Goal: Task Accomplishment & Management: Complete application form

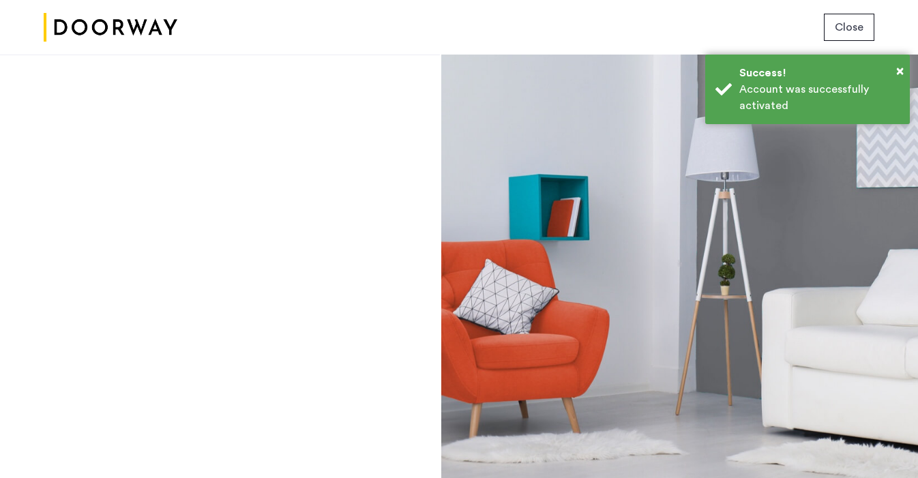
click at [86, 27] on img at bounding box center [111, 27] width 134 height 51
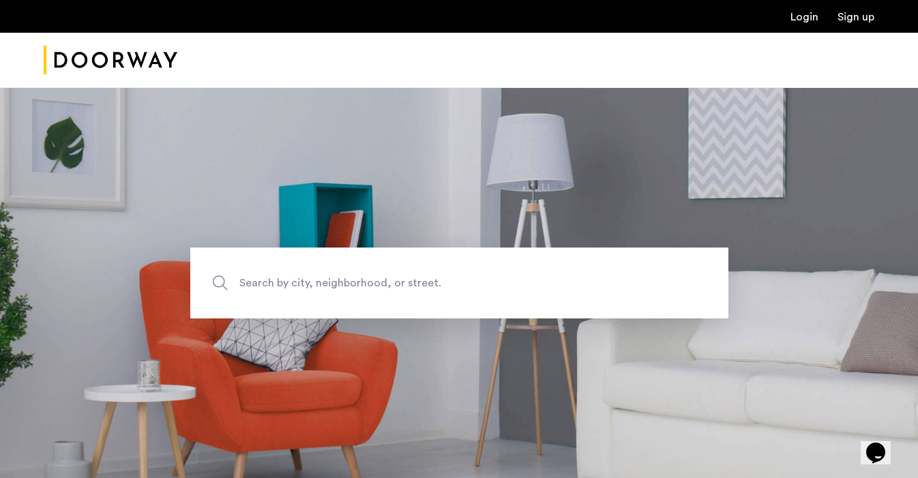
click at [809, 18] on link "Login" at bounding box center [805, 17] width 28 height 11
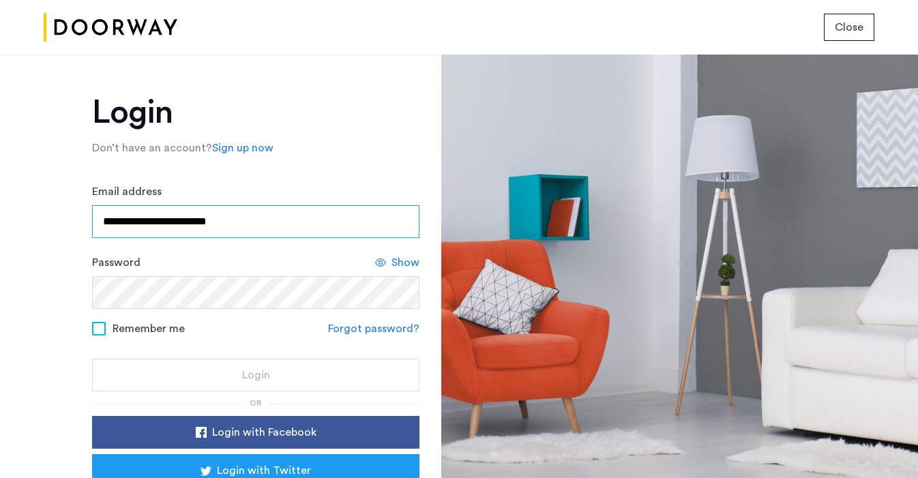
type input "**********"
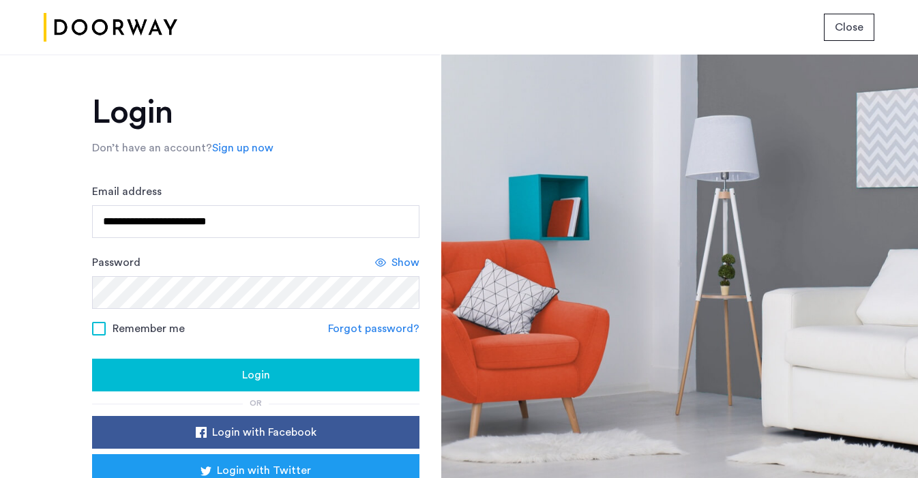
click at [403, 265] on span "Show" at bounding box center [406, 263] width 28 height 16
click at [97, 326] on span at bounding box center [99, 329] width 14 height 14
click at [281, 375] on div "Login" at bounding box center [256, 375] width 306 height 16
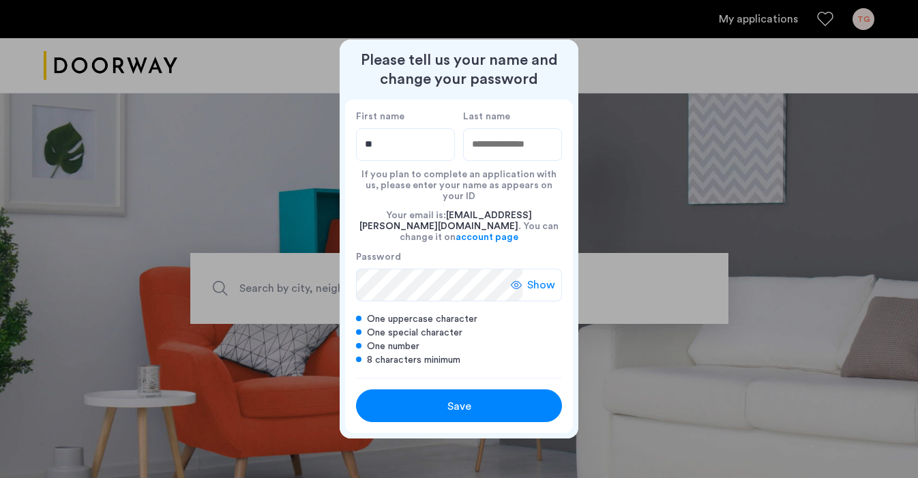
type input "*"
type input "******"
click at [533, 156] on input "Last name" at bounding box center [512, 144] width 99 height 33
type input "*****"
click at [522, 340] on div "One number" at bounding box center [459, 347] width 206 height 14
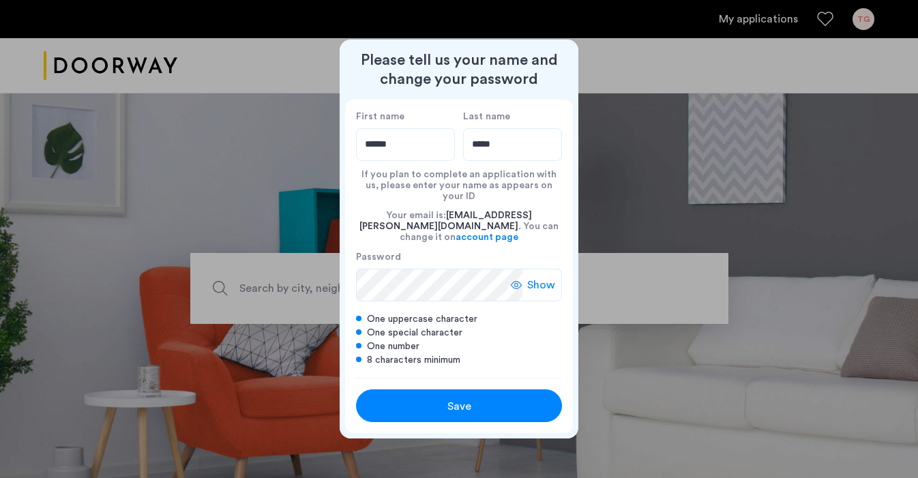
click at [511, 326] on div "One special character" at bounding box center [459, 333] width 206 height 14
click at [528, 277] on span "Show" at bounding box center [541, 285] width 28 height 16
click at [540, 277] on span "Hide" at bounding box center [543, 285] width 23 height 16
click at [544, 277] on span "Show" at bounding box center [541, 285] width 28 height 16
click at [321, 271] on div "Please tell us your name and change your password First name ****** Last name *…" at bounding box center [459, 239] width 918 height 478
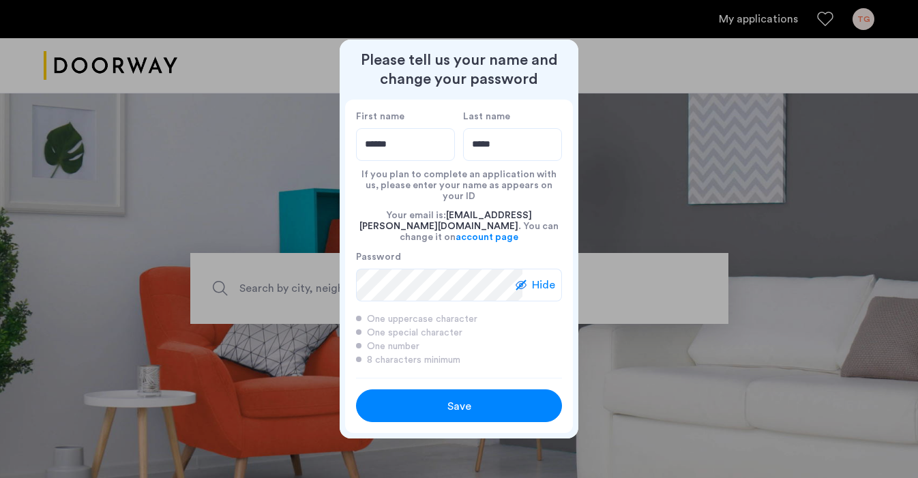
click at [489, 313] on div "One uppercase character" at bounding box center [459, 320] width 206 height 14
click at [454, 399] on span "Save" at bounding box center [460, 407] width 24 height 16
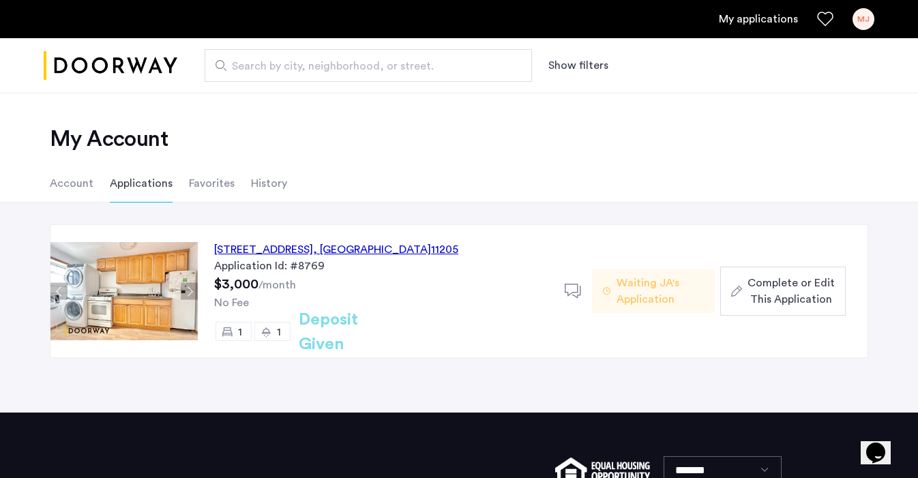
click at [395, 272] on div "Application Id: #8769" at bounding box center [381, 266] width 334 height 16
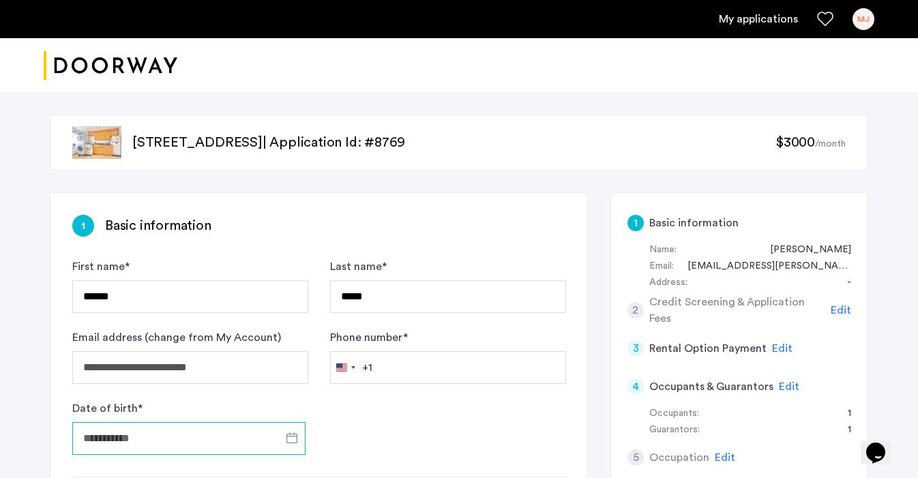
click at [173, 436] on input "Date of birth *" at bounding box center [188, 438] width 233 height 33
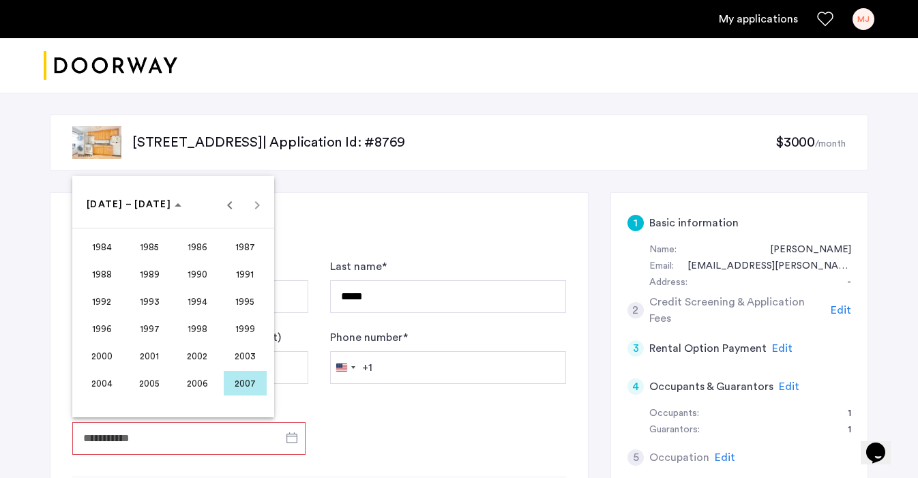
click at [167, 439] on div at bounding box center [459, 239] width 918 height 478
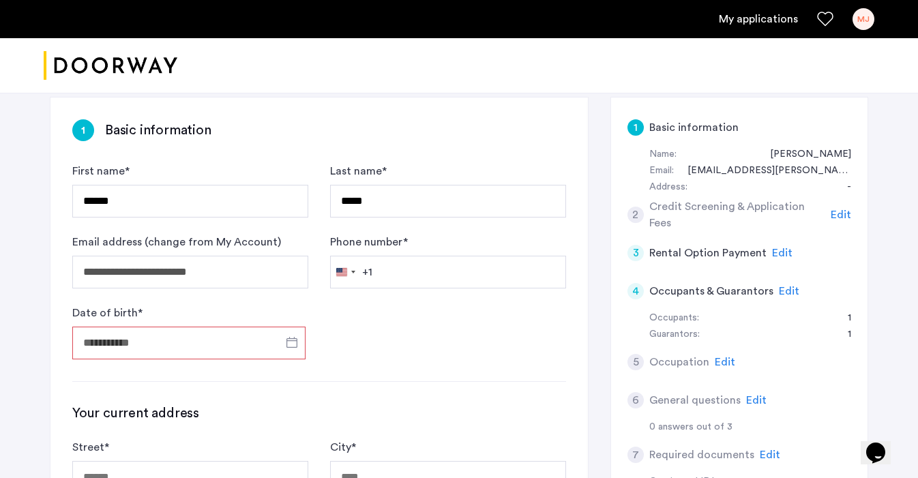
scroll to position [72, 0]
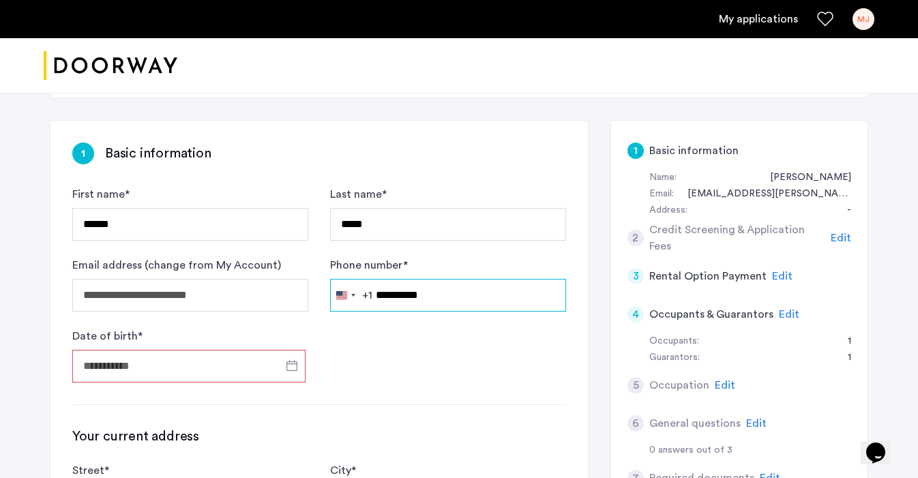
type input "**********"
click at [181, 368] on input "Date of birth *" at bounding box center [188, 366] width 233 height 33
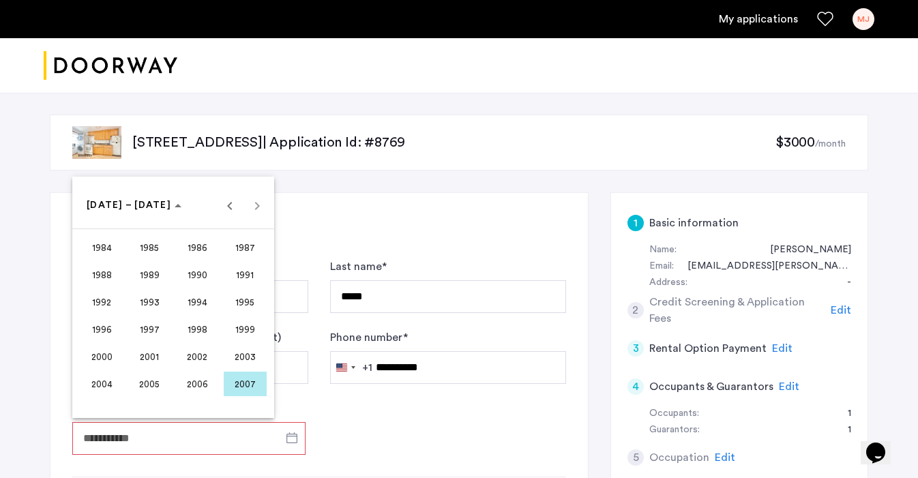
scroll to position [0, 0]
click at [228, 208] on span "Previous 24 years" at bounding box center [229, 204] width 27 height 27
click at [197, 246] on span "1962" at bounding box center [197, 247] width 43 height 25
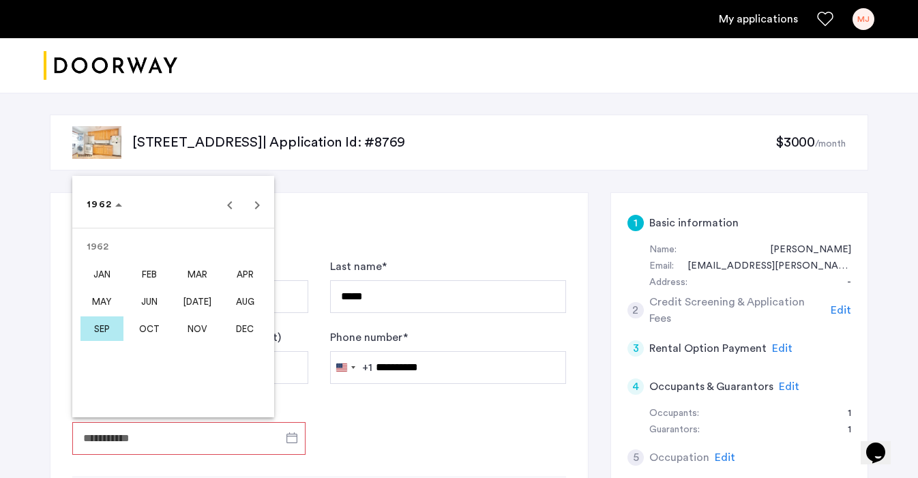
click at [109, 328] on span "SEP" at bounding box center [102, 329] width 43 height 25
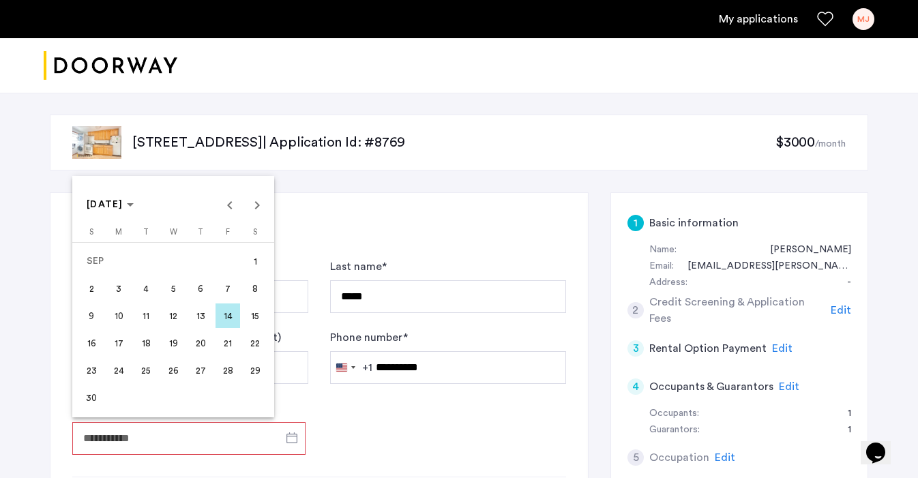
click at [91, 312] on span "9" at bounding box center [91, 316] width 25 height 25
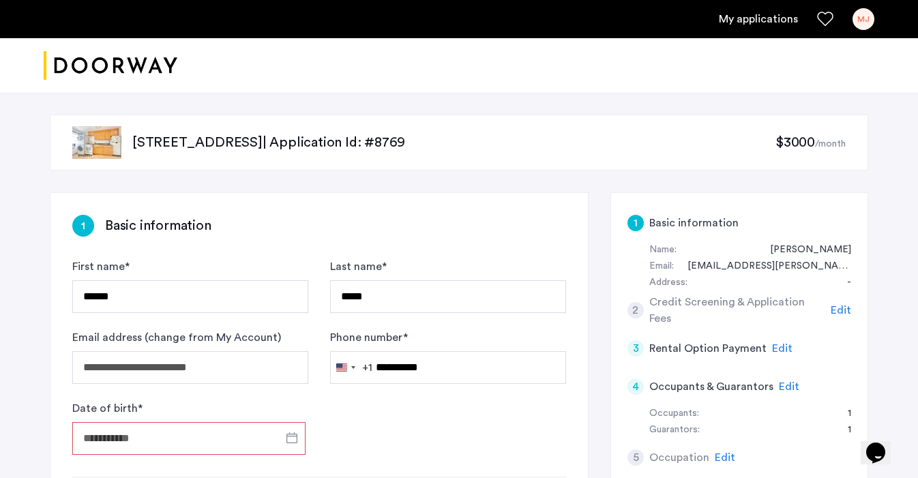
type input "**********"
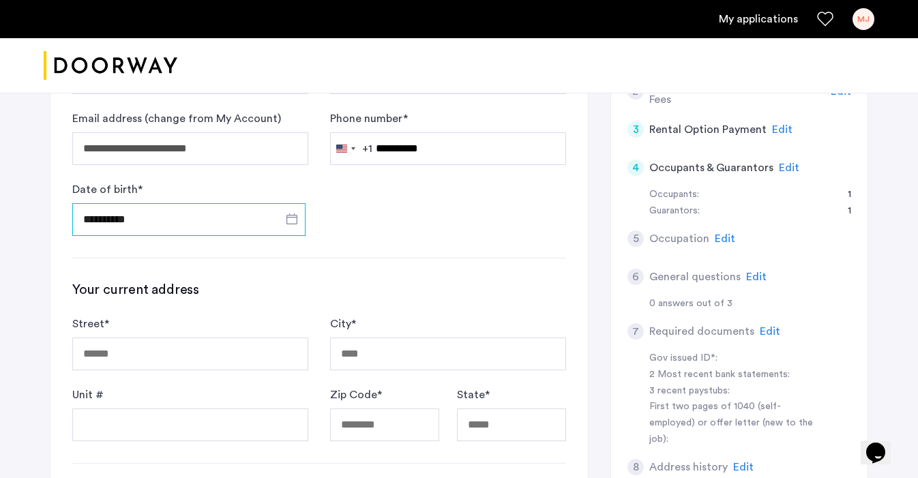
scroll to position [240, 0]
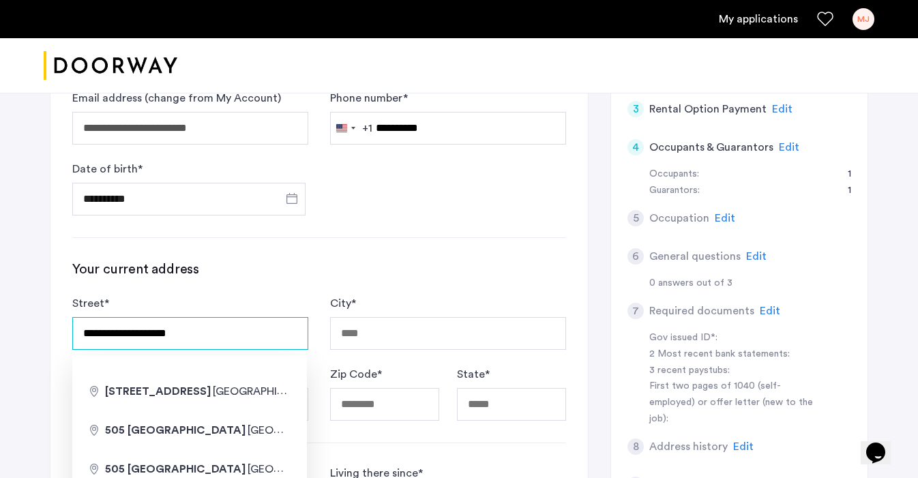
type input "**********"
click at [429, 278] on h3 "Your current address" at bounding box center [319, 269] width 494 height 19
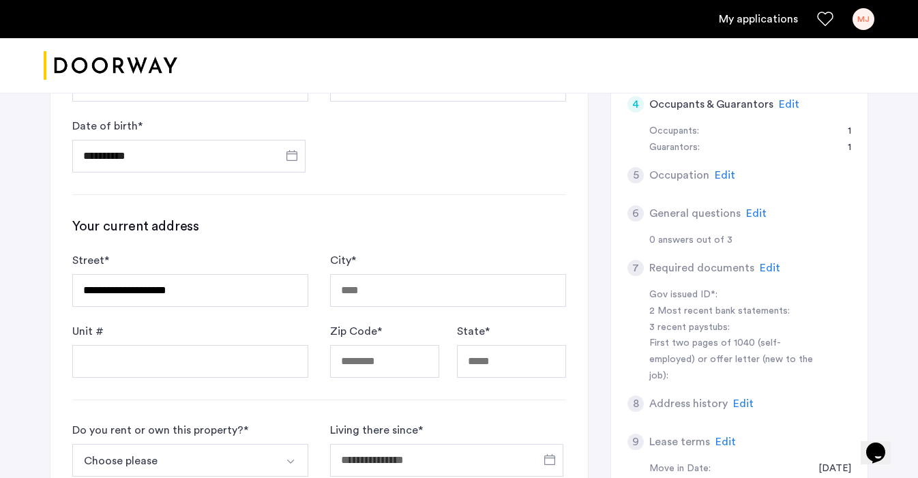
scroll to position [322, 0]
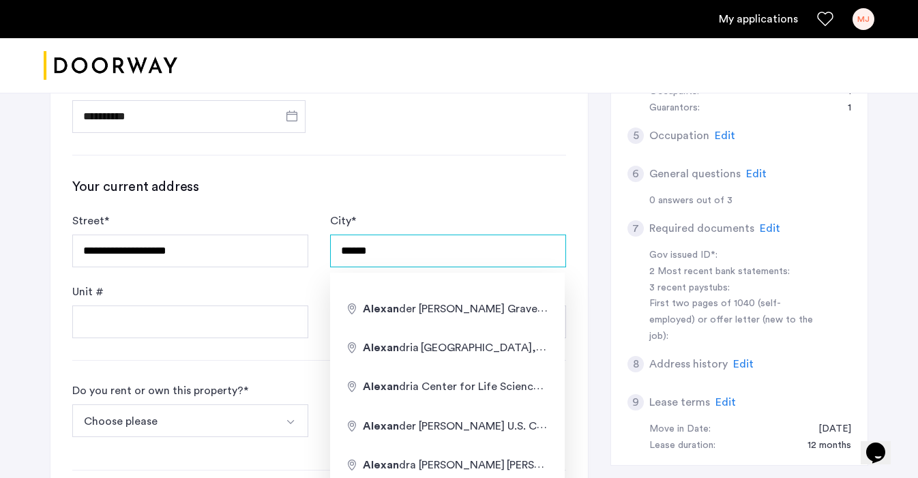
type input "**********"
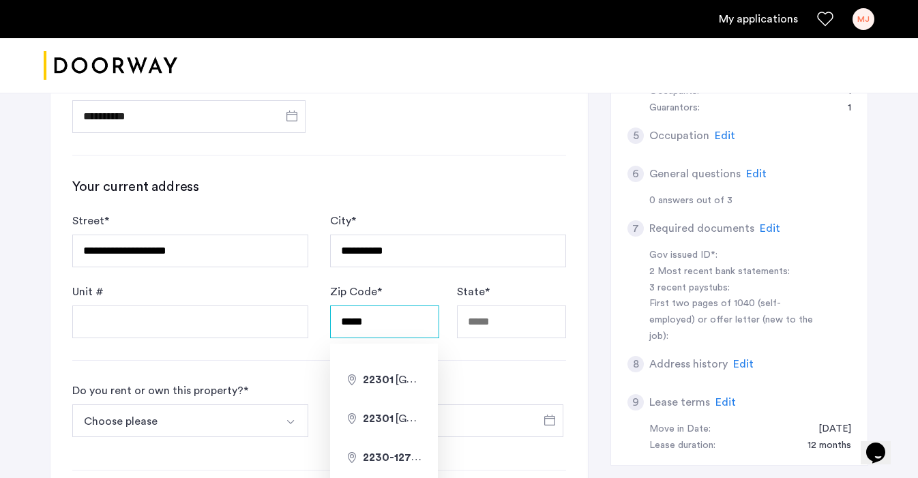
type input "*****"
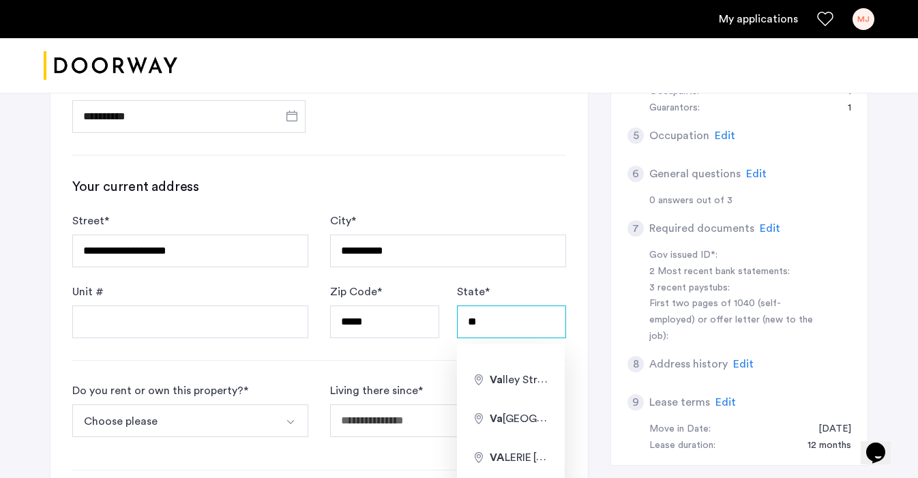
type input "**"
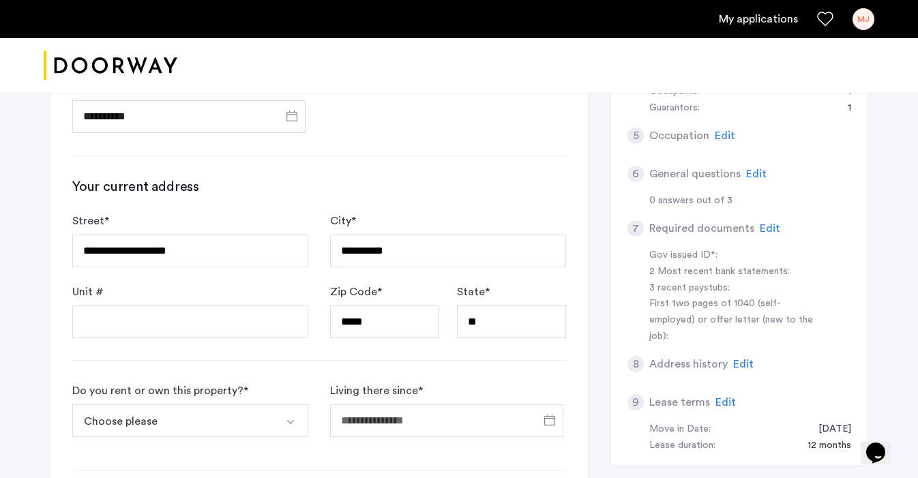
click at [517, 179] on h3 "Your current address" at bounding box center [319, 186] width 494 height 19
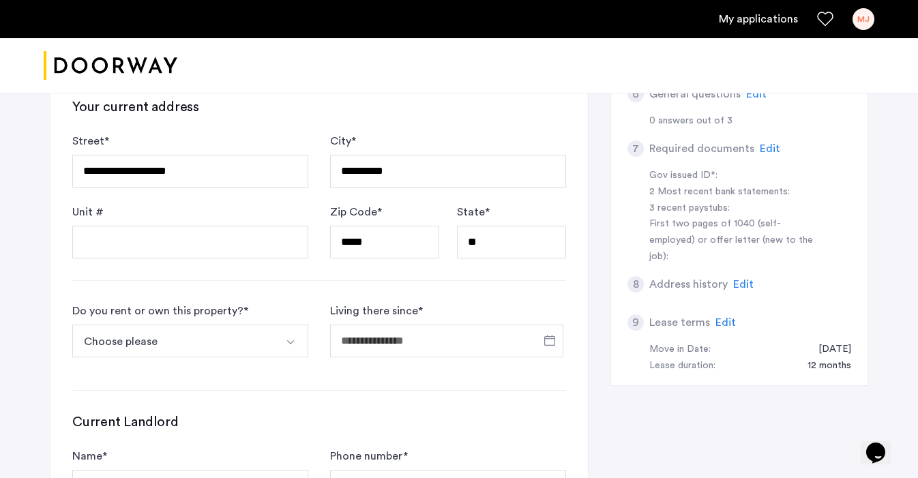
scroll to position [448, 0]
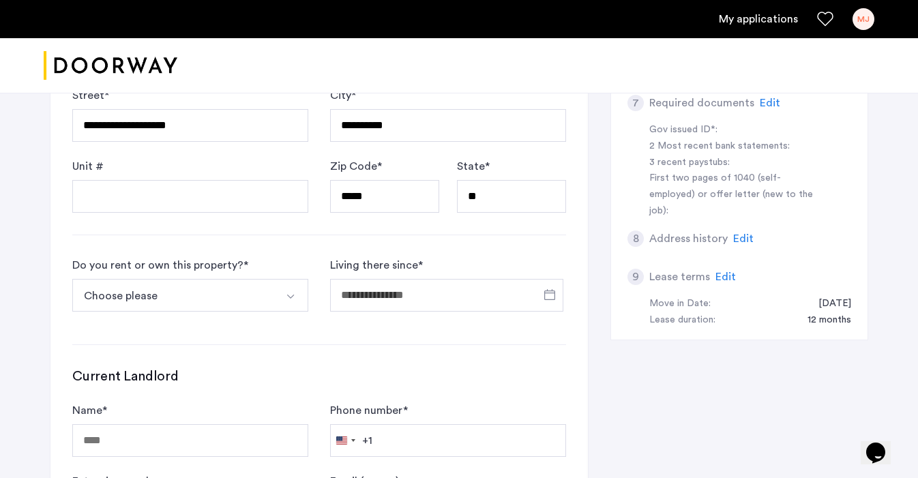
click at [291, 295] on img "Select option" at bounding box center [290, 296] width 11 height 11
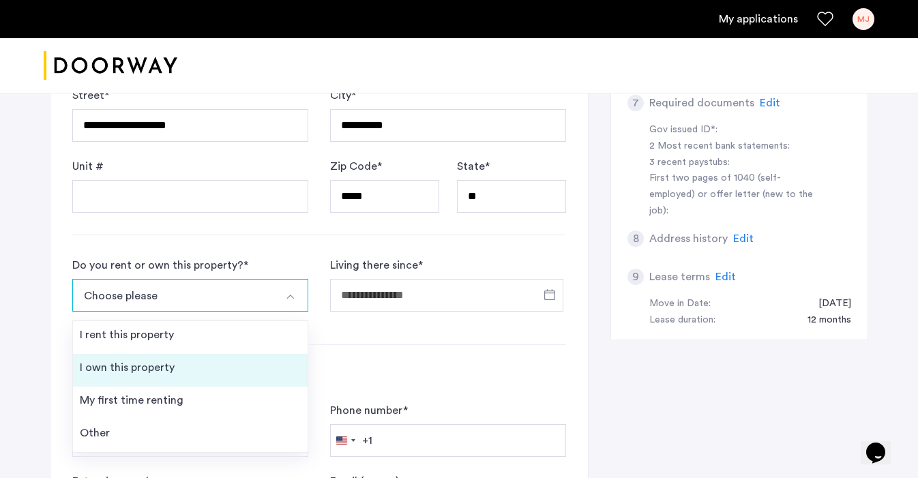
click at [236, 375] on li "I own this property" at bounding box center [190, 370] width 235 height 33
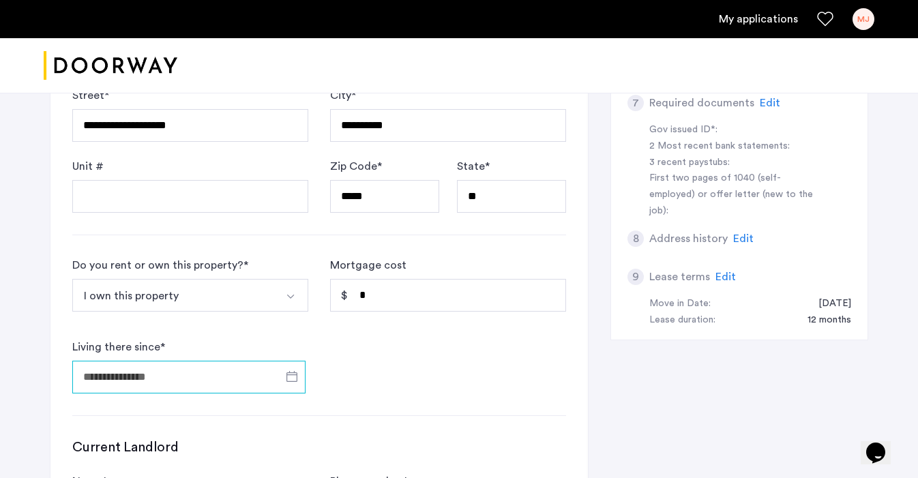
click at [217, 380] on input "Living there since *" at bounding box center [188, 377] width 233 height 33
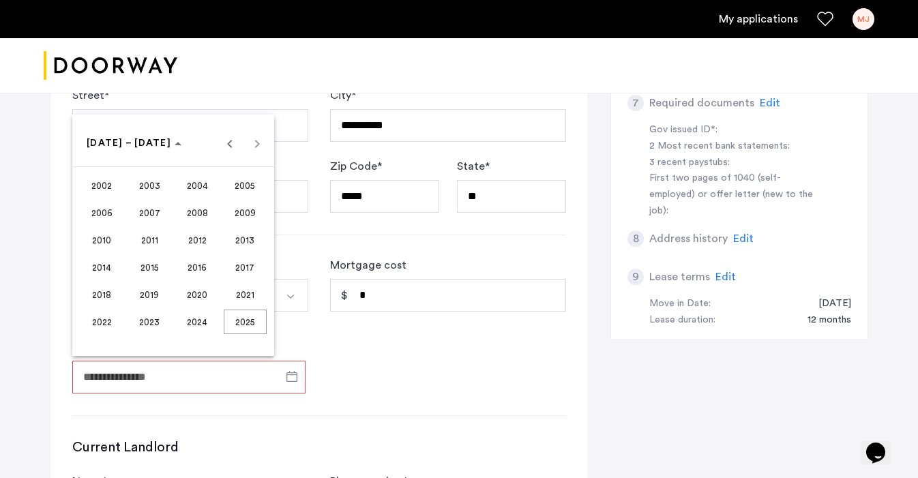
click at [105, 319] on span "2022" at bounding box center [102, 322] width 43 height 25
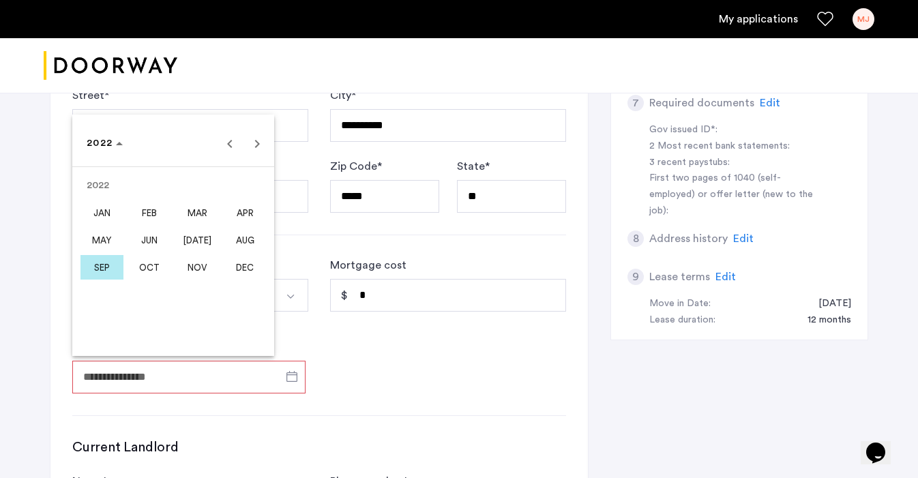
click at [366, 358] on div at bounding box center [459, 239] width 918 height 478
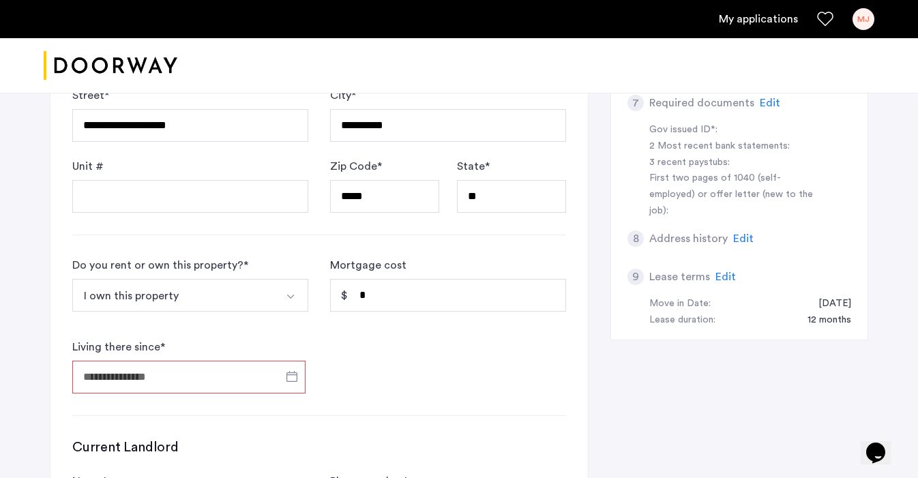
click at [166, 368] on input "Living there since *" at bounding box center [188, 377] width 233 height 33
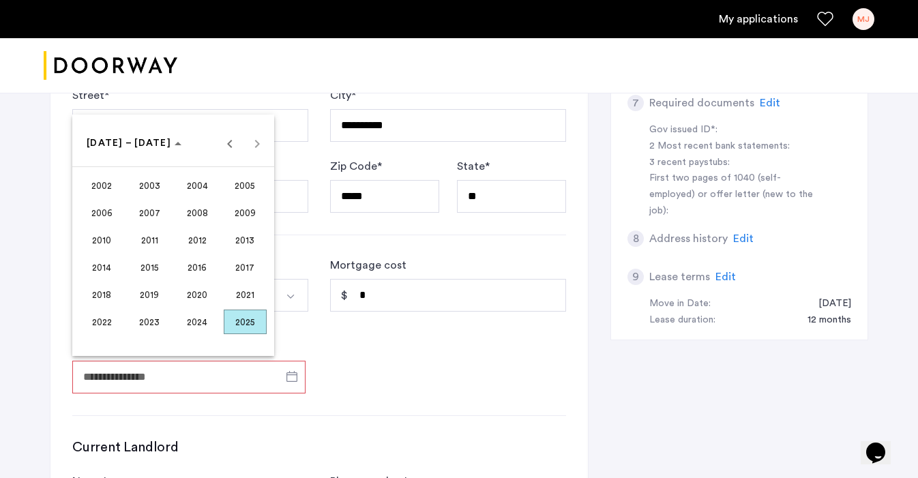
click at [109, 317] on span "2022" at bounding box center [102, 322] width 43 height 25
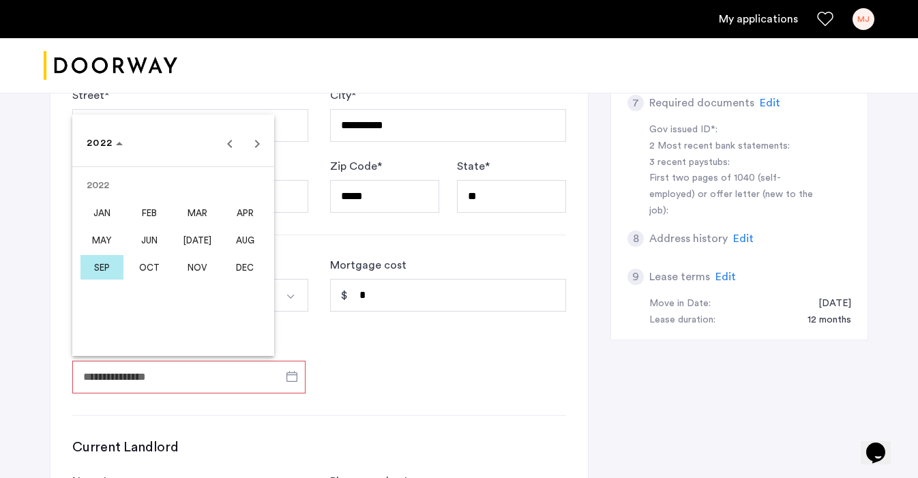
click at [203, 240] on span "JUL" at bounding box center [197, 240] width 43 height 25
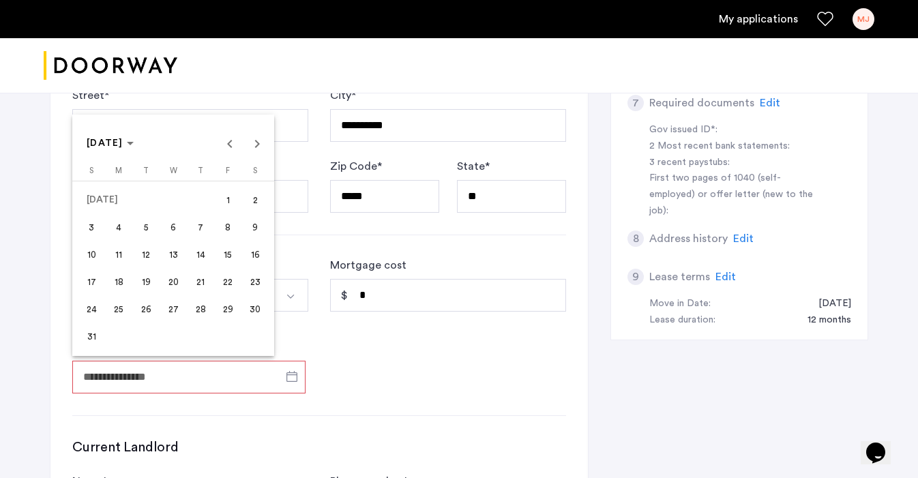
click at [231, 252] on span "15" at bounding box center [228, 254] width 25 height 25
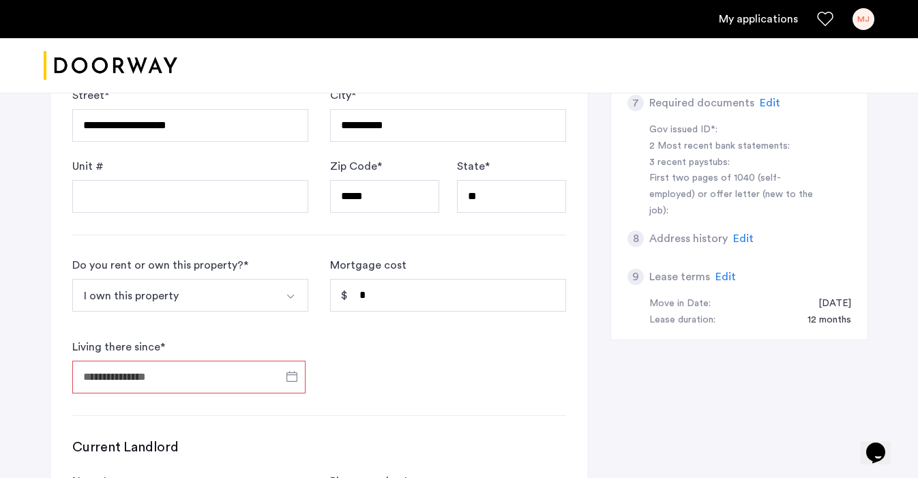
type input "**********"
click at [408, 389] on form "**********" at bounding box center [319, 325] width 494 height 136
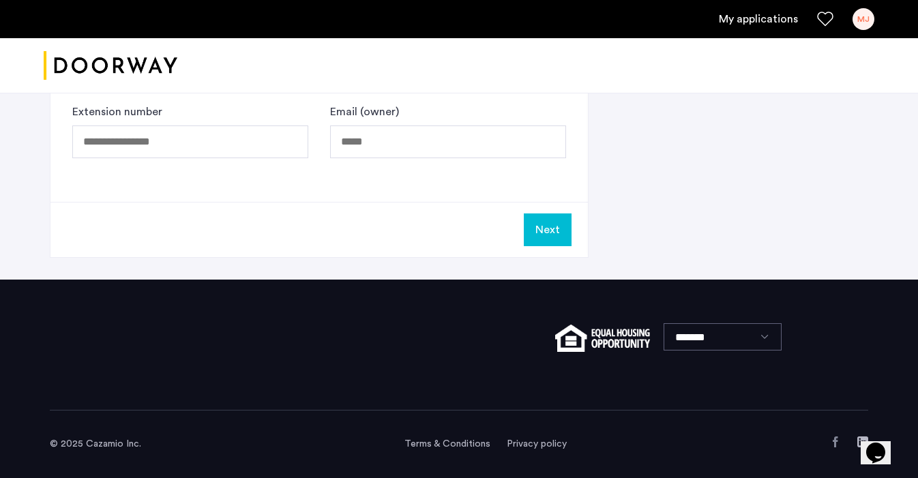
scroll to position [888, 0]
click at [547, 233] on button "Next" at bounding box center [548, 230] width 48 height 33
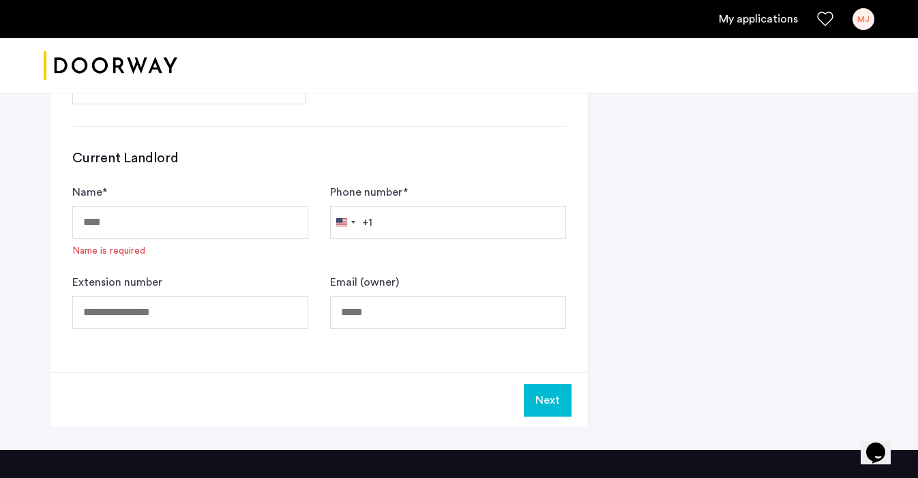
scroll to position [738, 0]
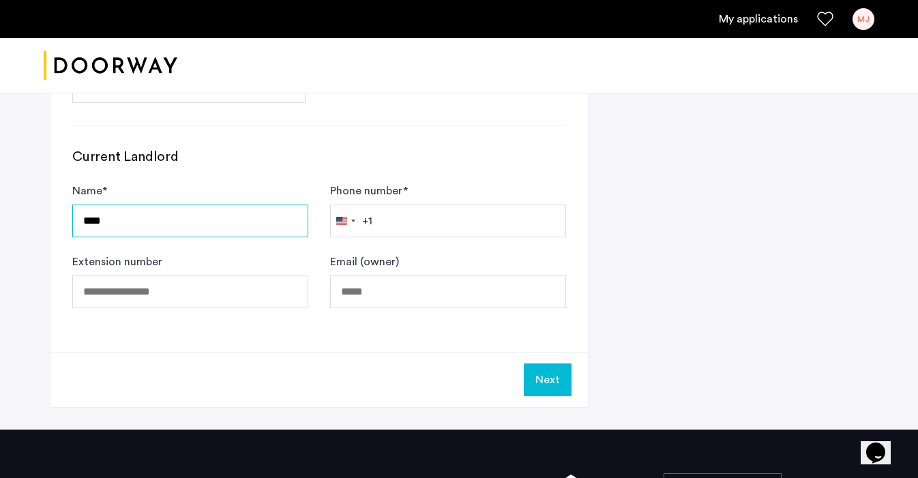
type input "****"
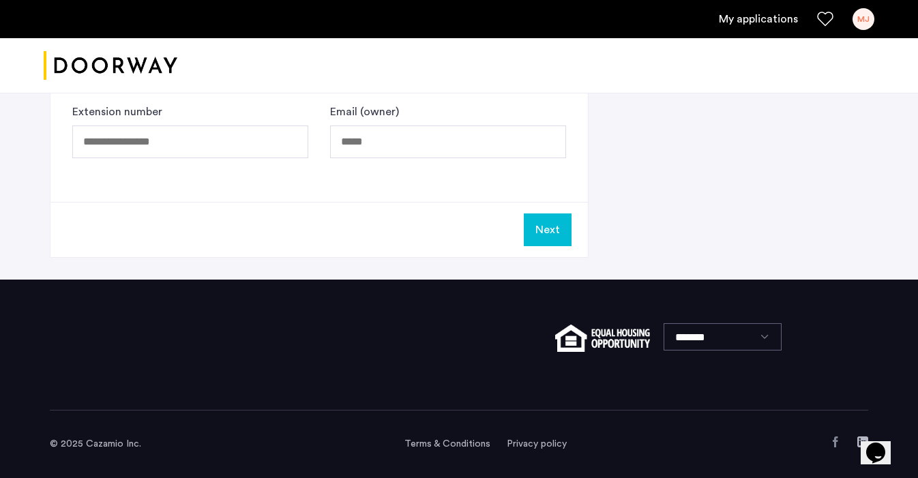
scroll to position [888, 0]
click at [551, 225] on button "Next" at bounding box center [548, 230] width 48 height 33
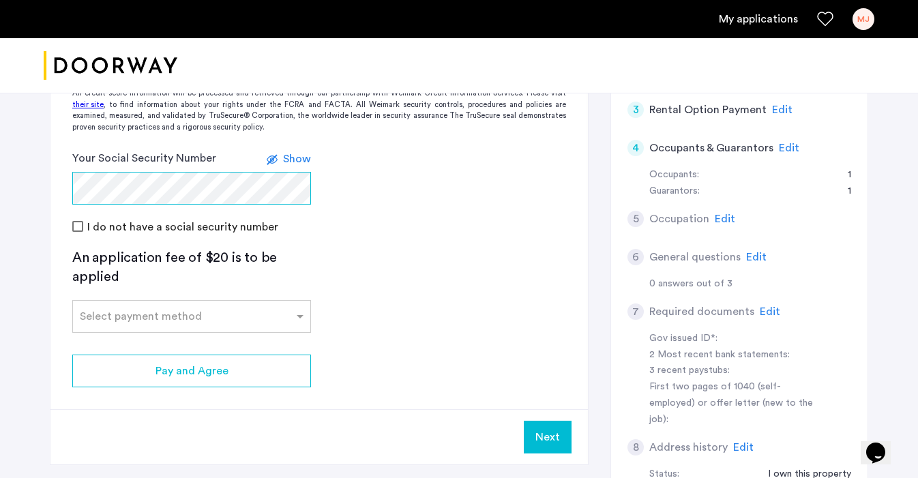
scroll to position [260, 0]
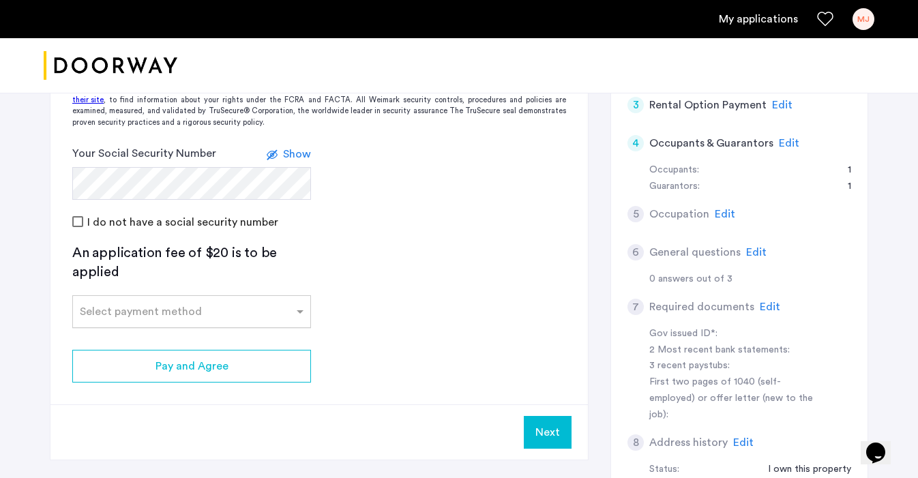
click at [255, 313] on div at bounding box center [191, 308] width 237 height 16
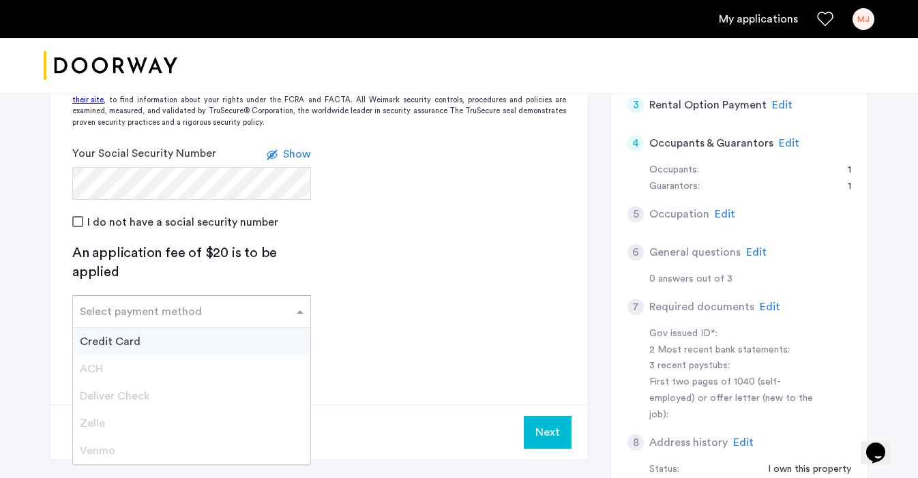
click at [124, 343] on span "Credit Card" at bounding box center [110, 341] width 61 height 11
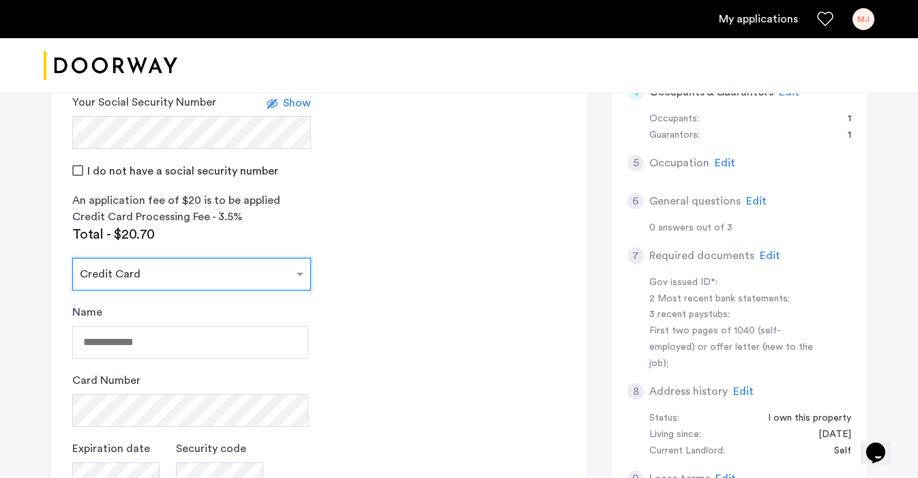
scroll to position [323, 0]
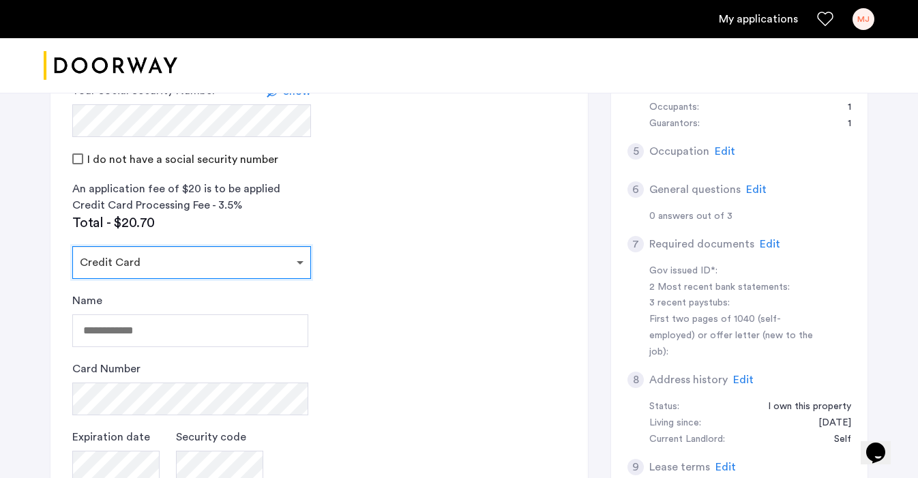
click at [297, 263] on span at bounding box center [301, 263] width 17 height 16
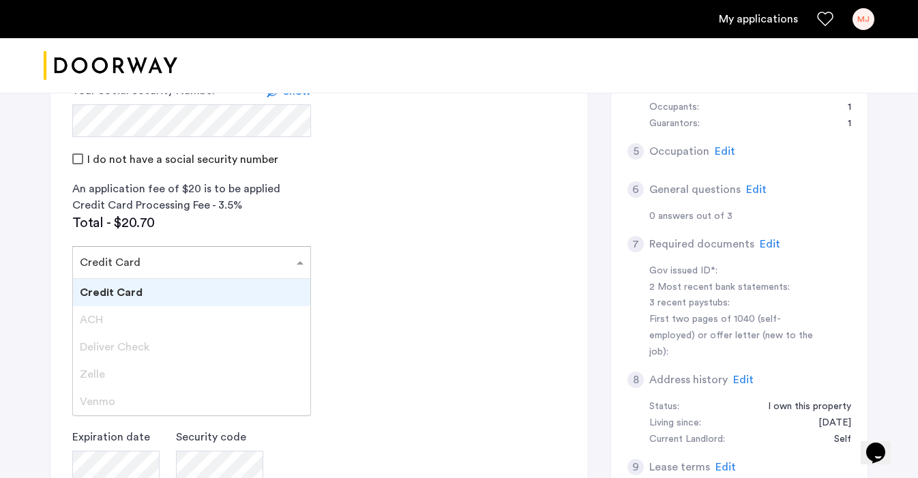
click at [265, 259] on input "text" at bounding box center [178, 260] width 197 height 10
click at [406, 267] on app-credit-screening "2 Credit Screening & Application Fees Application Fees Please submit your appli…" at bounding box center [319, 256] width 538 height 772
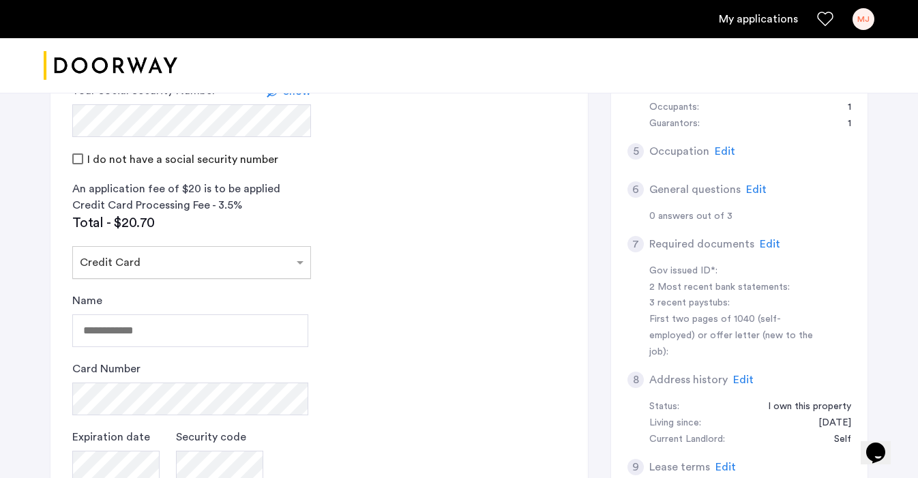
click at [284, 272] on div "Select payment method × Credit Card" at bounding box center [191, 262] width 239 height 33
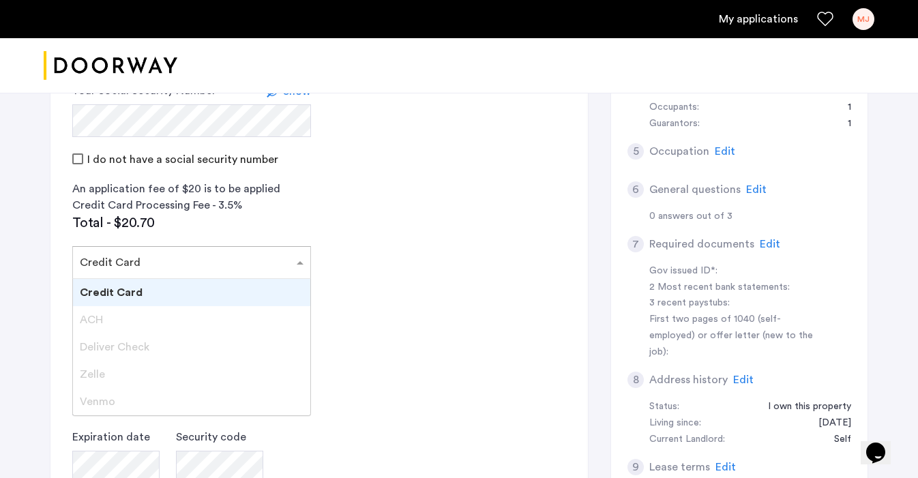
click at [202, 302] on div "Credit Card" at bounding box center [191, 292] width 237 height 27
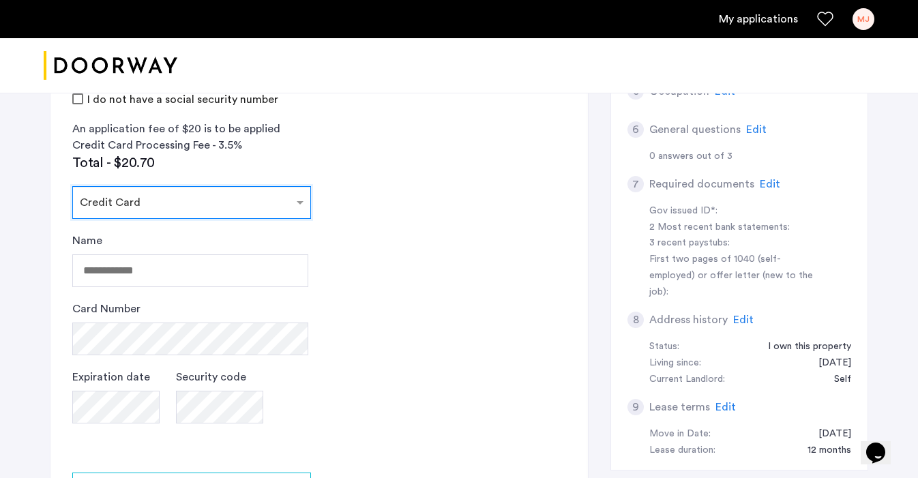
scroll to position [437, 0]
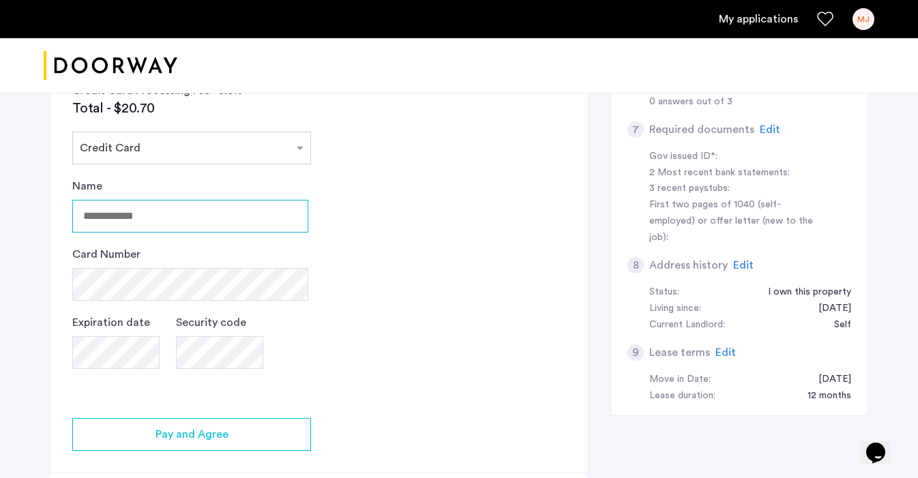
click at [259, 224] on input "Name" at bounding box center [190, 216] width 236 height 33
type input "**********"
click at [424, 328] on app-credit-screening "2 Credit Screening & Application Fees Application Fees Please submit your appli…" at bounding box center [319, 142] width 538 height 772
click at [368, 351] on app-credit-screening "2 Credit Screening & Application Fees Application Fees Please submit your appli…" at bounding box center [319, 142] width 538 height 772
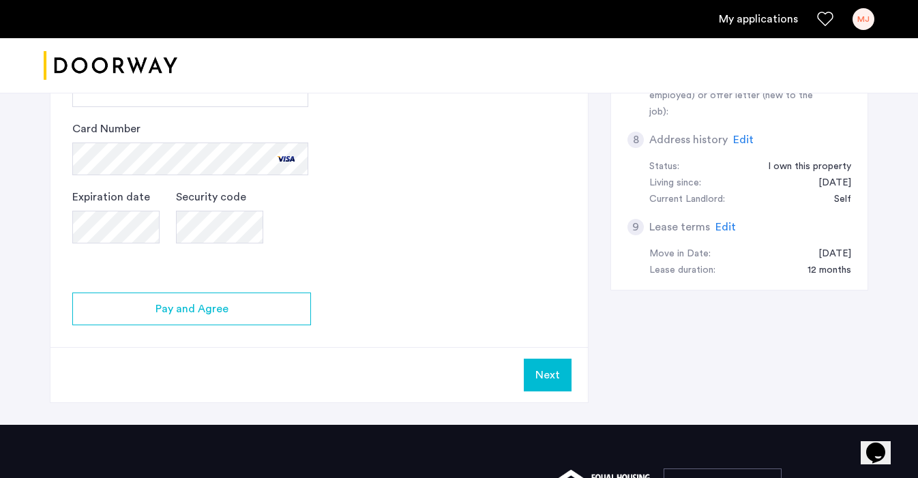
scroll to position [570, 0]
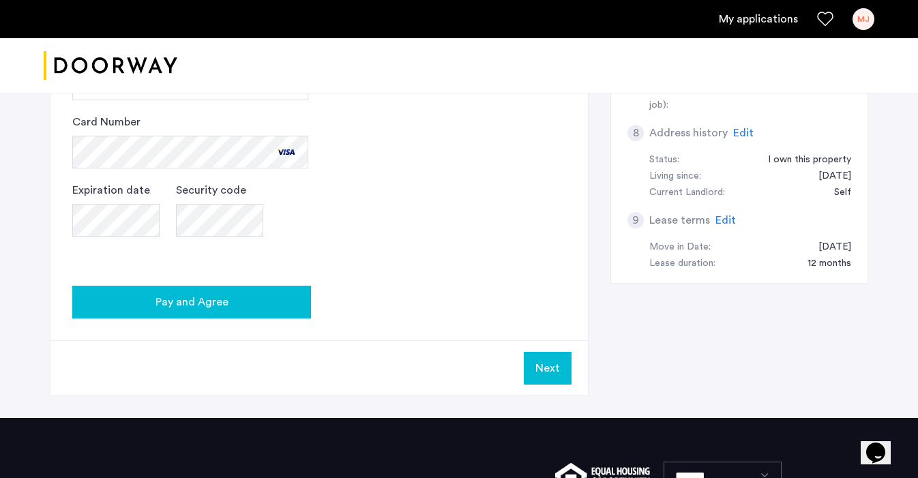
click at [200, 301] on span "Pay and Agree" at bounding box center [192, 302] width 73 height 16
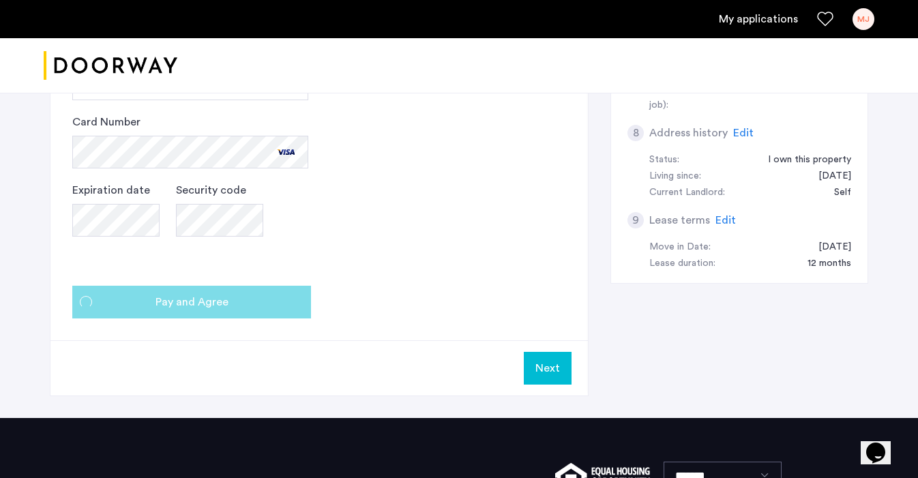
scroll to position [0, 0]
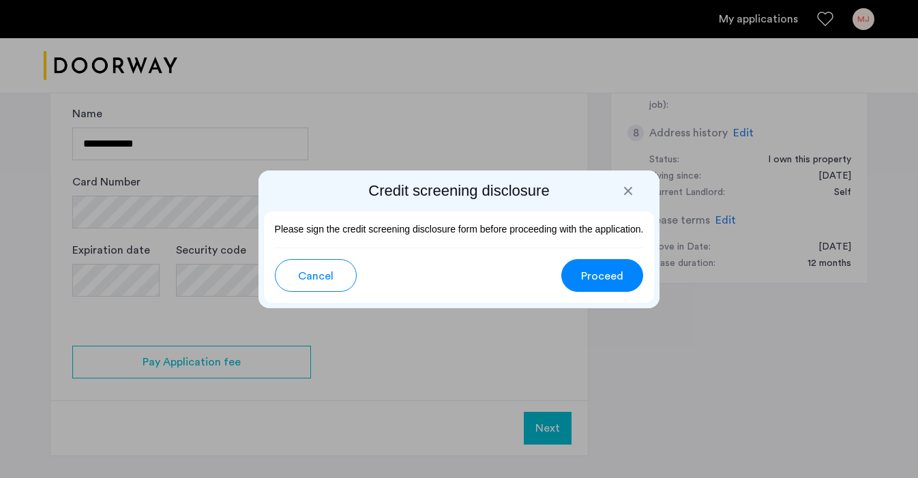
click at [602, 274] on span "Proceed" at bounding box center [602, 276] width 42 height 16
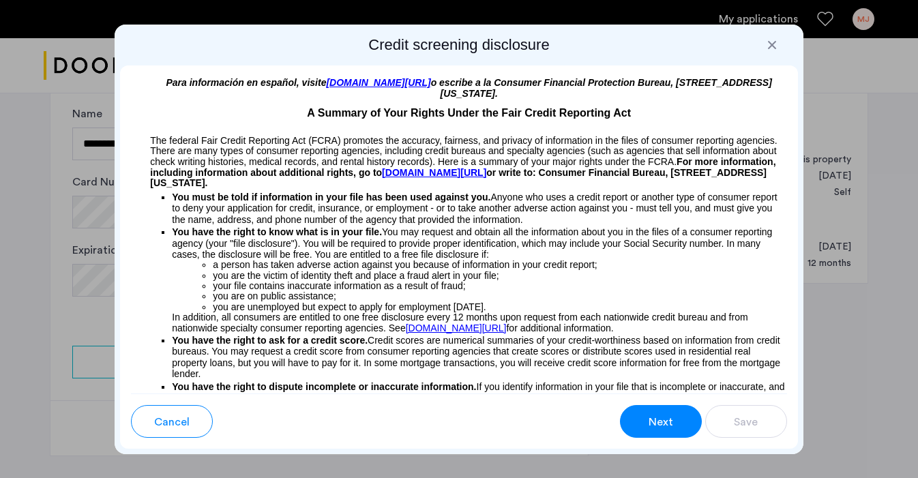
click at [667, 419] on span "Next" at bounding box center [661, 422] width 25 height 16
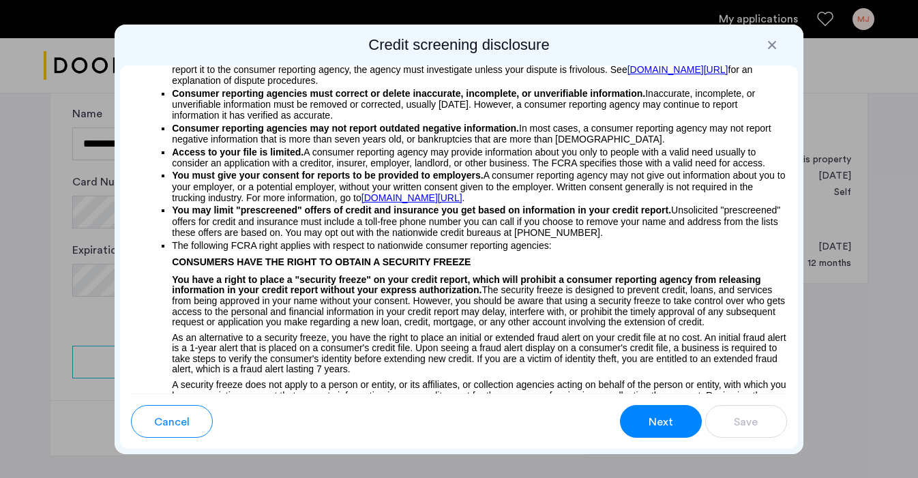
click at [667, 419] on span "Next" at bounding box center [661, 422] width 25 height 16
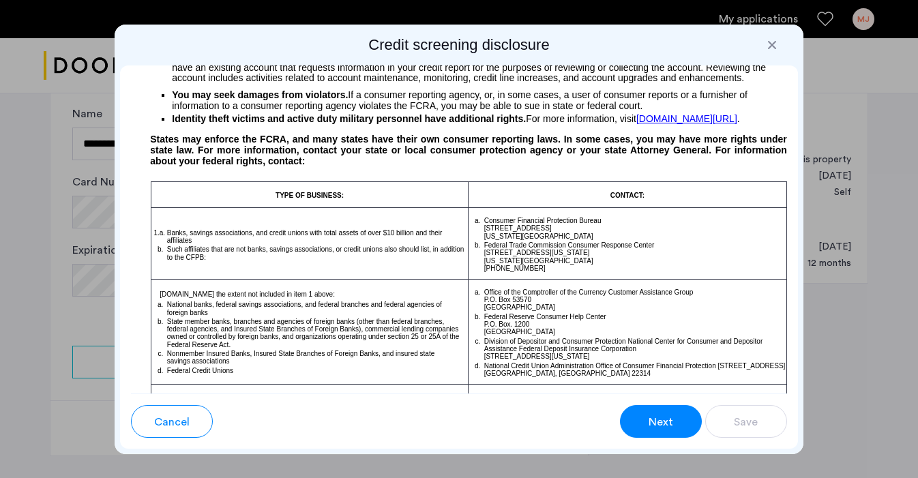
click at [667, 419] on span "Next" at bounding box center [661, 422] width 25 height 16
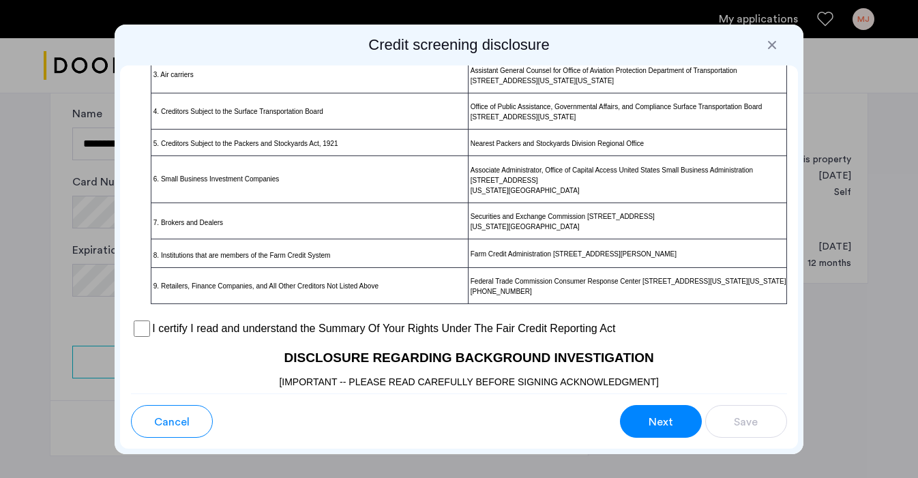
click at [667, 419] on span "Next" at bounding box center [661, 422] width 25 height 16
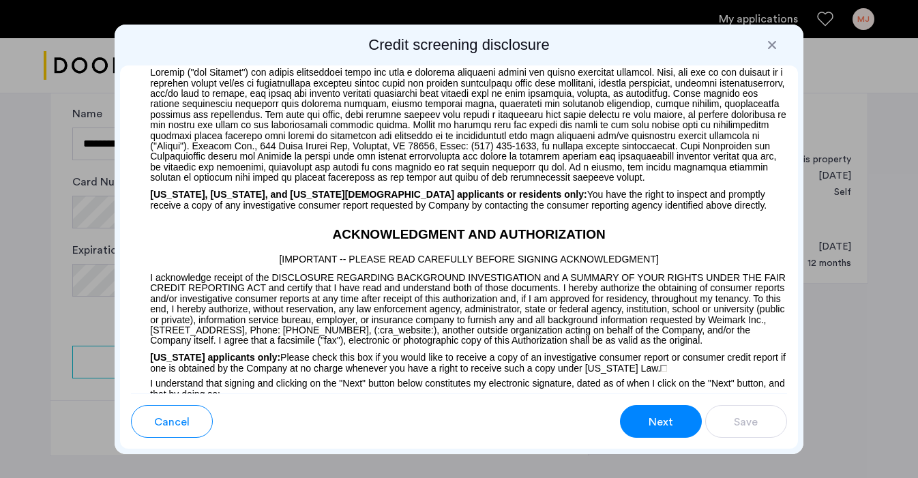
click at [667, 419] on span "Next" at bounding box center [661, 422] width 25 height 16
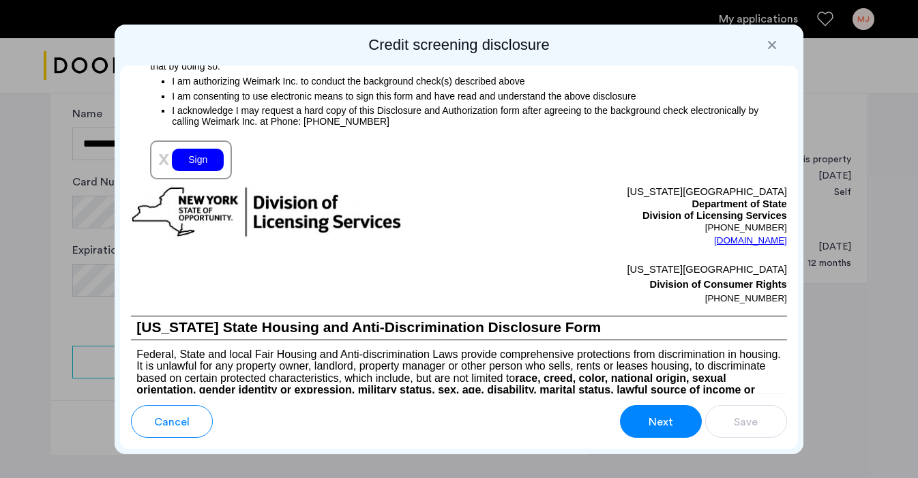
click at [667, 419] on span "Next" at bounding box center [661, 422] width 25 height 16
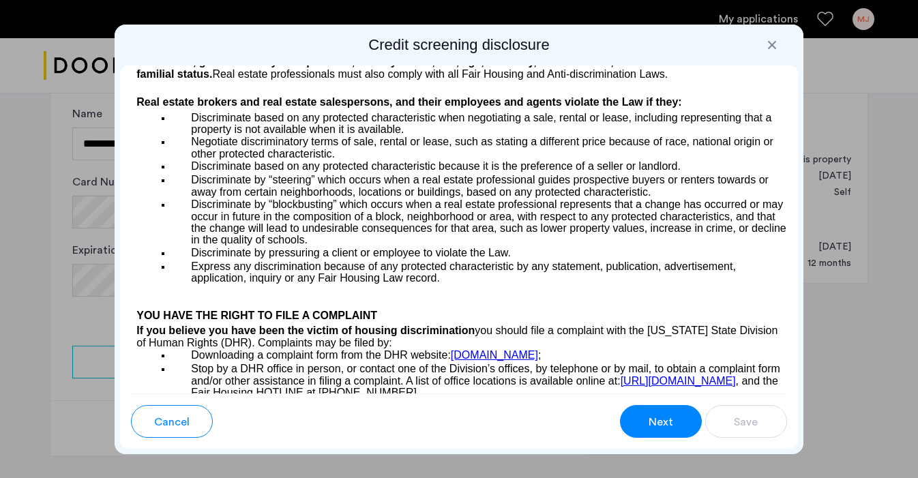
click at [667, 419] on span "Next" at bounding box center [661, 422] width 25 height 16
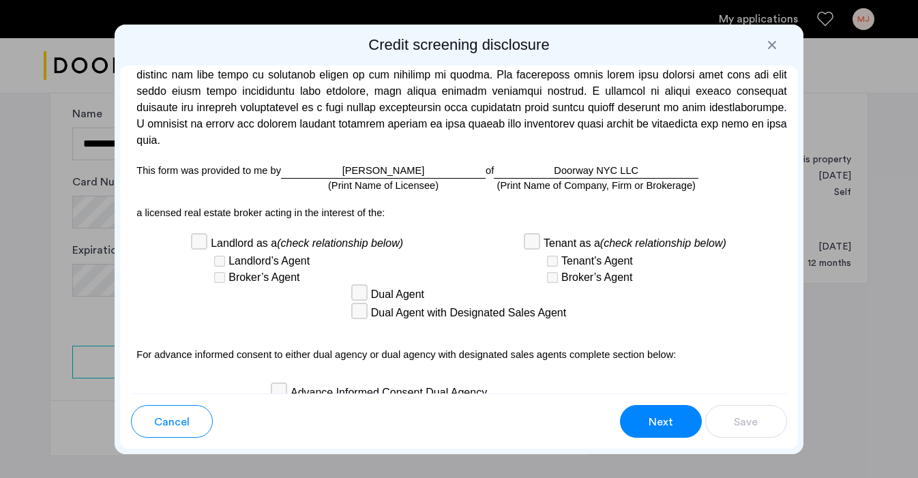
scroll to position [3922, 0]
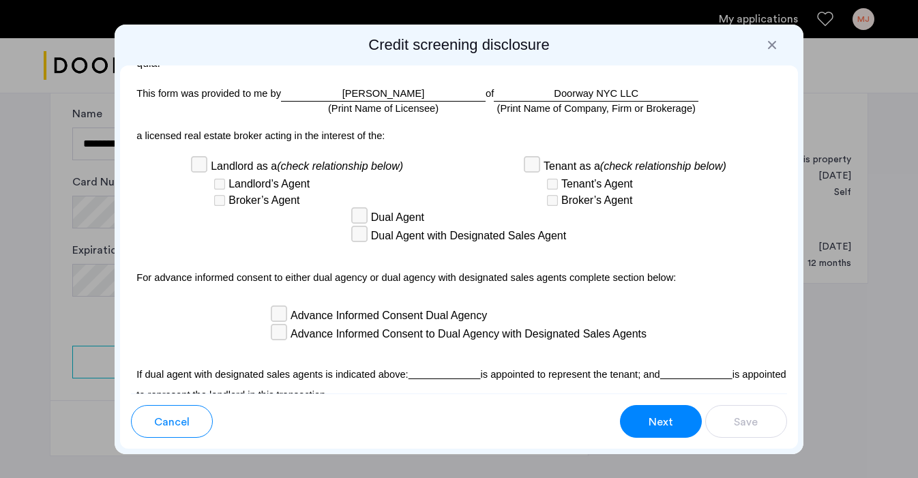
click at [450, 209] on div "Landlord as a (check relationship below) Landlord’s Agent Broker’s Agent Tenant…" at bounding box center [459, 183] width 656 height 51
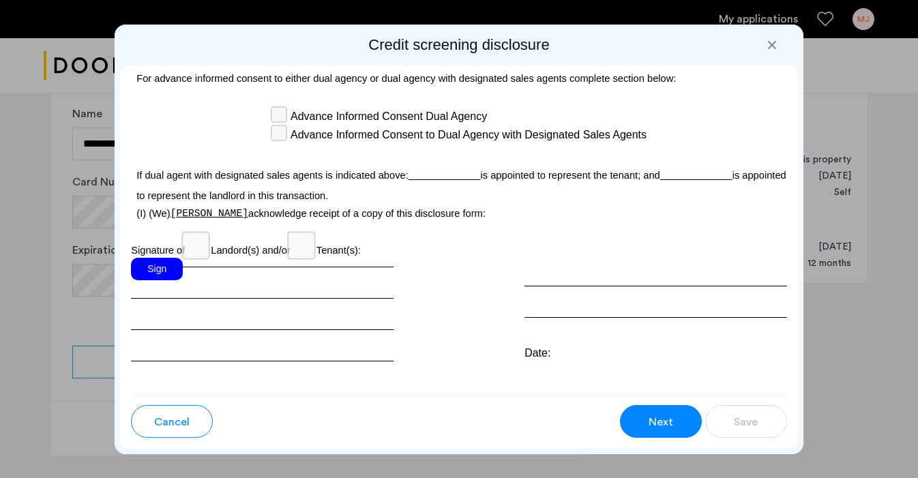
scroll to position [4138, 0]
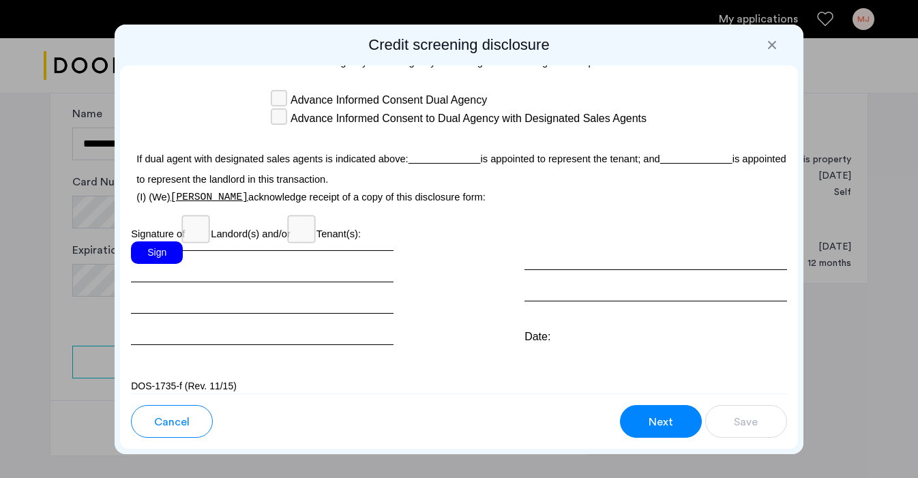
click at [287, 110] on div "Advance Informed Consent Dual Agency" at bounding box center [459, 100] width 375 height 18
click at [287, 128] on div "Advance Informed Consent to Dual Agency with Designated Sales Agents" at bounding box center [459, 119] width 375 height 18
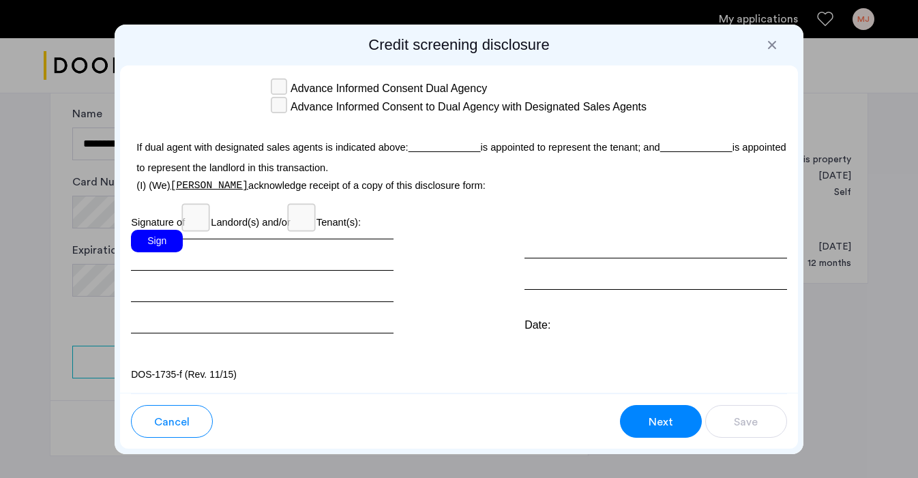
scroll to position [0, 0]
click at [298, 249] on div "Sign" at bounding box center [262, 282] width 263 height 104
click at [153, 244] on div "Sign" at bounding box center [157, 241] width 52 height 23
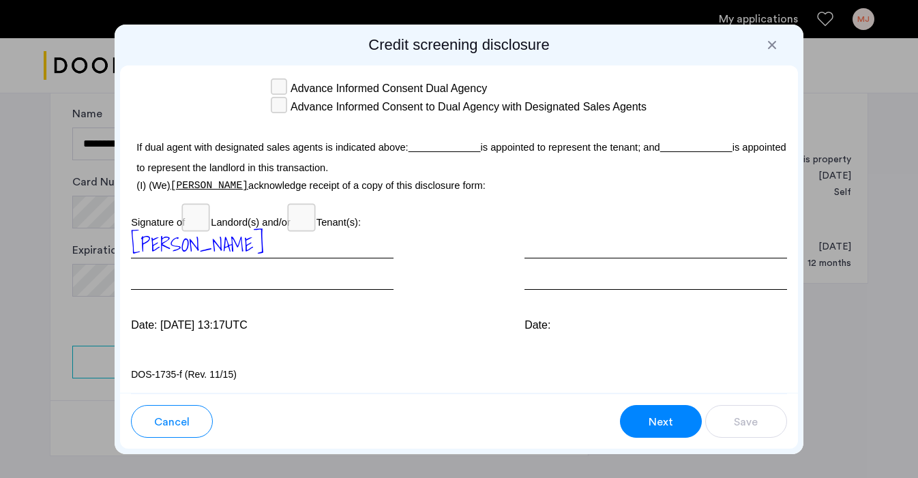
click at [545, 252] on div at bounding box center [656, 260] width 263 height 60
click at [535, 329] on div "Date:" at bounding box center [656, 325] width 263 height 16
click at [331, 373] on p "DOS-1735-f (Rev. 11/15)" at bounding box center [459, 375] width 656 height 14
click at [663, 422] on span "Next" at bounding box center [661, 422] width 25 height 16
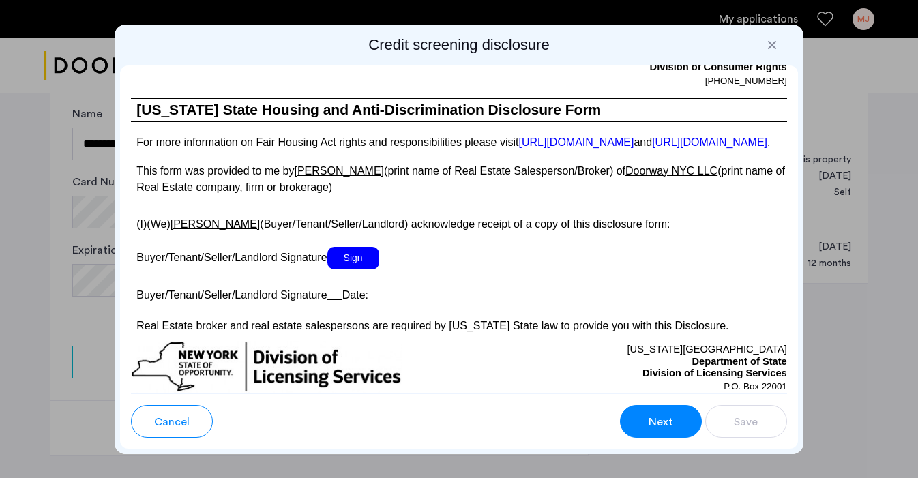
click at [657, 431] on button "Next" at bounding box center [661, 421] width 82 height 33
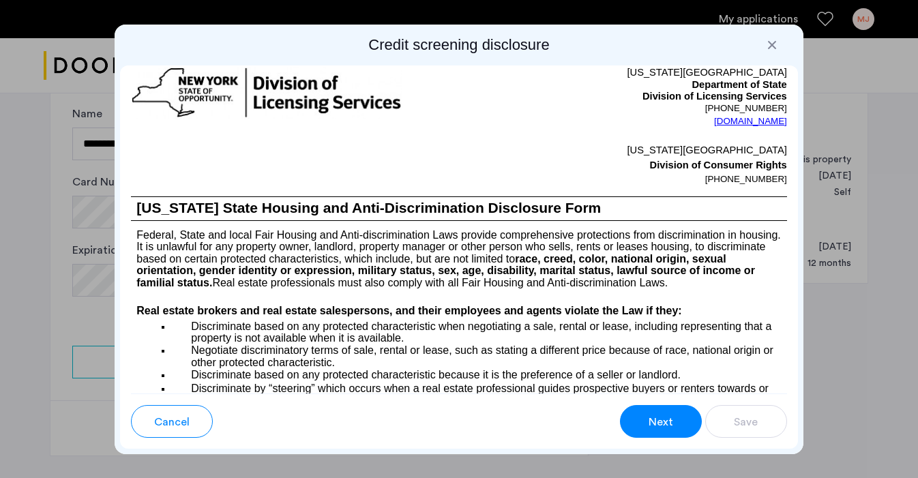
scroll to position [1659, 0]
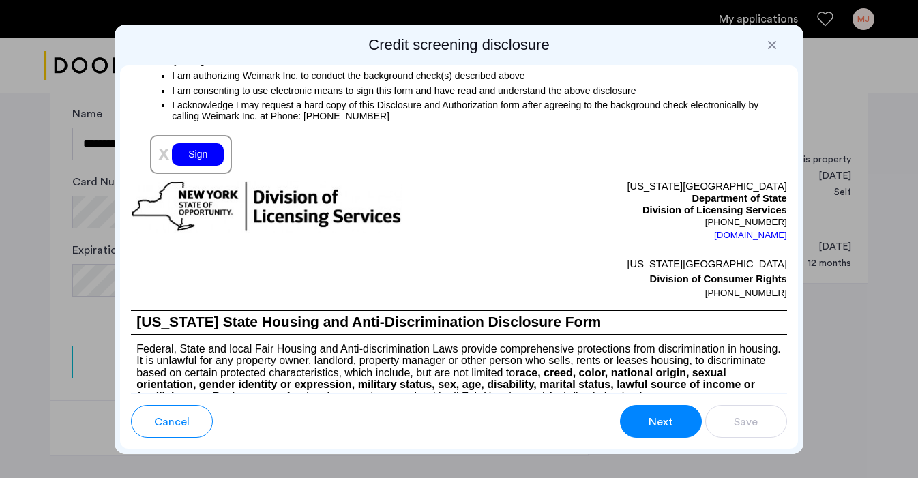
click at [656, 424] on span "Next" at bounding box center [661, 422] width 25 height 16
click at [200, 166] on div "Sign" at bounding box center [198, 154] width 52 height 23
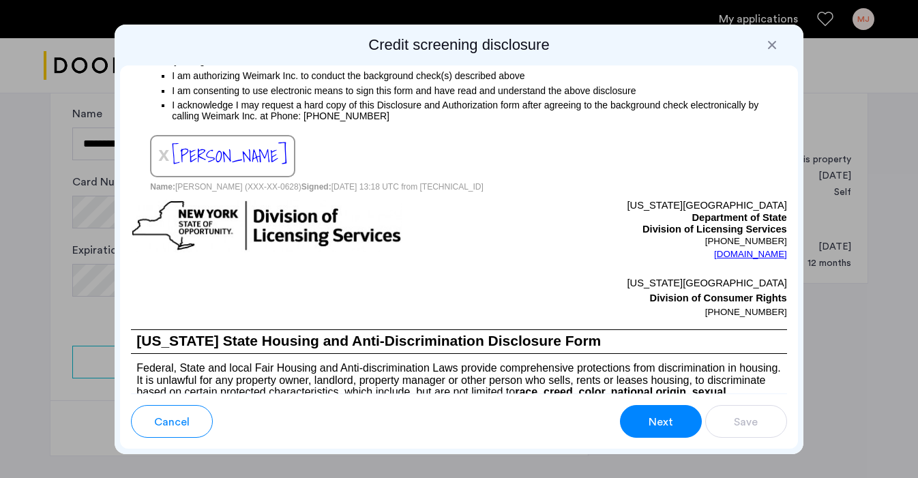
click at [650, 417] on span "Next" at bounding box center [661, 422] width 25 height 16
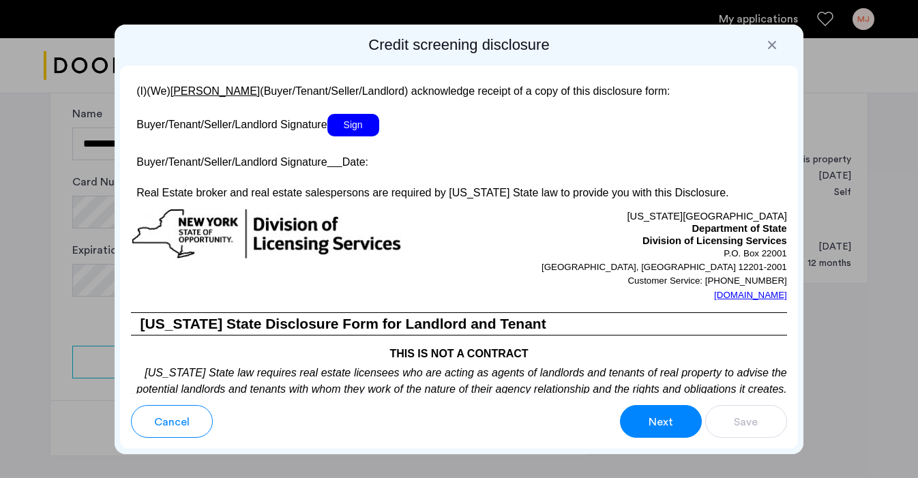
click at [365, 136] on span "Sign" at bounding box center [354, 125] width 52 height 23
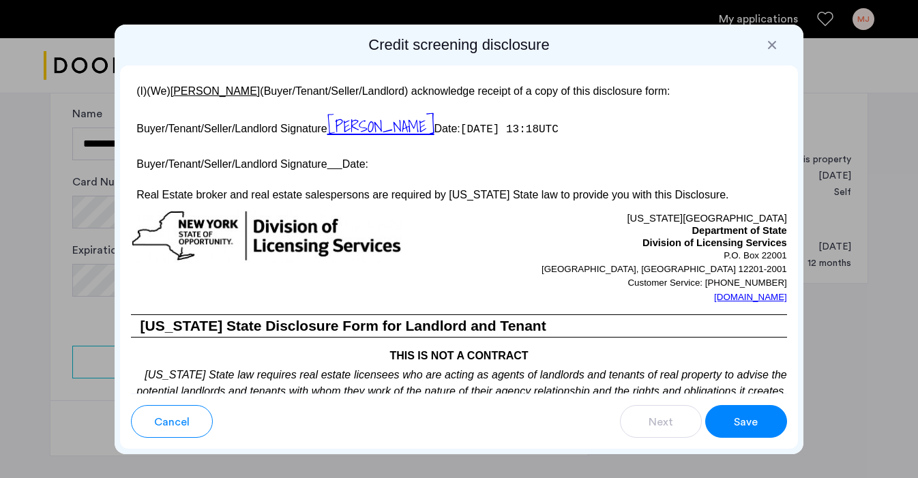
click at [749, 424] on span "Save" at bounding box center [746, 422] width 24 height 16
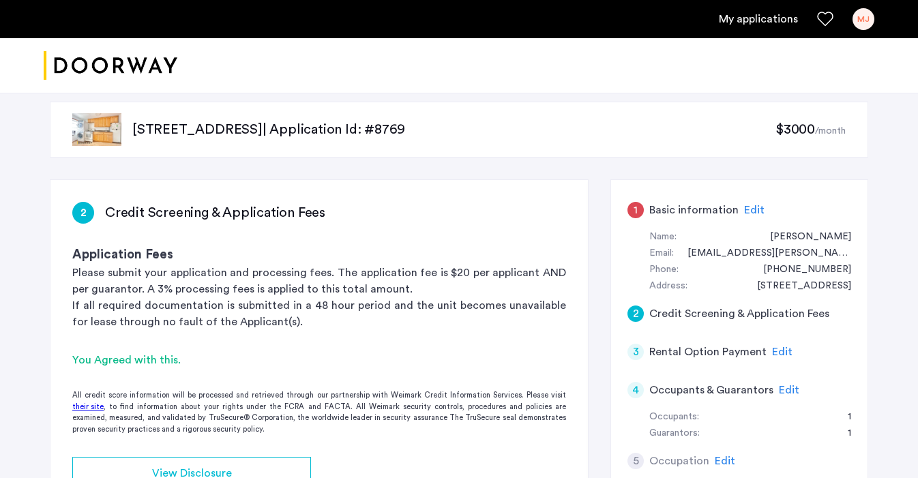
scroll to position [19, 0]
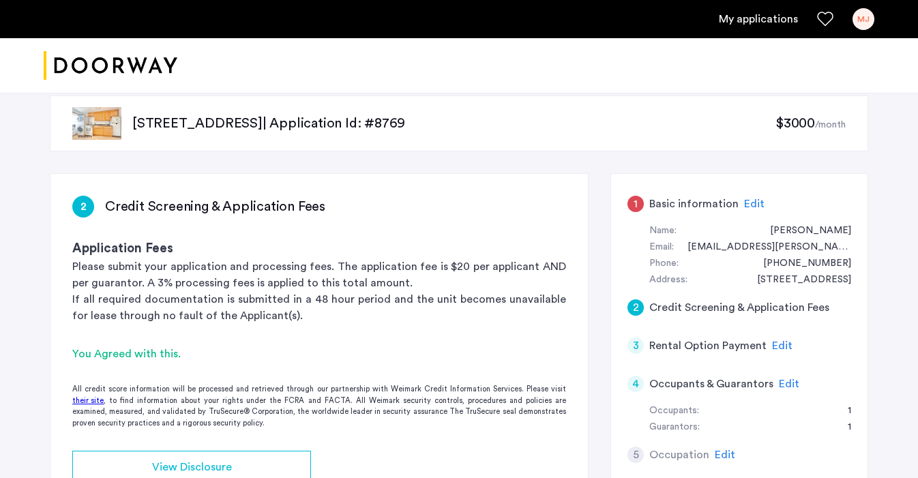
click at [779, 343] on span "Edit" at bounding box center [782, 346] width 20 height 11
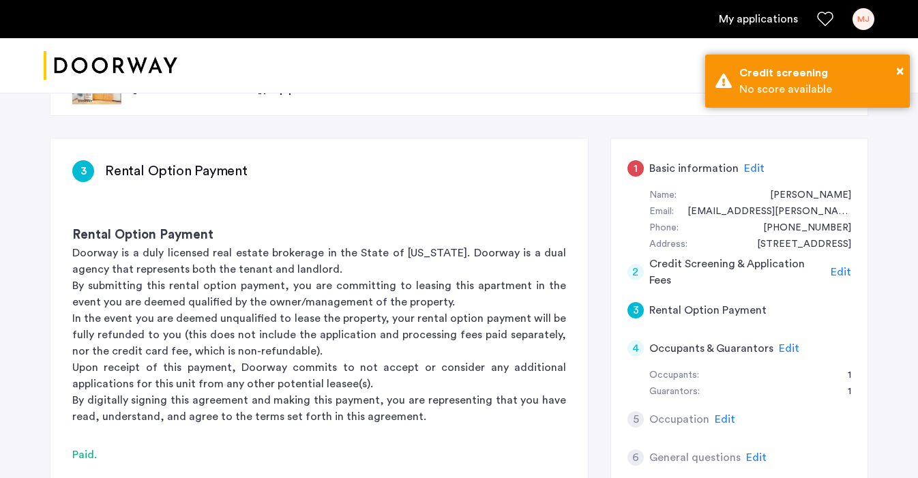
scroll to position [67, 0]
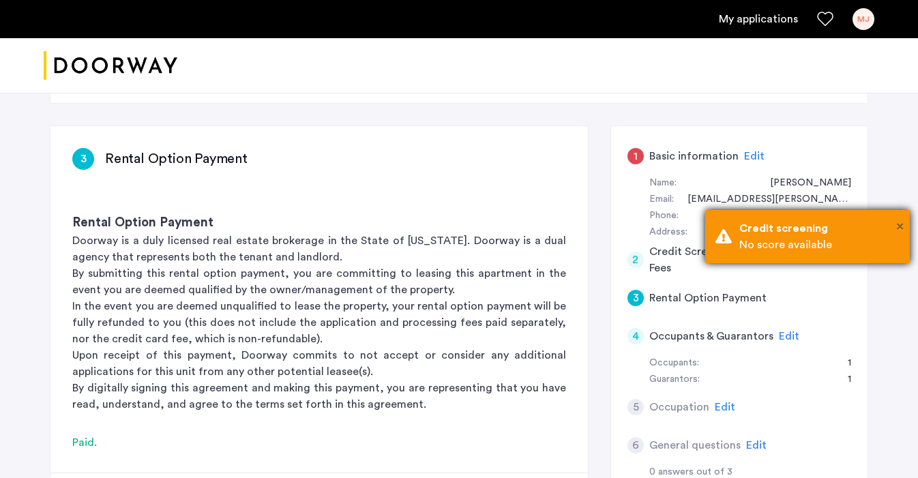
click at [899, 220] on span "×" at bounding box center [901, 227] width 8 height 14
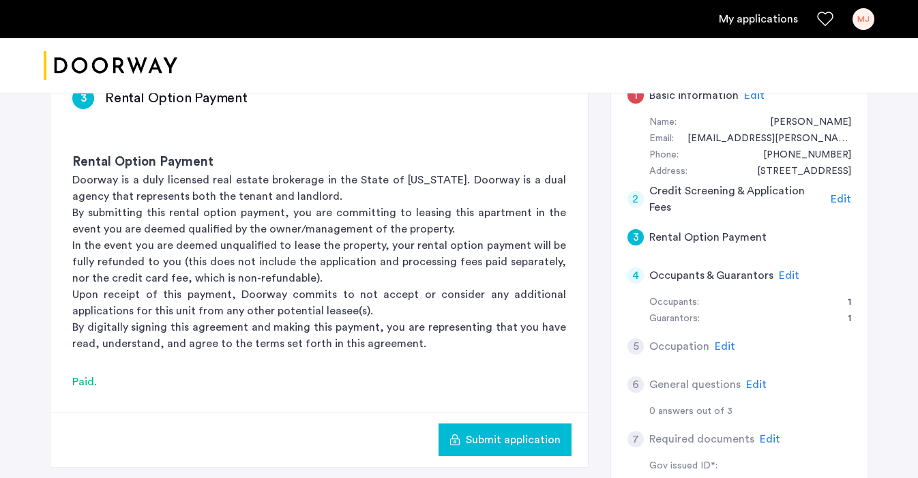
scroll to position [129, 0]
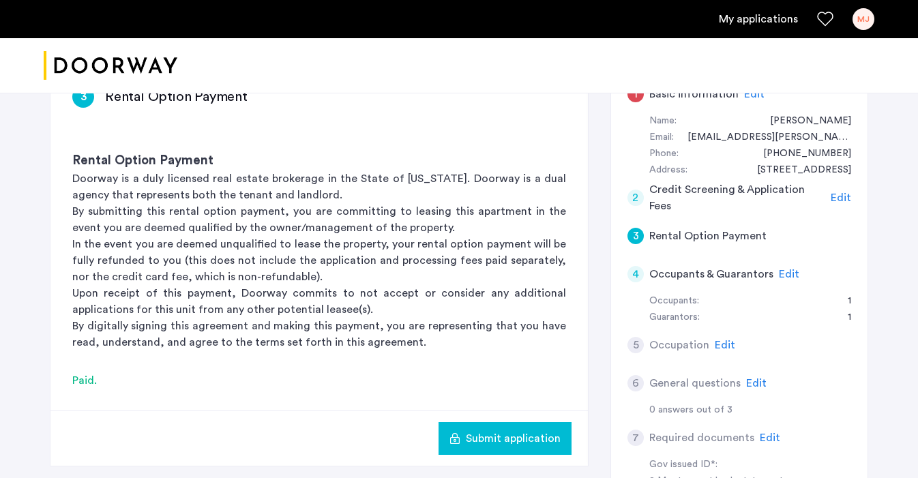
click at [783, 270] on span "Edit" at bounding box center [789, 274] width 20 height 11
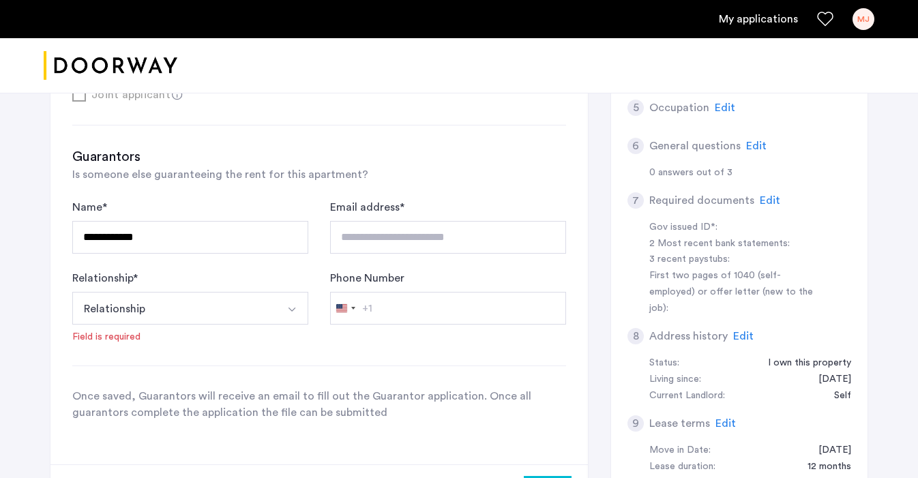
scroll to position [369, 0]
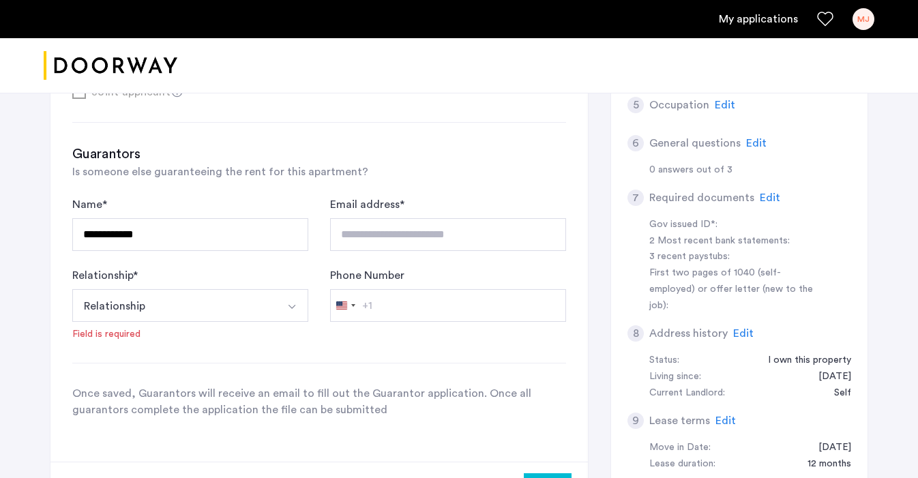
click at [290, 310] on img "Select option" at bounding box center [292, 307] width 11 height 11
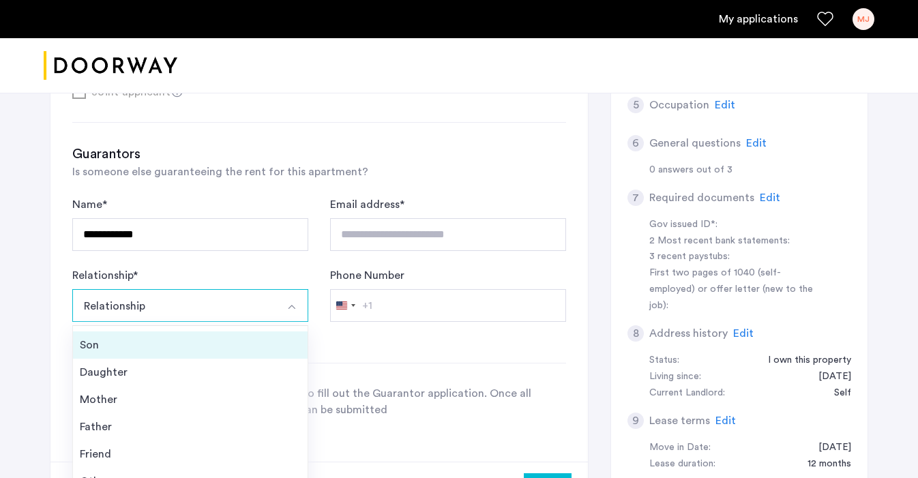
scroll to position [49, 0]
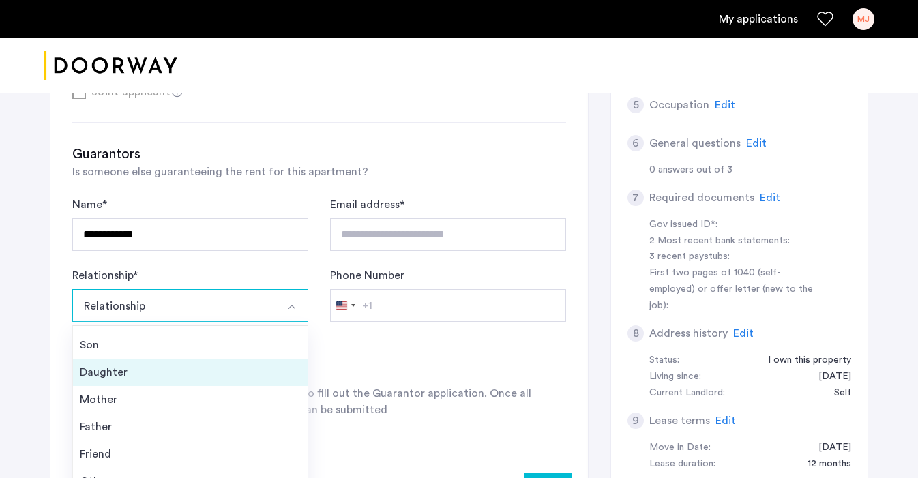
click at [182, 367] on div "Daughter" at bounding box center [190, 372] width 221 height 16
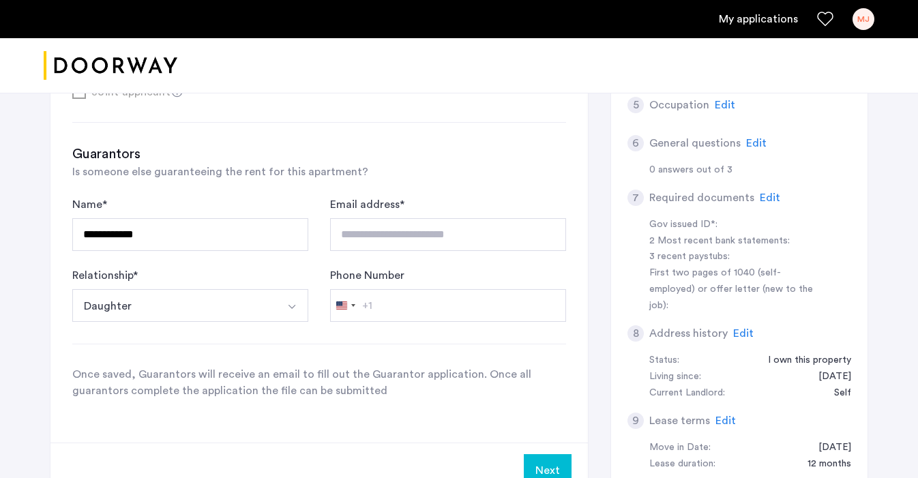
click at [303, 371] on p "Once saved, Guarantors will receive an email to fill out the Guarantor applicat…" at bounding box center [319, 382] width 494 height 33
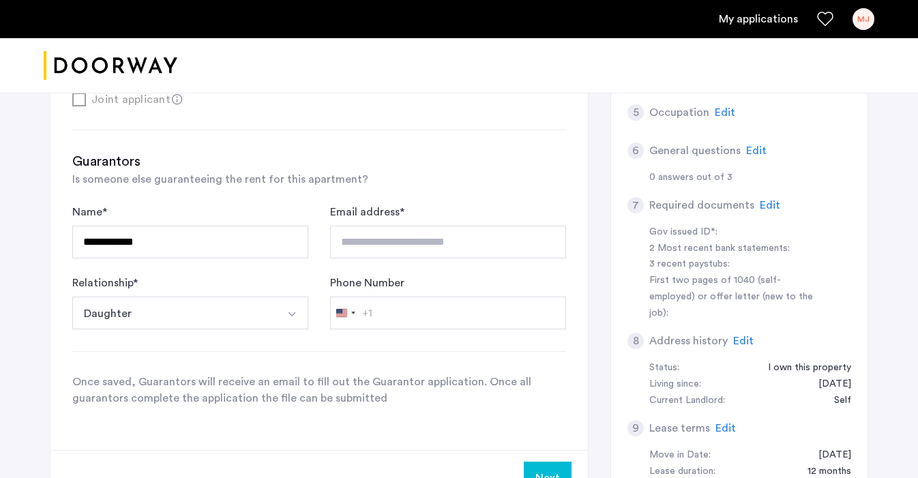
scroll to position [399, 0]
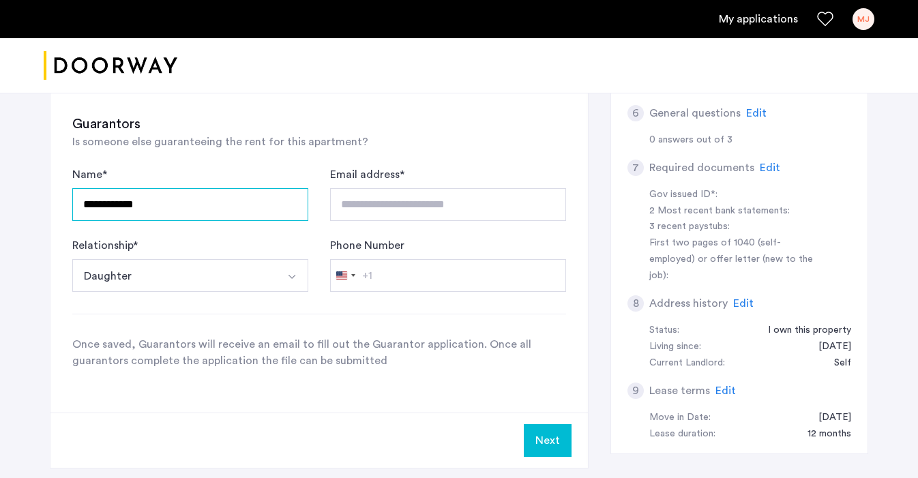
click at [231, 205] on input "**********" at bounding box center [190, 204] width 236 height 33
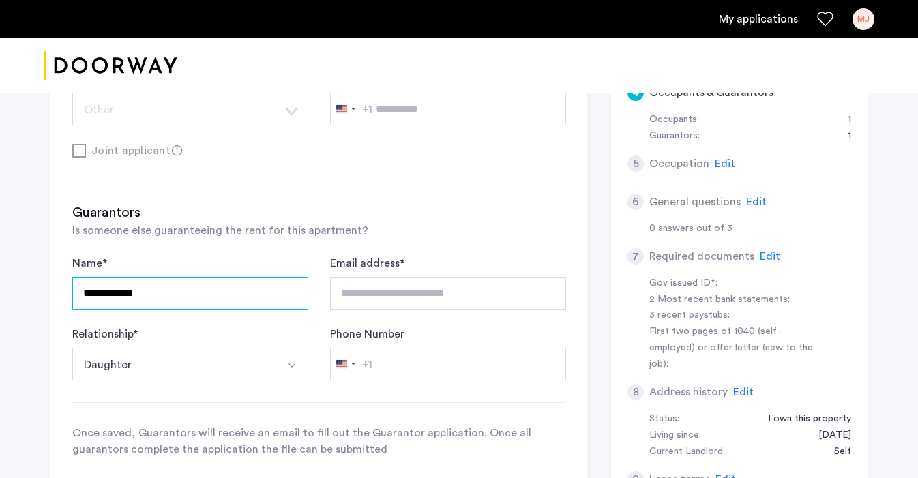
scroll to position [322, 0]
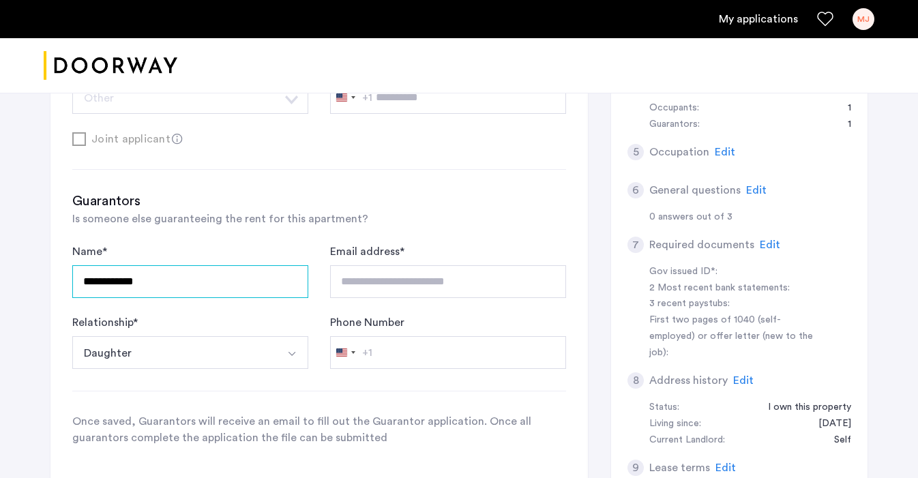
drag, startPoint x: 174, startPoint y: 274, endPoint x: 18, endPoint y: 273, distance: 155.6
click at [18, 273] on div "**********" at bounding box center [459, 169] width 918 height 797
drag, startPoint x: 158, startPoint y: 287, endPoint x: 18, endPoint y: 285, distance: 139.9
click at [18, 285] on div "**********" at bounding box center [459, 169] width 918 height 797
type input "**********"
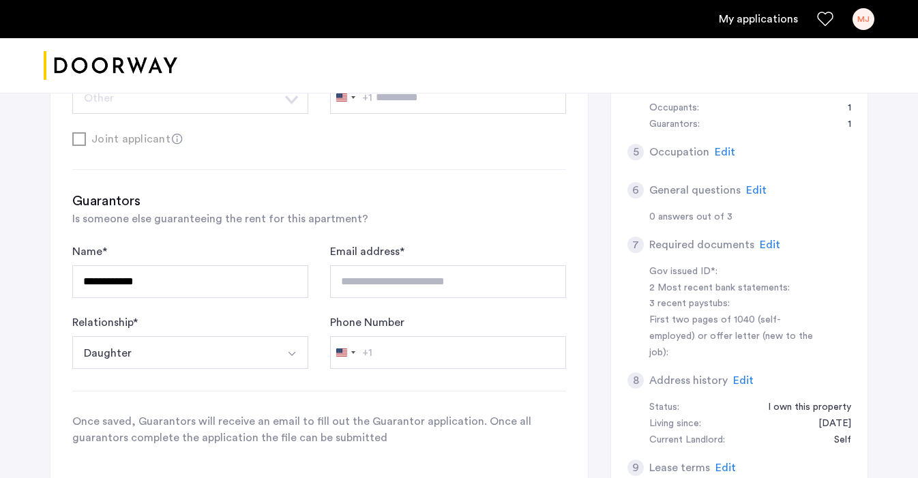
click at [196, 238] on div "**********" at bounding box center [319, 319] width 494 height 255
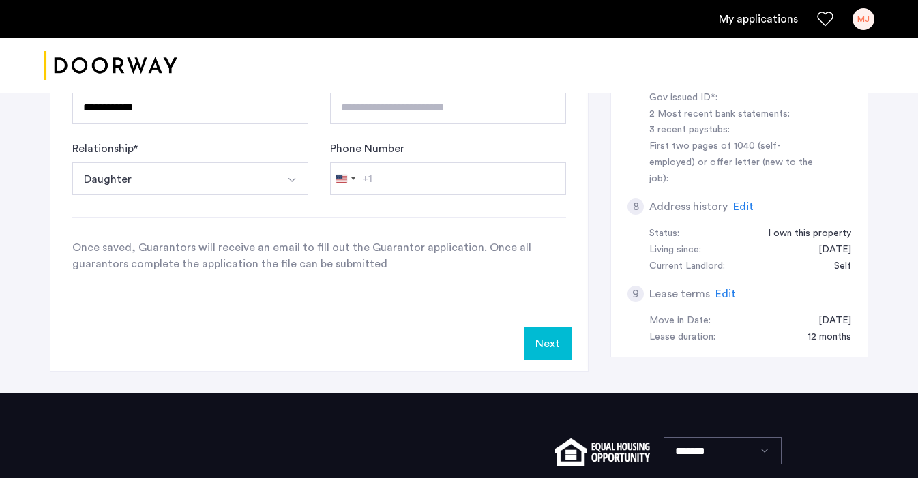
scroll to position [563, 0]
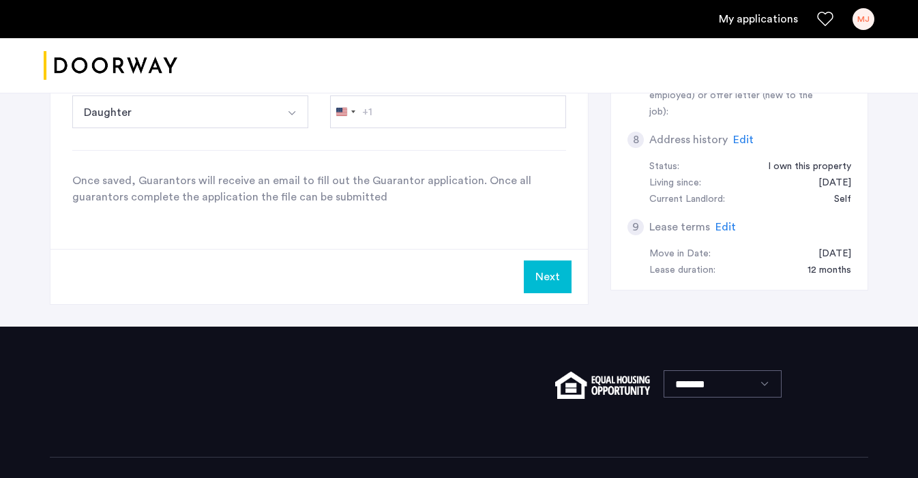
click at [548, 280] on button "Next" at bounding box center [548, 277] width 48 height 33
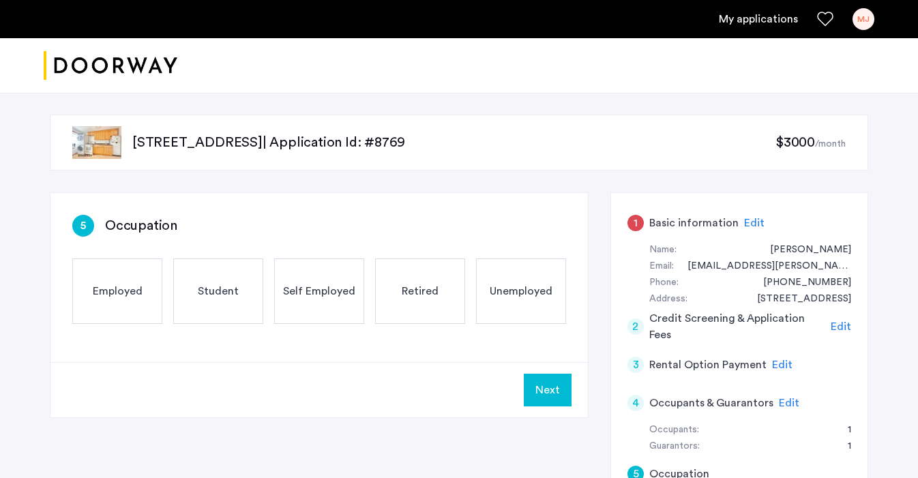
click at [279, 216] on div "5 Occupation" at bounding box center [319, 226] width 494 height 22
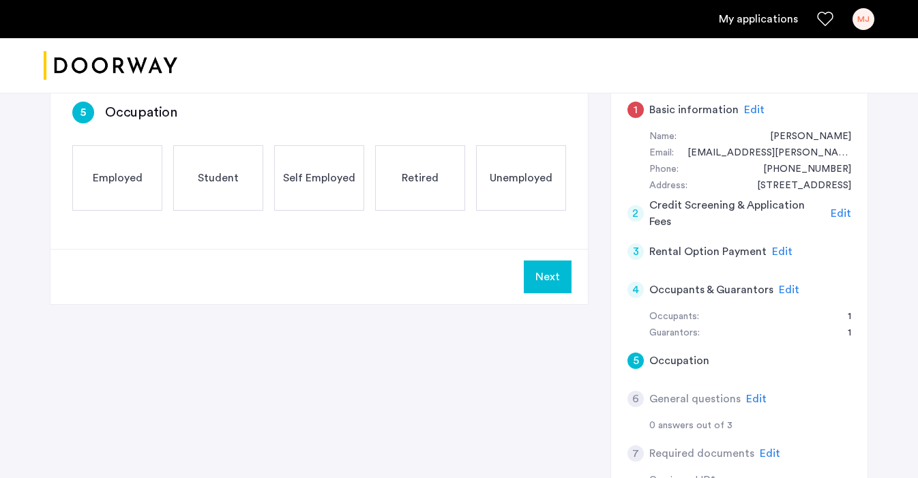
scroll to position [147, 0]
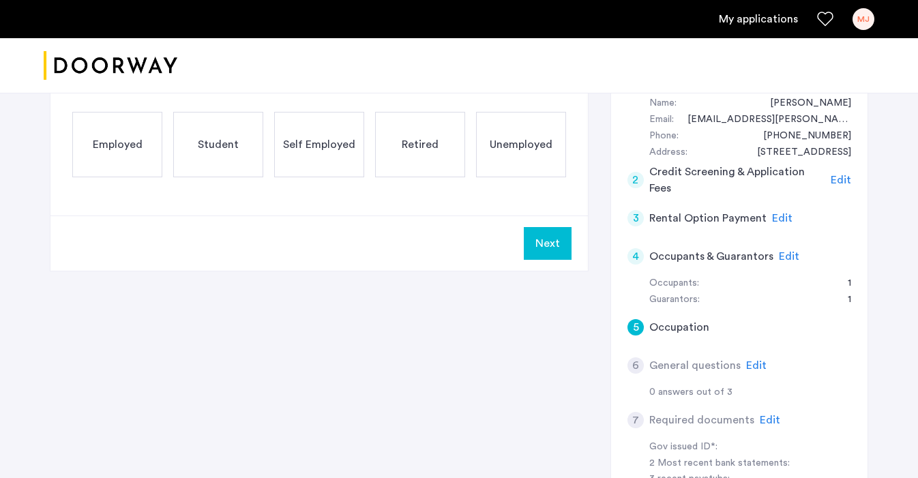
click at [128, 147] on span "Employed" at bounding box center [118, 144] width 50 height 16
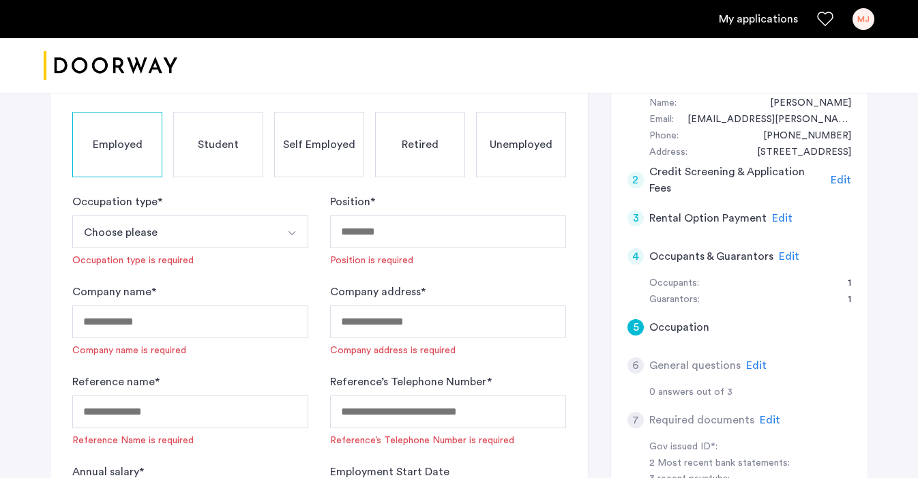
click at [228, 227] on button "Choose please" at bounding box center [174, 232] width 204 height 33
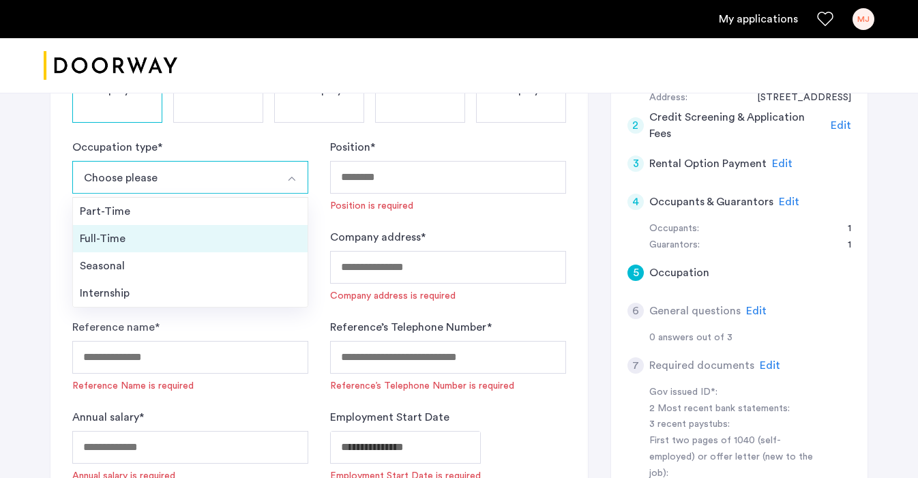
scroll to position [204, 0]
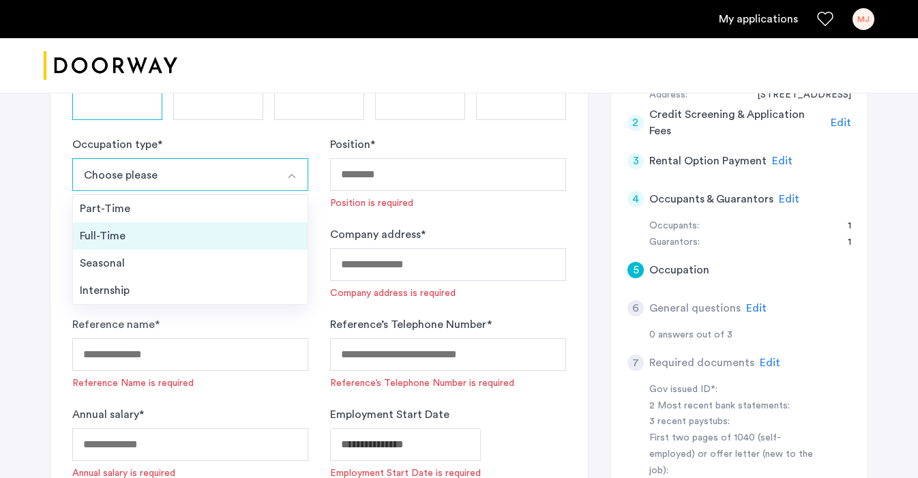
click at [171, 235] on div "Full-Time" at bounding box center [190, 236] width 221 height 16
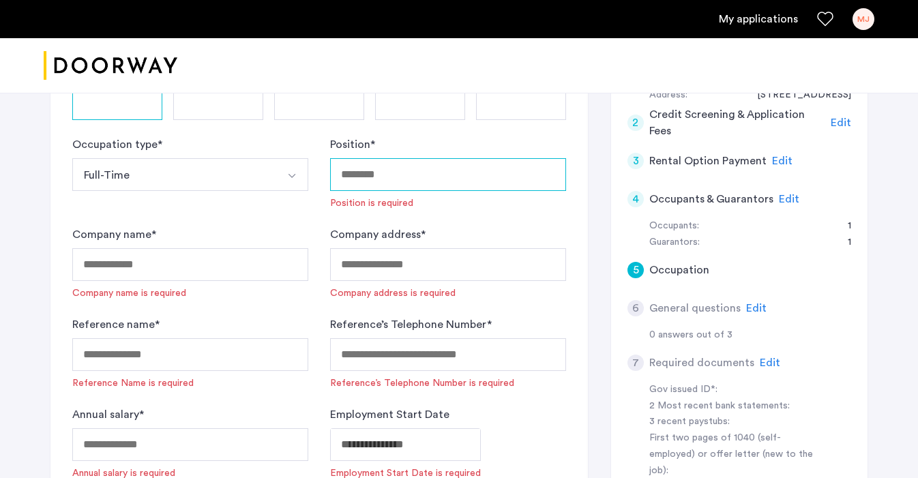
click at [468, 166] on input "Position *" at bounding box center [448, 174] width 236 height 33
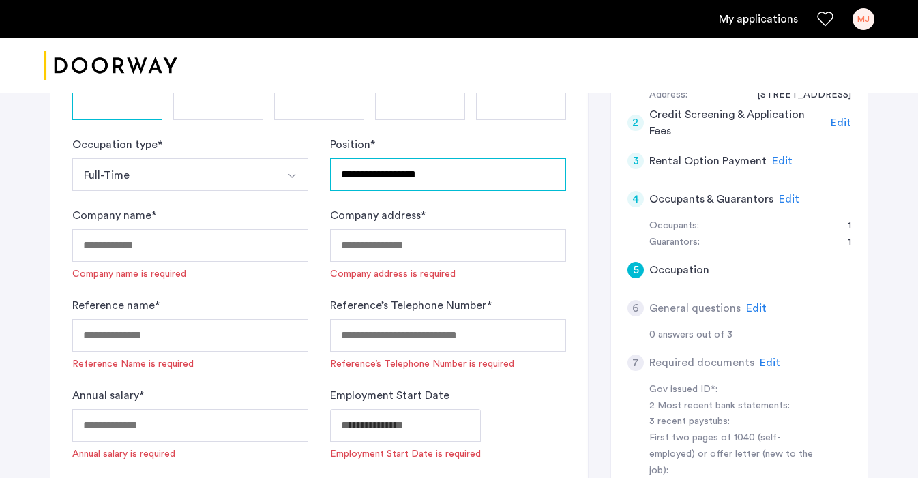
type input "**********"
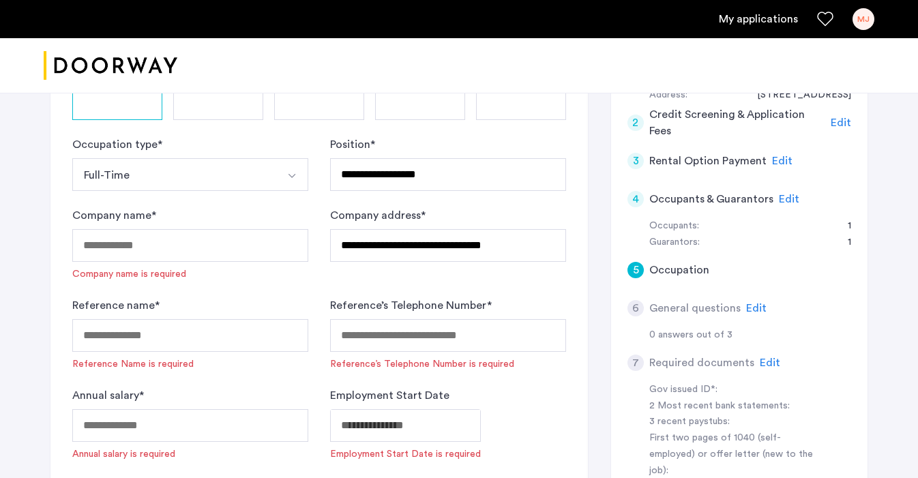
click at [317, 274] on form "**********" at bounding box center [319, 298] width 494 height 325
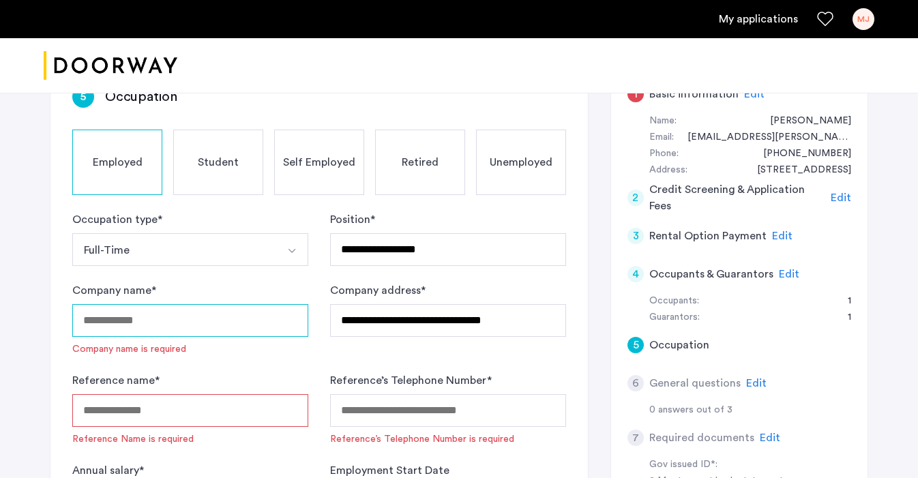
scroll to position [157, 0]
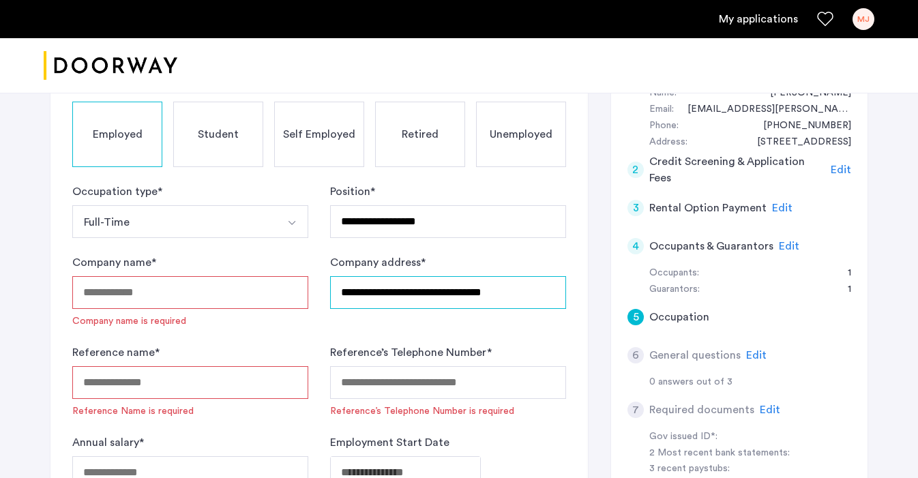
drag, startPoint x: 530, startPoint y: 294, endPoint x: 298, endPoint y: 290, distance: 231.4
click at [298, 290] on form "**********" at bounding box center [319, 346] width 494 height 325
type input "******"
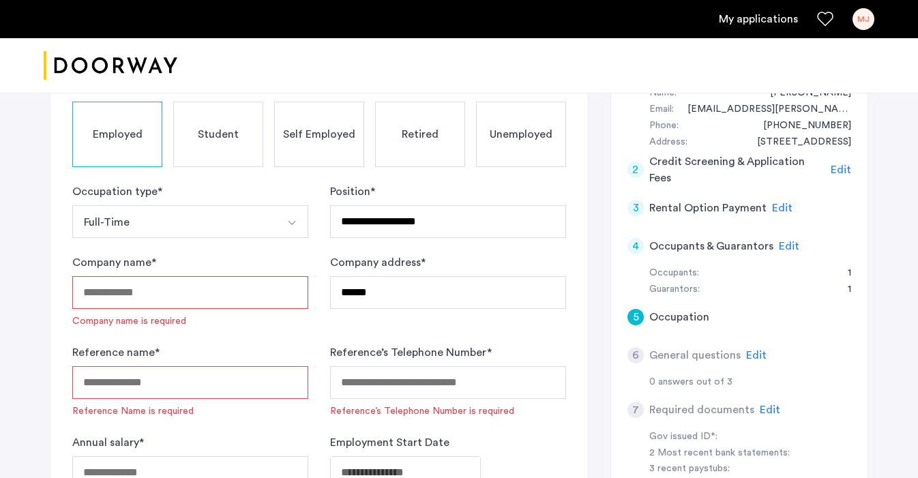
click at [234, 287] on input "Company name *" at bounding box center [190, 292] width 236 height 33
paste input "**********"
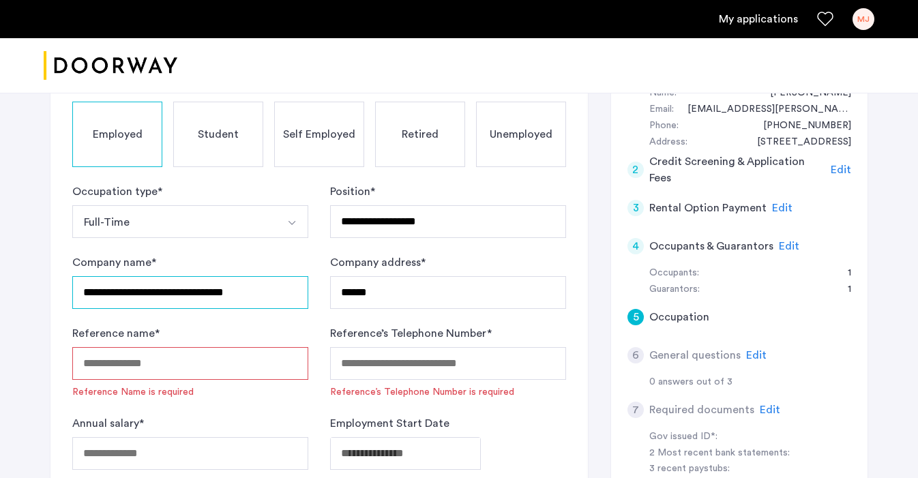
type input "**********"
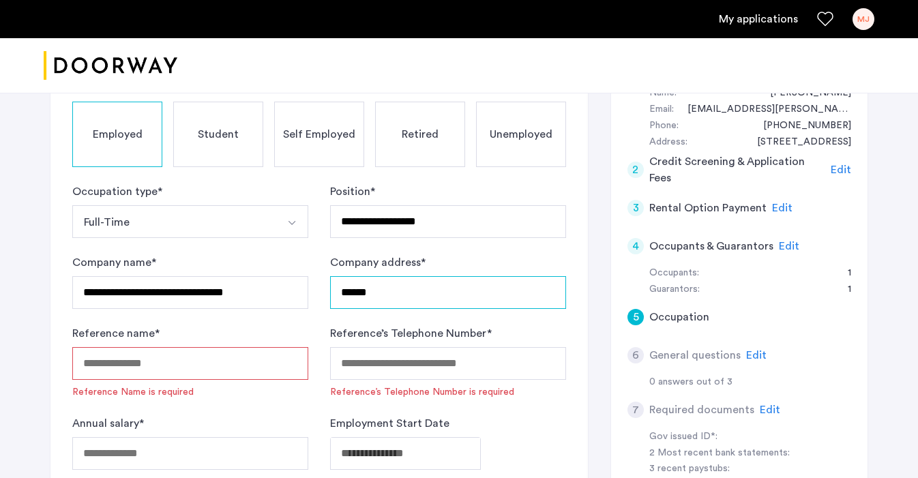
click at [386, 293] on input "******" at bounding box center [448, 292] width 236 height 33
type input "*"
type input "**********"
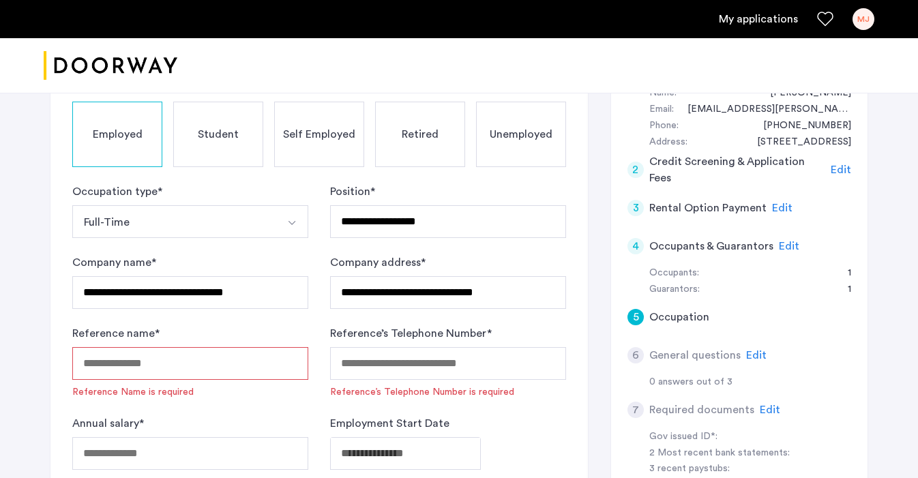
click at [255, 356] on input "Reference name *" at bounding box center [190, 363] width 236 height 33
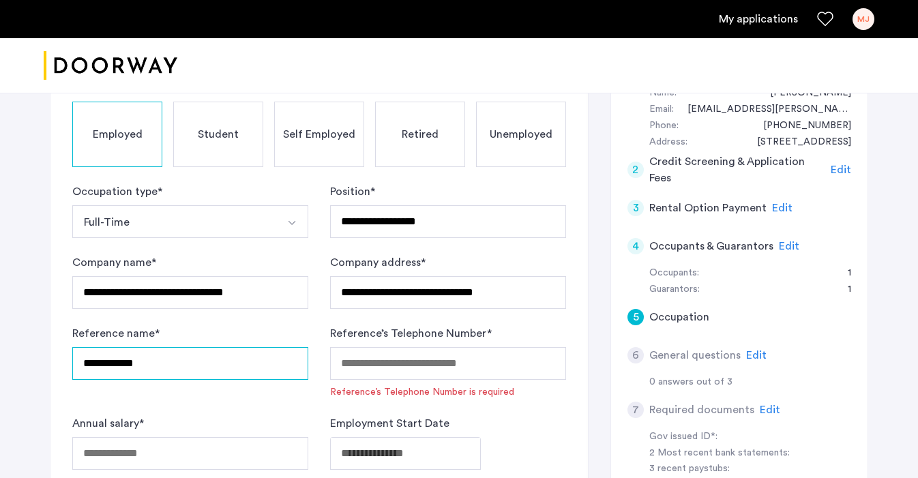
type input "**********"
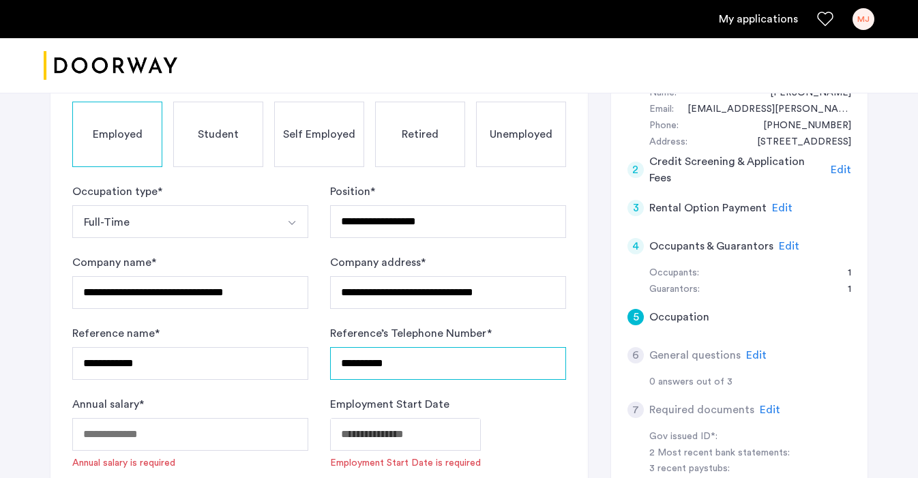
type input "**********"
click at [522, 408] on div "Employment Start Date Employment Start Date is required" at bounding box center [448, 433] width 236 height 74
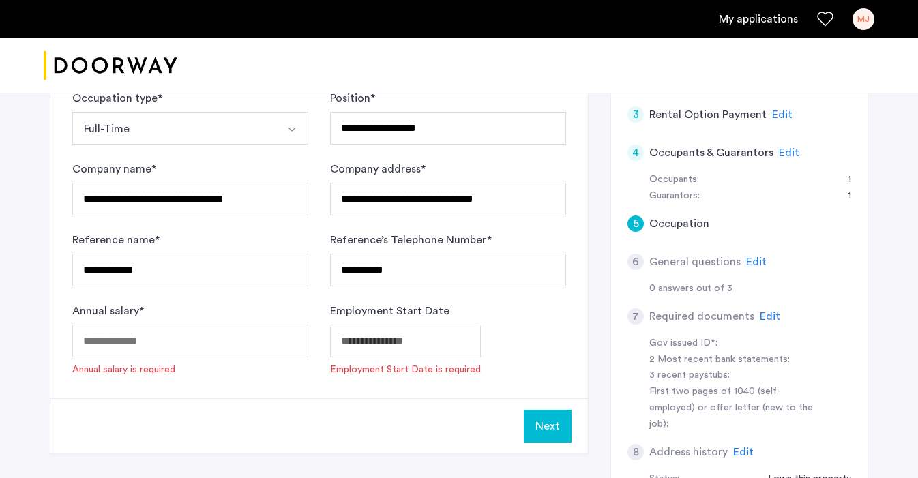
scroll to position [276, 0]
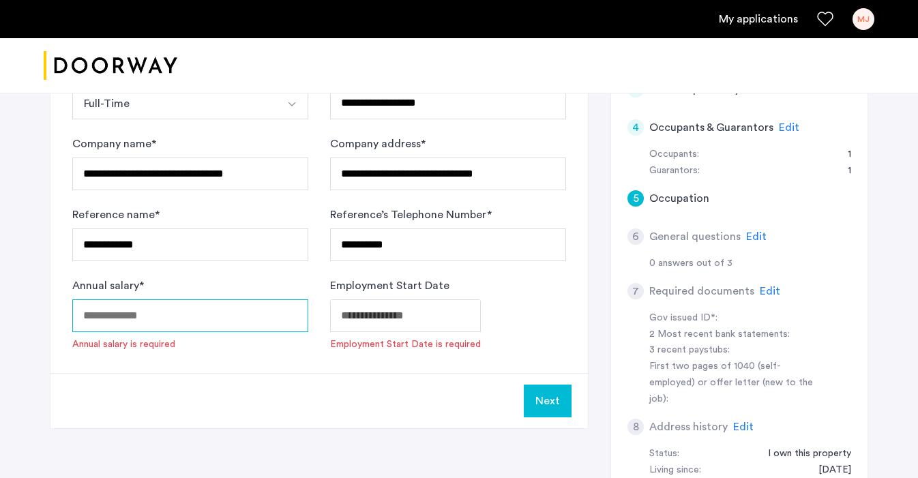
click at [242, 308] on input "Annual salary *" at bounding box center [190, 316] width 236 height 33
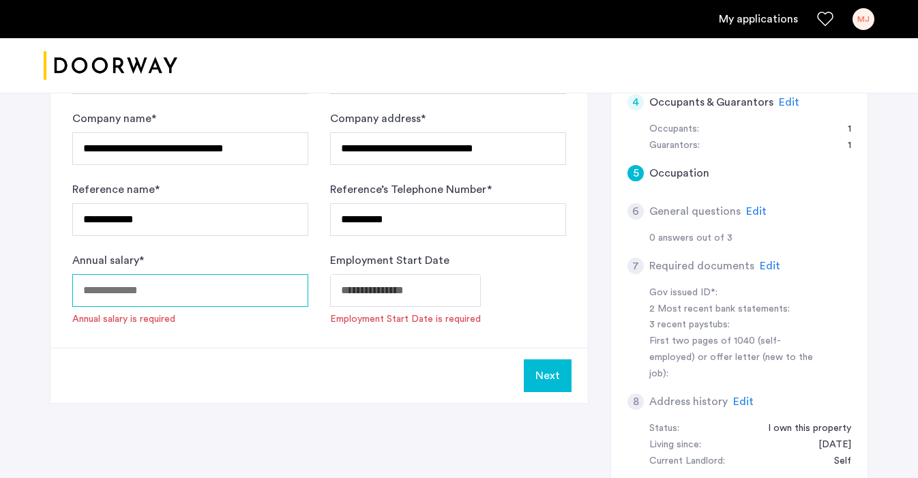
scroll to position [302, 0]
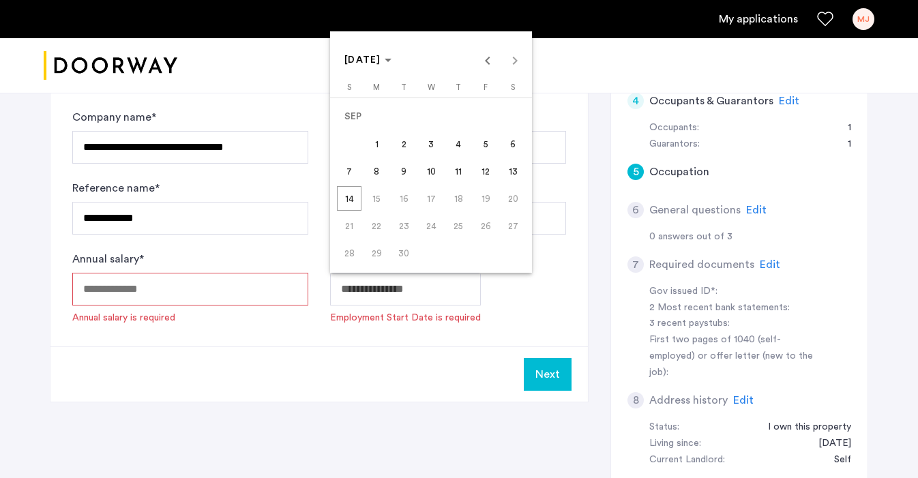
click at [379, 148] on span "1" at bounding box center [376, 144] width 25 height 25
click at [407, 286] on div at bounding box center [459, 239] width 918 height 478
click at [392, 63] on span "SEP 2025" at bounding box center [368, 61] width 47 height 12
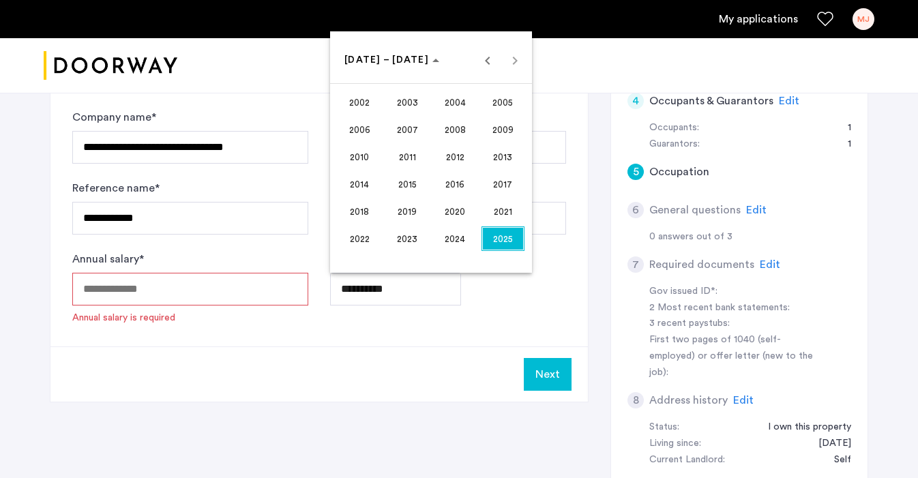
click at [504, 180] on span "2017" at bounding box center [503, 184] width 43 height 25
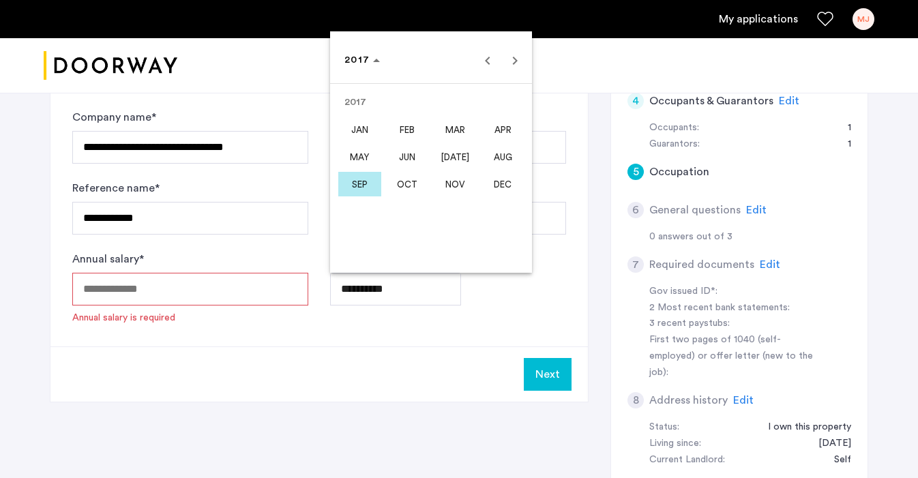
click at [410, 288] on div at bounding box center [459, 239] width 918 height 478
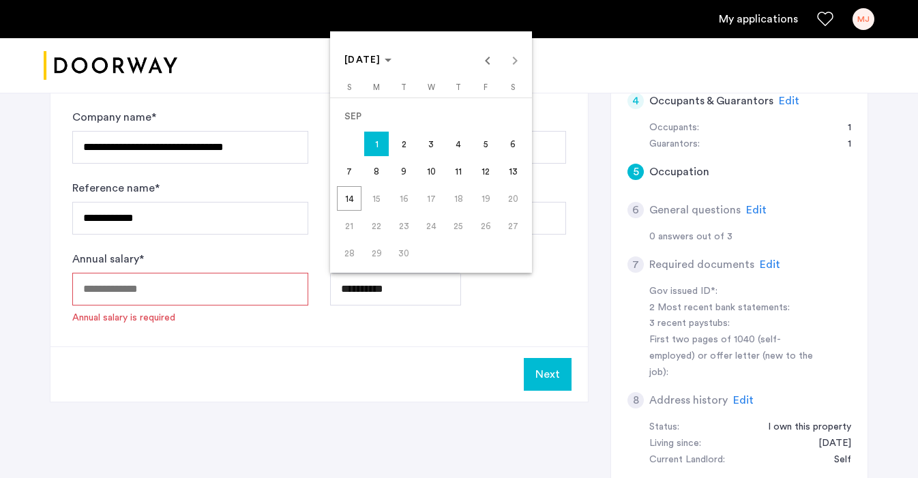
click at [514, 61] on div "SEP 2025 SEP 2025" at bounding box center [431, 59] width 195 height 27
click at [392, 62] on icon "Choose month and year" at bounding box center [388, 60] width 7 height 3
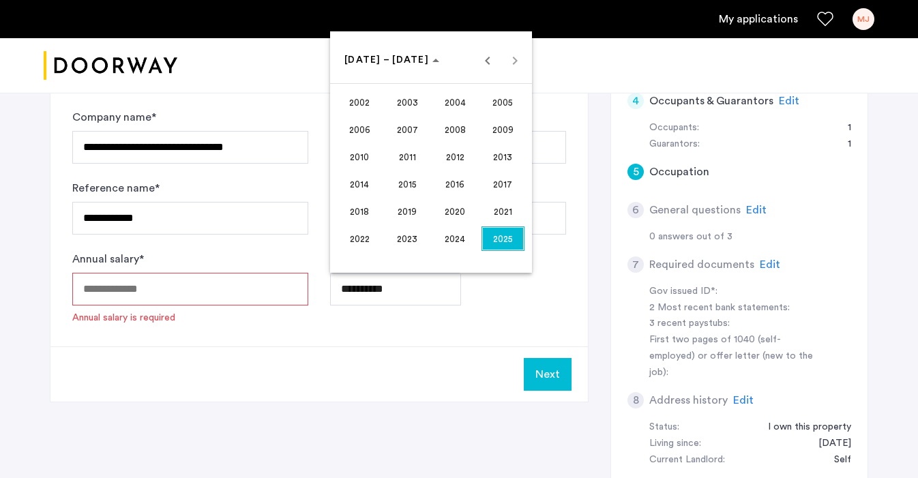
click at [506, 182] on span "2017" at bounding box center [503, 184] width 43 height 25
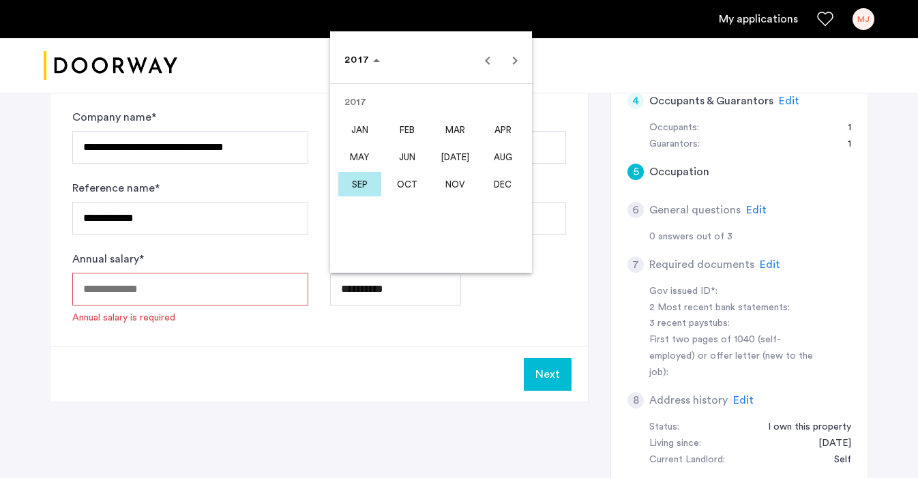
click at [409, 128] on span "FEB" at bounding box center [407, 129] width 43 height 25
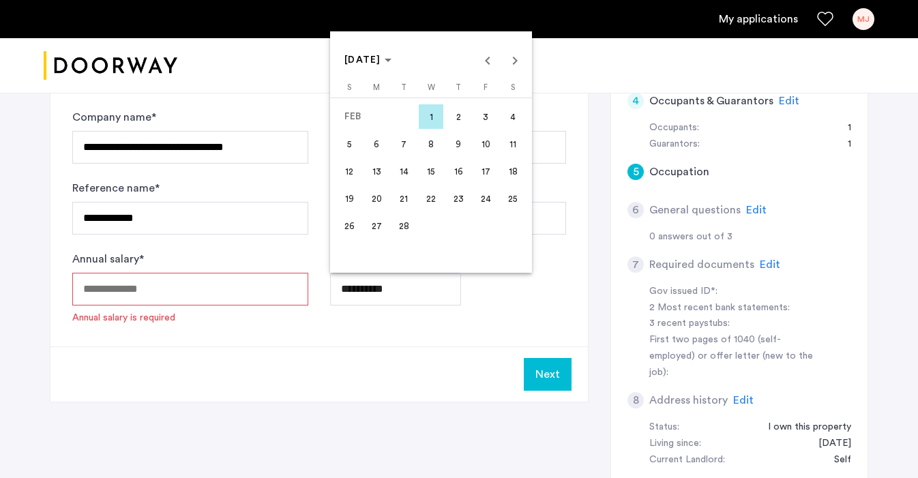
click at [431, 118] on span "1" at bounding box center [431, 116] width 25 height 25
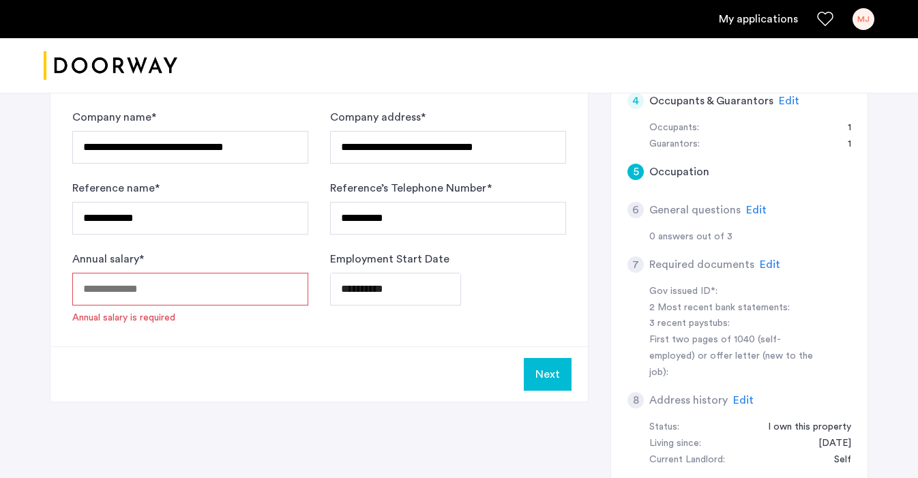
type input "**********"
click at [188, 295] on input "Annual salary *" at bounding box center [190, 289] width 236 height 33
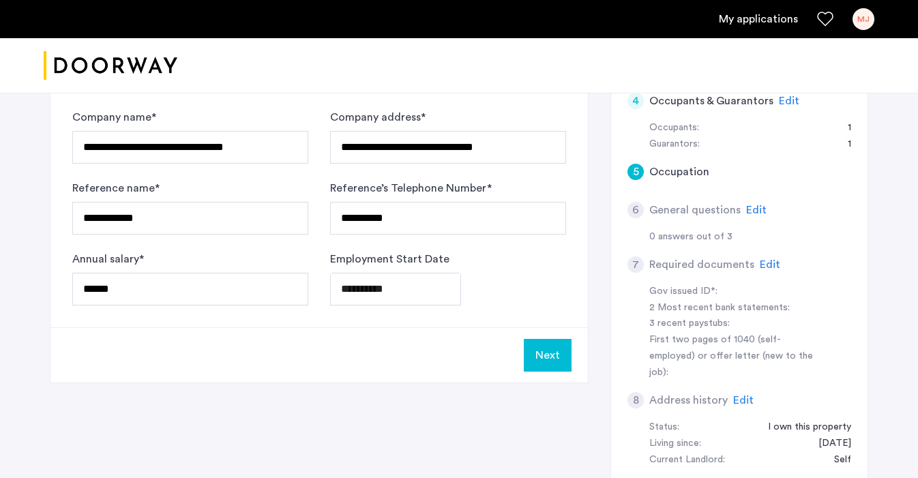
click at [244, 347] on div "Next" at bounding box center [319, 355] width 538 height 55
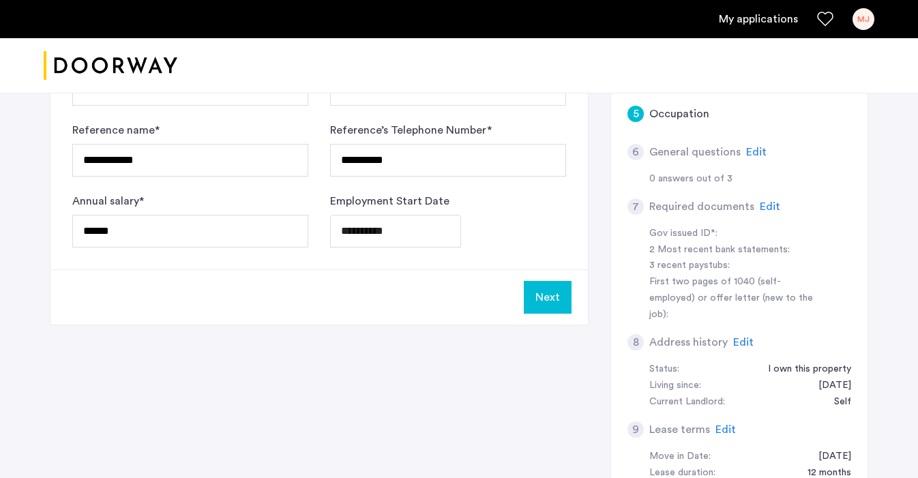
scroll to position [375, 0]
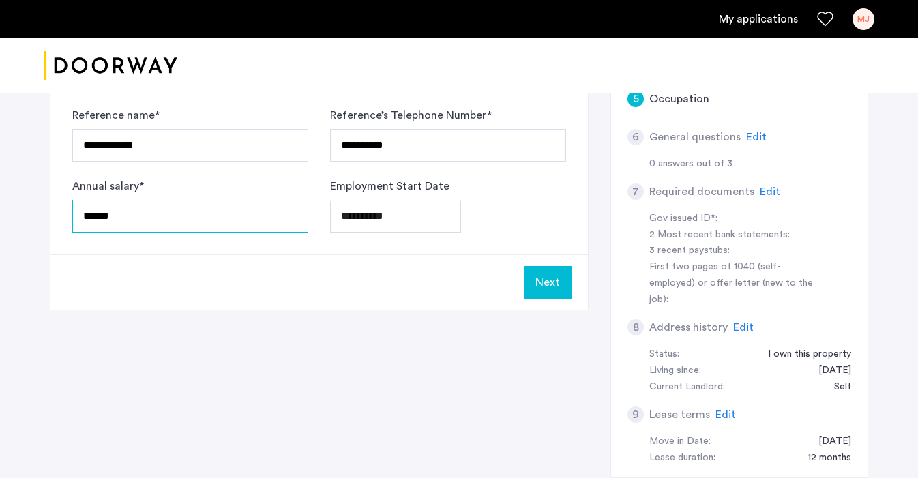
click at [165, 222] on input "******" at bounding box center [190, 216] width 236 height 33
type input "******"
click at [247, 246] on div "**********" at bounding box center [319, 36] width 538 height 437
click at [545, 283] on button "Next" at bounding box center [548, 282] width 48 height 33
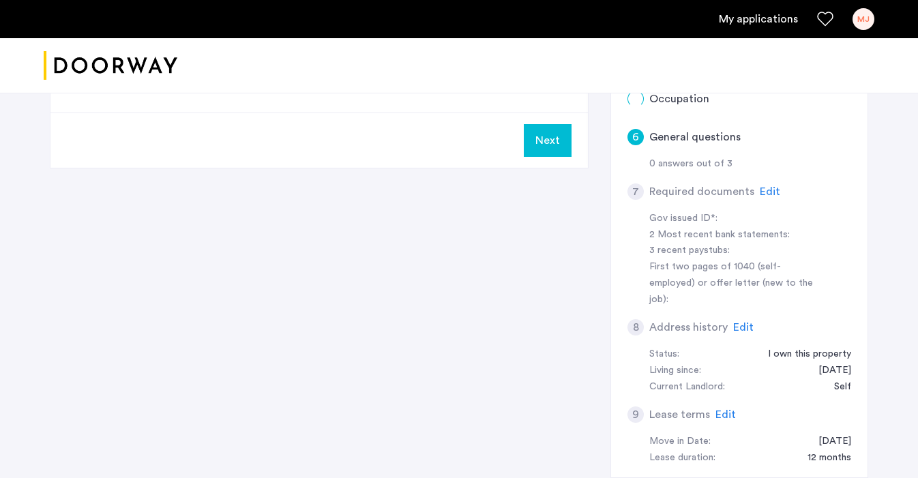
scroll to position [0, 0]
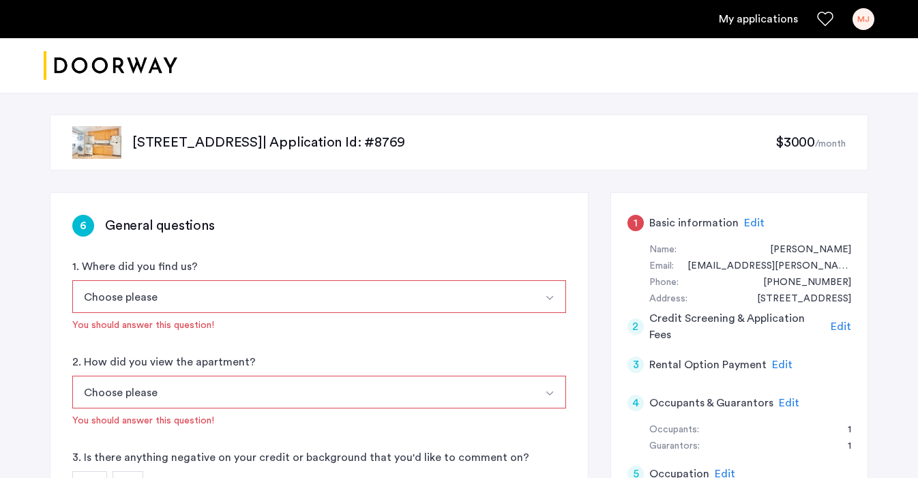
click at [416, 296] on button "Choose please" at bounding box center [303, 296] width 462 height 33
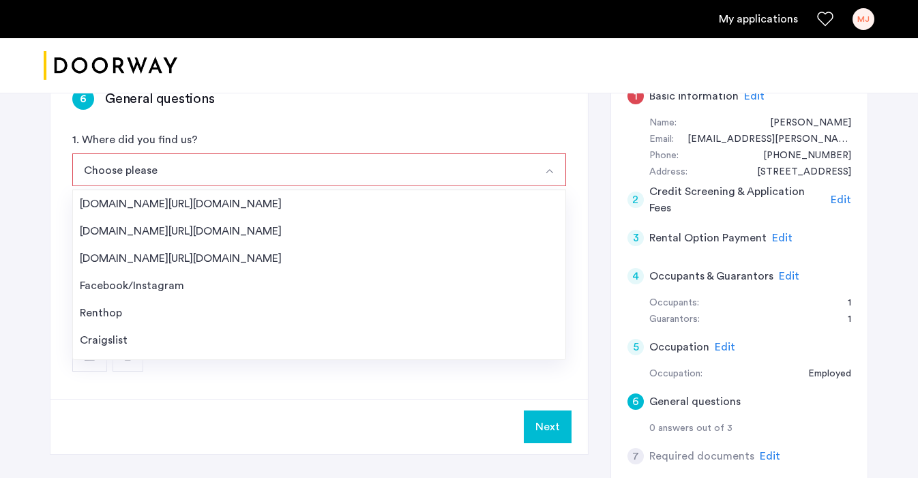
scroll to position [129, 0]
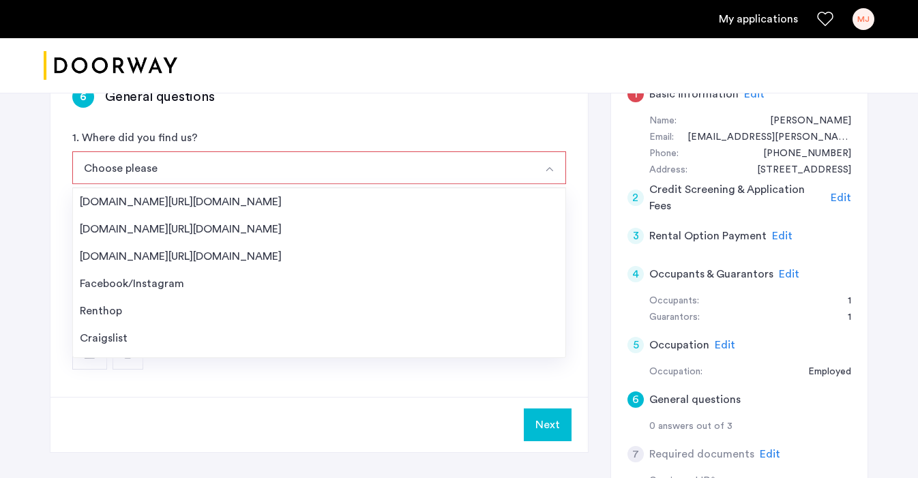
click at [298, 124] on div "6 General questions 1. Where did you find us? Choose please Streeteasy.com/Zill…" at bounding box center [319, 230] width 538 height 333
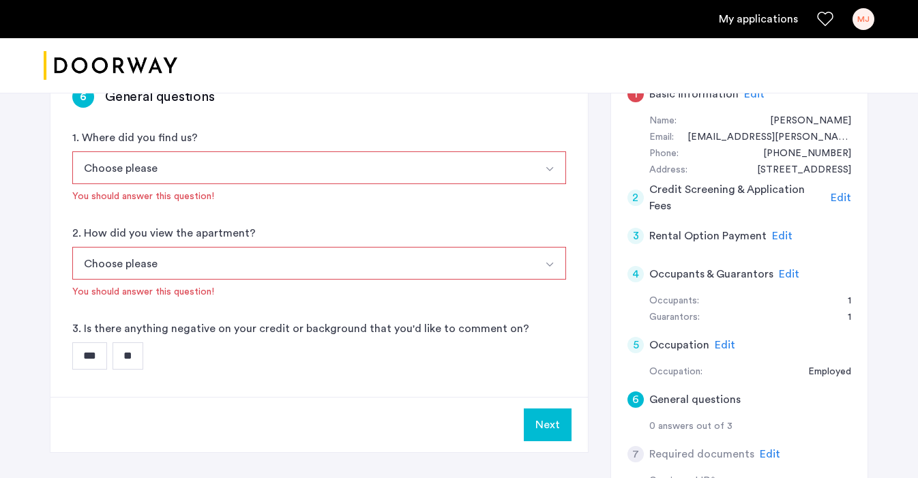
click at [269, 173] on button "Choose please" at bounding box center [303, 167] width 462 height 33
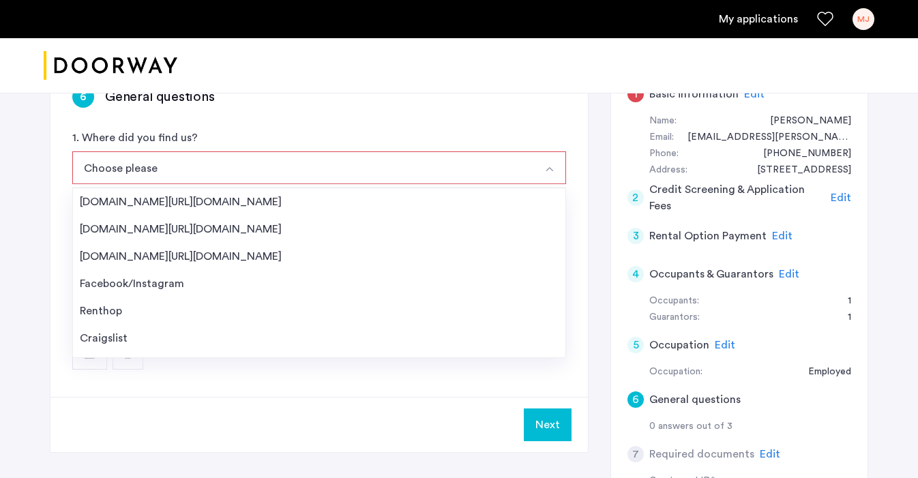
click at [299, 100] on div "6 General questions" at bounding box center [319, 97] width 494 height 22
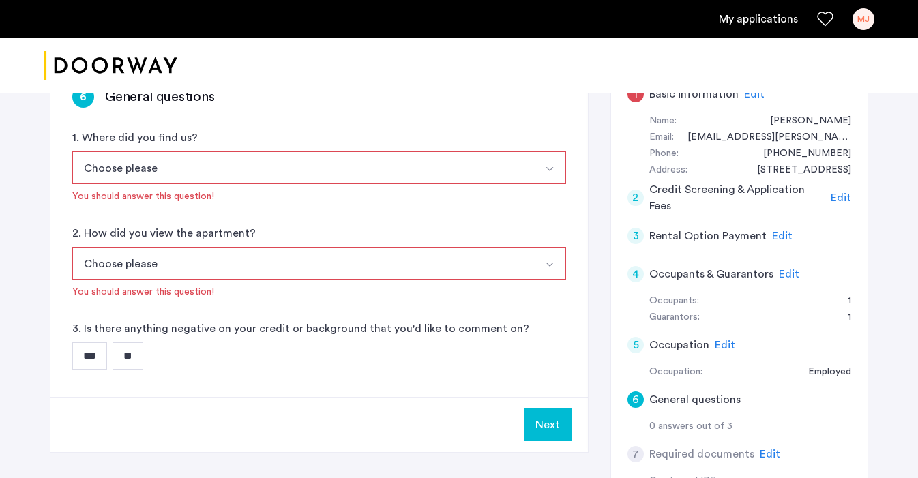
click at [139, 353] on input "**" at bounding box center [128, 356] width 31 height 27
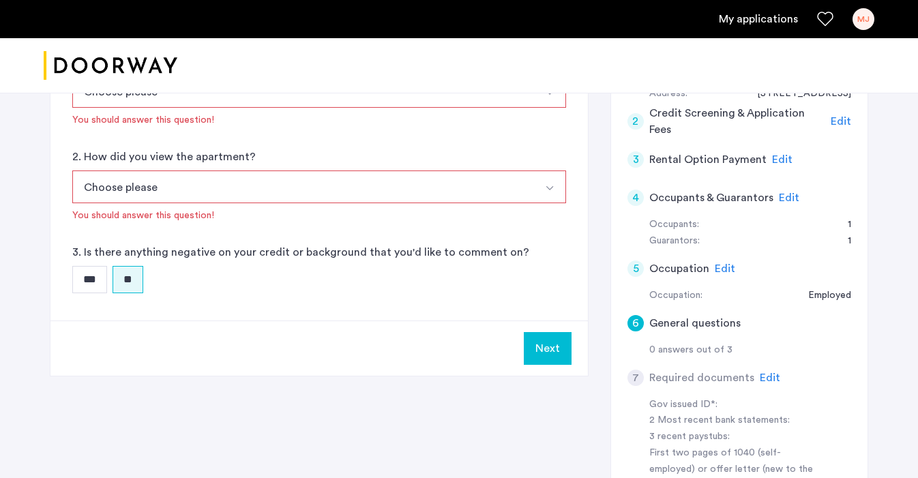
click at [548, 352] on button "Next" at bounding box center [548, 348] width 48 height 33
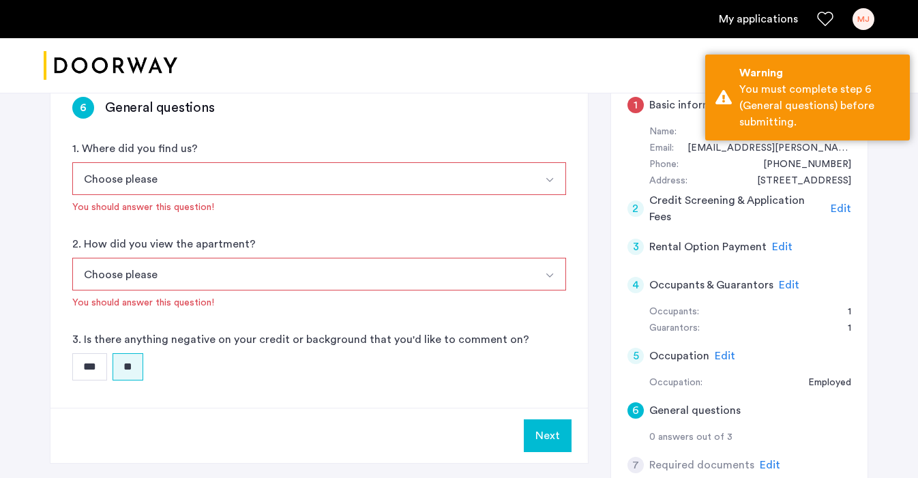
scroll to position [117, 0]
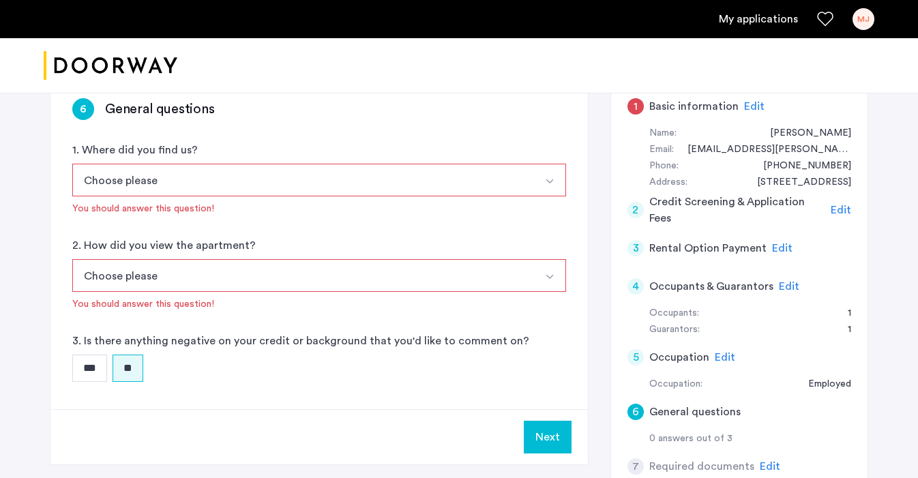
click at [220, 178] on button "Choose please" at bounding box center [303, 180] width 462 height 33
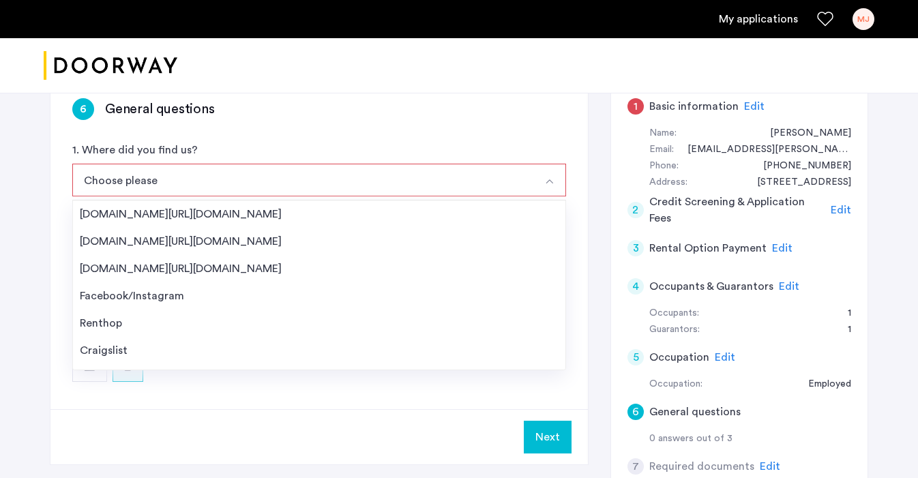
click at [245, 127] on div "6 General questions 1. Where did you find us? Choose please Streeteasy.com/Zill…" at bounding box center [319, 242] width 538 height 333
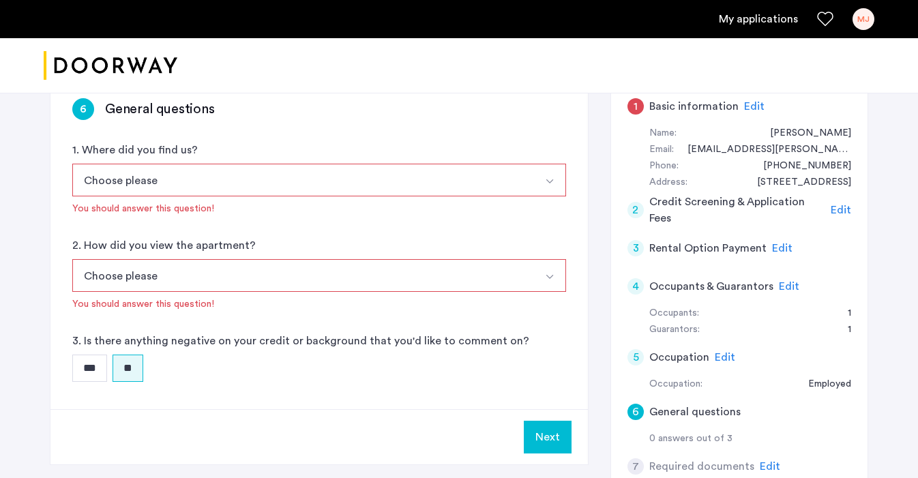
click at [323, 235] on div "6 General questions 1. Where did you find us? Choose please Streeteasy.com/Zill…" at bounding box center [319, 242] width 538 height 333
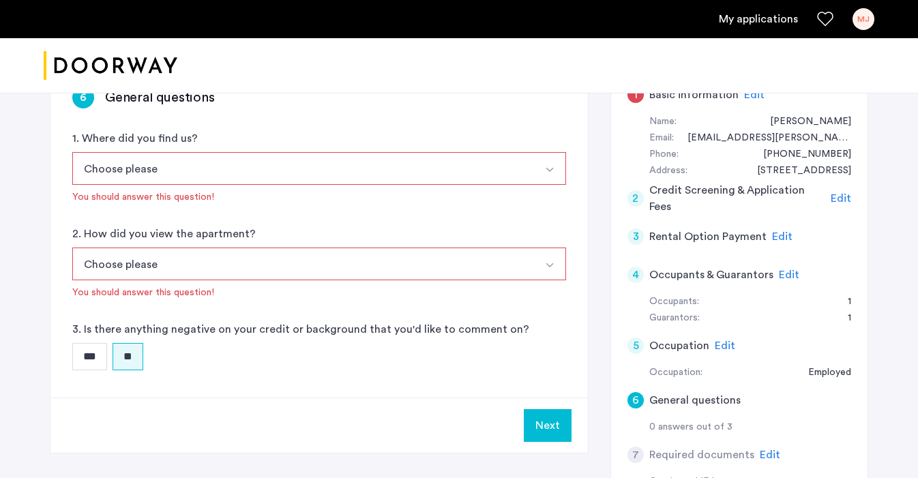
scroll to position [137, 0]
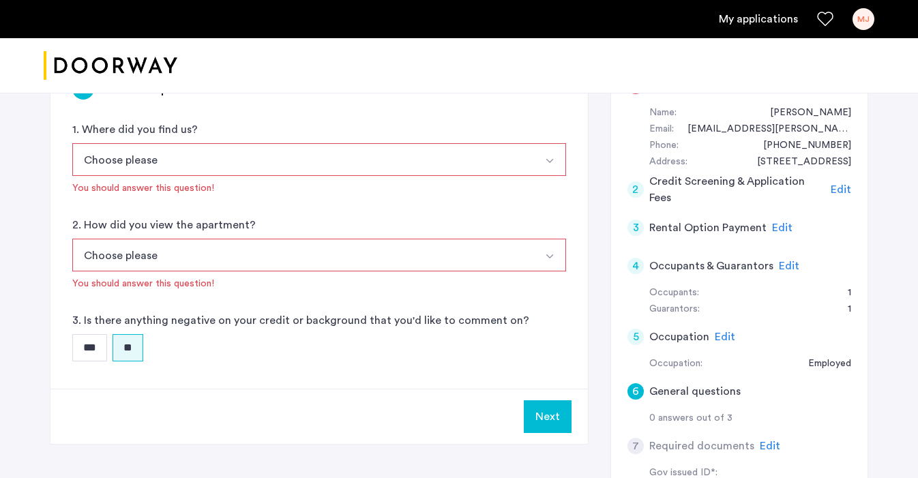
click at [348, 171] on button "Choose please" at bounding box center [303, 159] width 462 height 33
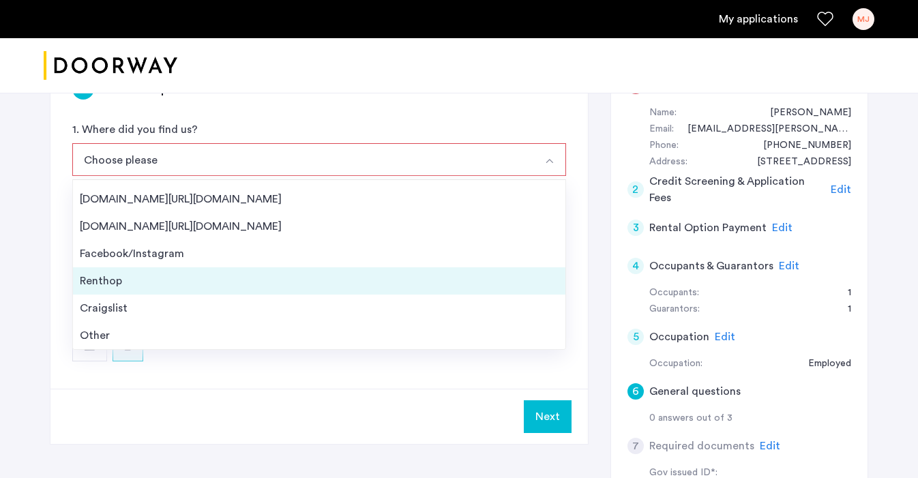
scroll to position [22, 0]
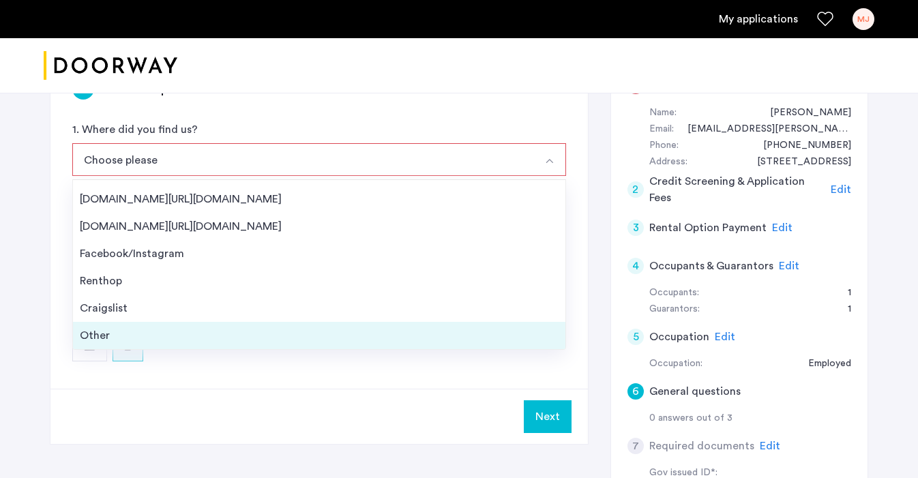
click at [103, 336] on div "Other" at bounding box center [319, 336] width 479 height 16
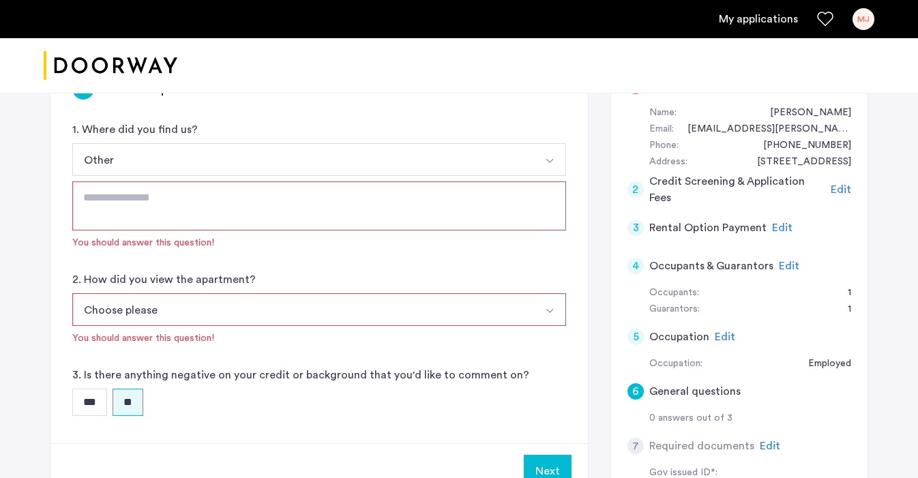
click at [251, 213] on textarea at bounding box center [319, 206] width 494 height 49
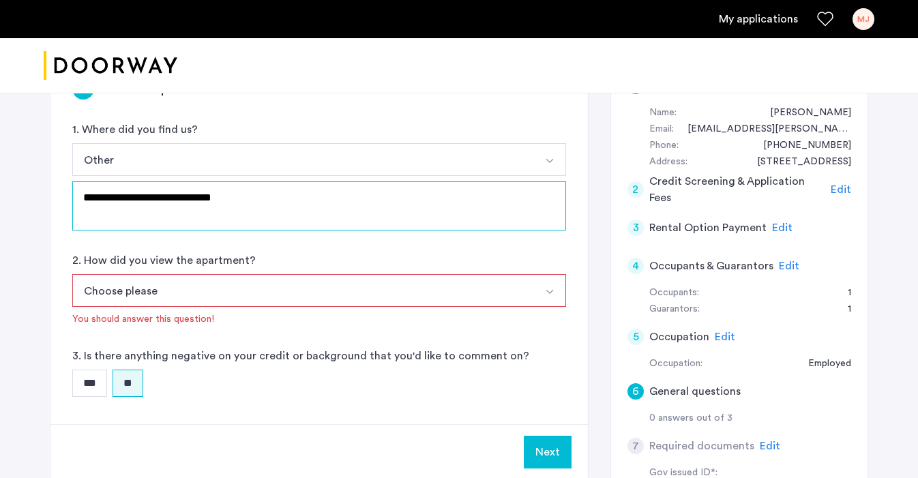
drag, startPoint x: 257, startPoint y: 203, endPoint x: 7, endPoint y: 201, distance: 250.4
click at [7, 201] on div "**********" at bounding box center [459, 355] width 918 height 799
type textarea "**********"
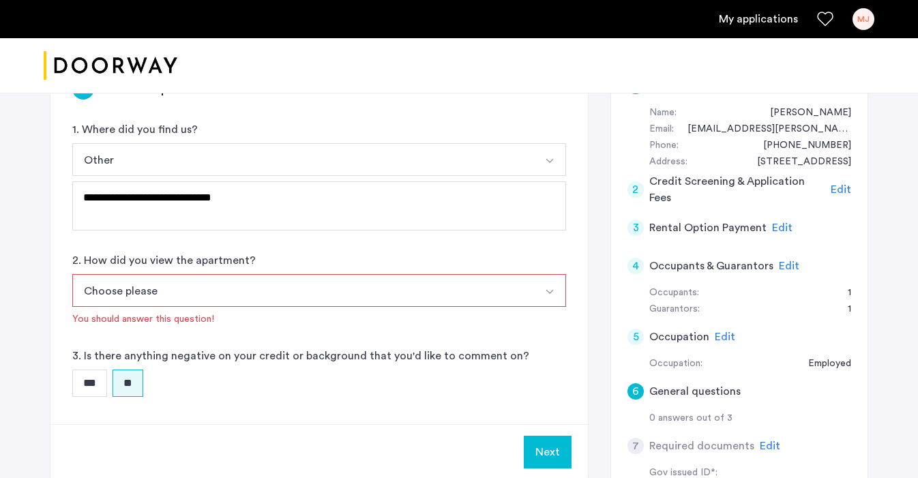
click at [110, 290] on button "Choose please" at bounding box center [303, 290] width 462 height 33
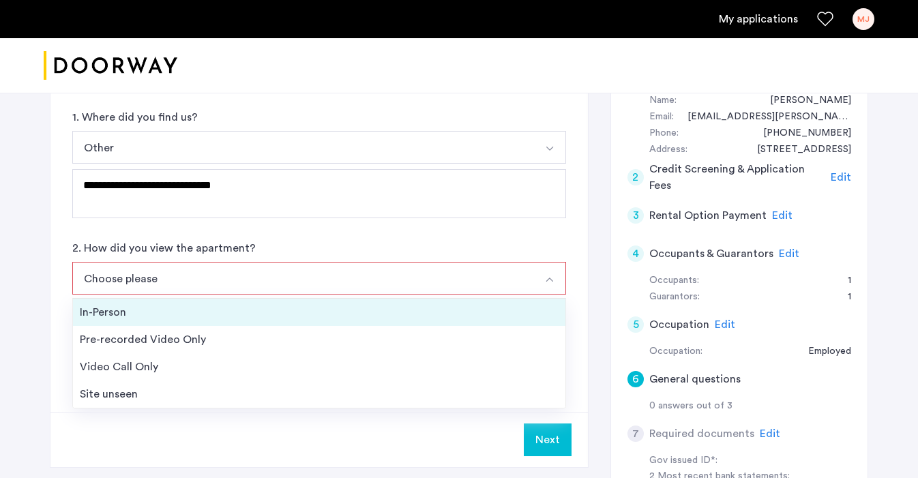
scroll to position [184, 0]
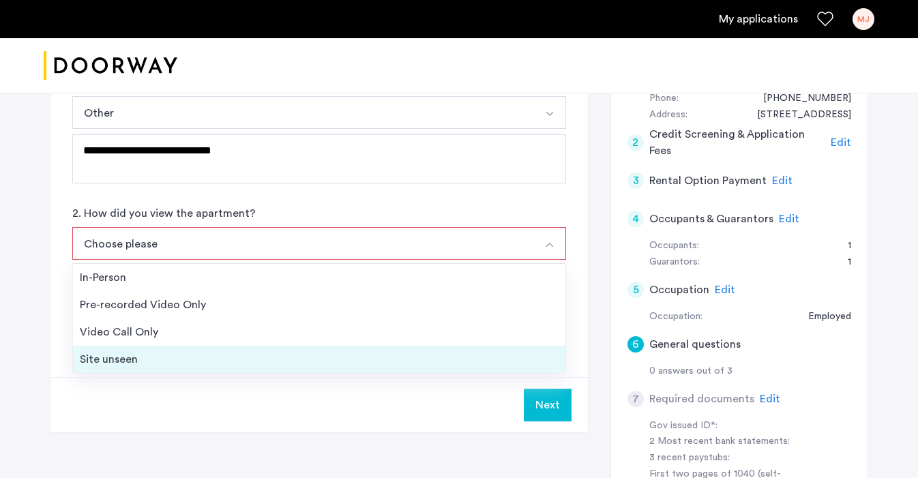
click at [118, 358] on div "Site unseen" at bounding box center [319, 359] width 479 height 16
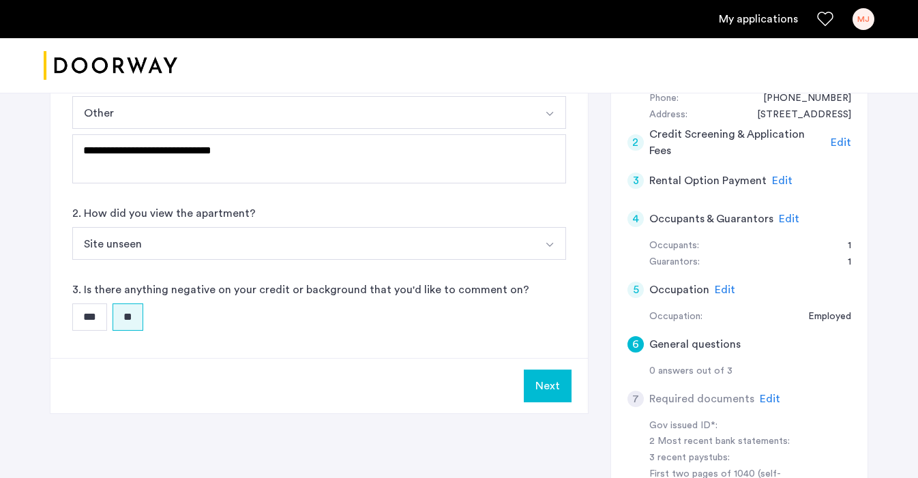
click at [548, 389] on button "Next" at bounding box center [548, 386] width 48 height 33
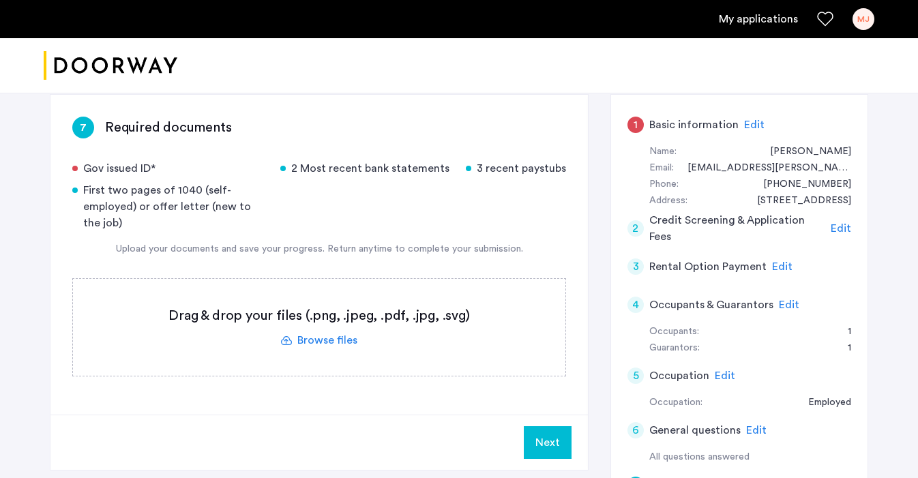
scroll to position [93, 0]
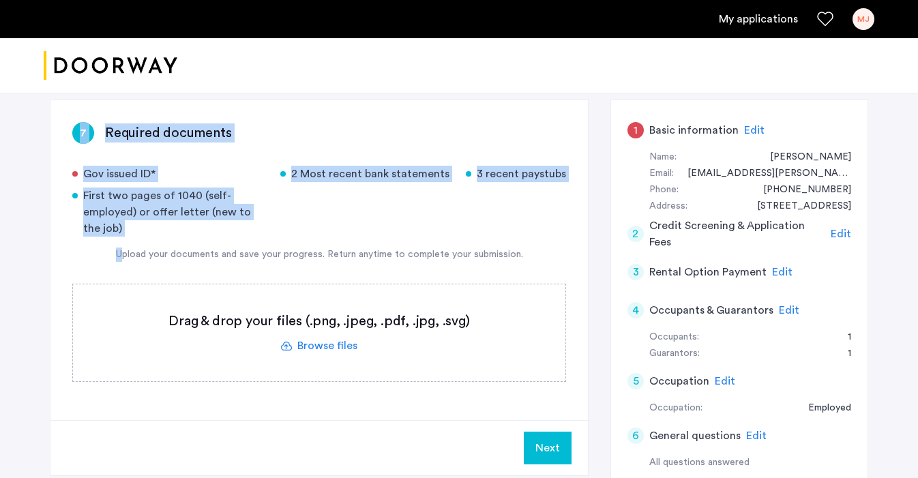
drag, startPoint x: 100, startPoint y: 112, endPoint x: 344, endPoint y: 238, distance: 275.0
click at [344, 238] on div "7 Required documents Gov issued ID* 2 Most recent bank statements 3 recent pays…" at bounding box center [319, 260] width 538 height 320
copy div "7 Required documents Gov issued ID* 2 Most recent bank statements 3 recent pays…"
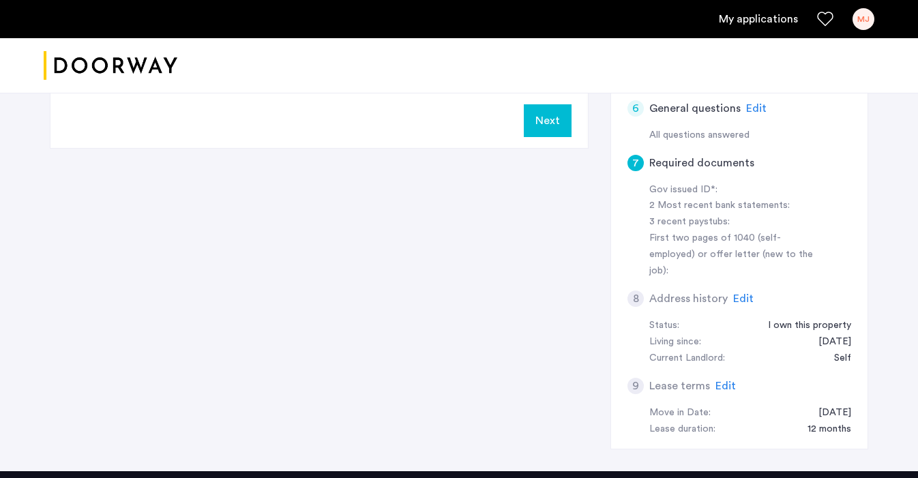
scroll to position [432, 0]
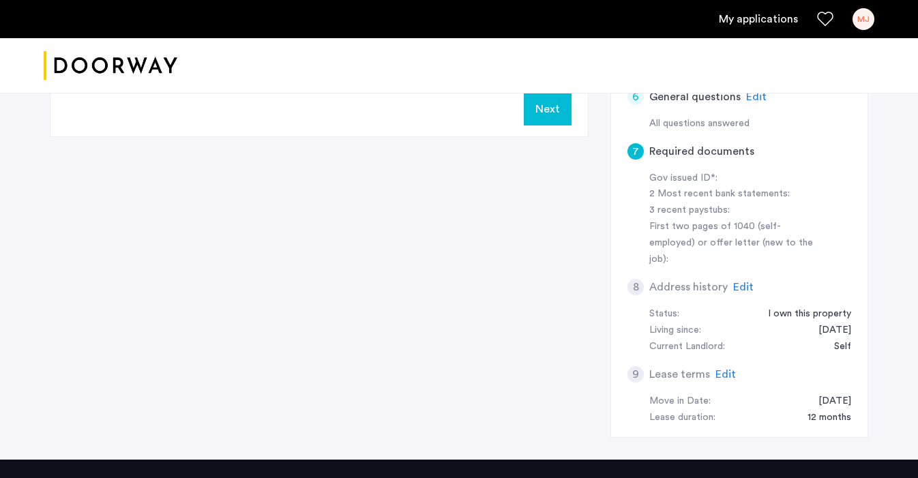
click at [741, 282] on span "Edit" at bounding box center [744, 287] width 20 height 11
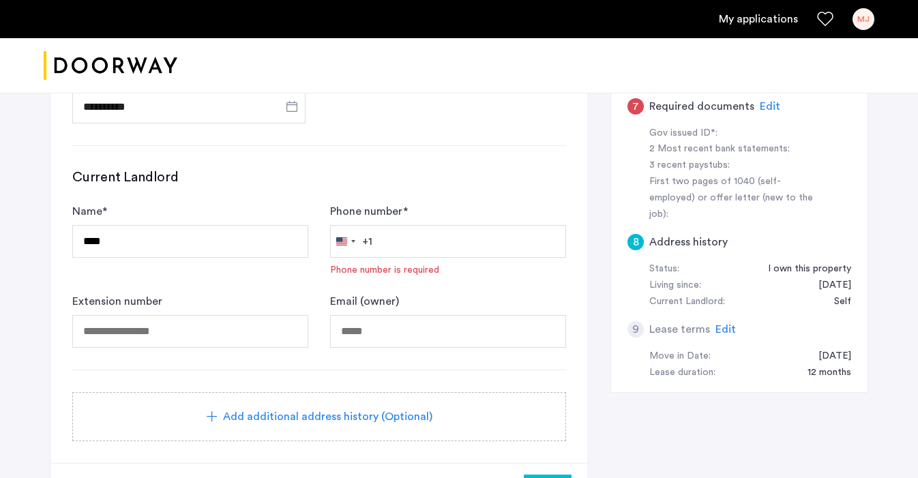
scroll to position [413, 0]
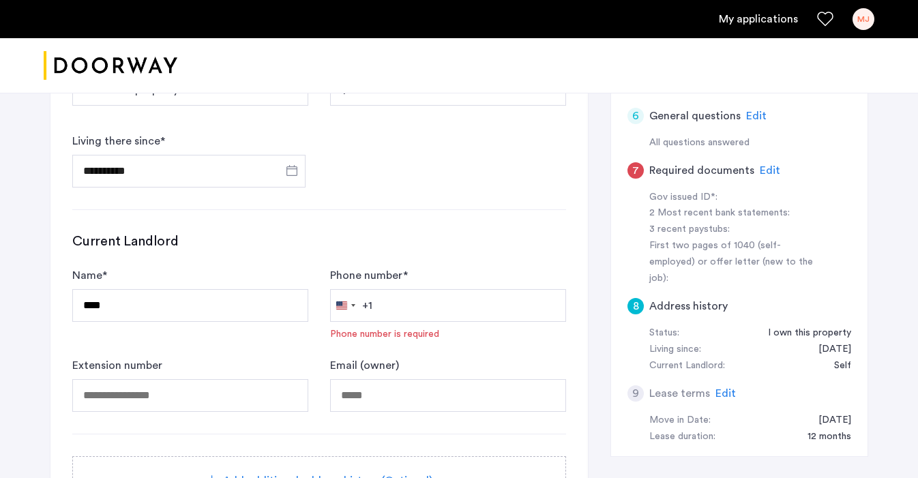
click at [723, 388] on span "Edit" at bounding box center [726, 393] width 20 height 11
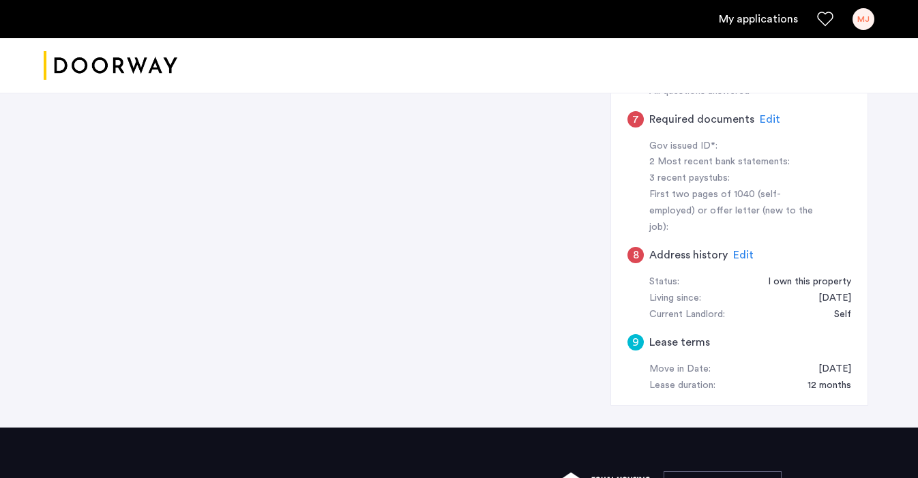
scroll to position [358, 0]
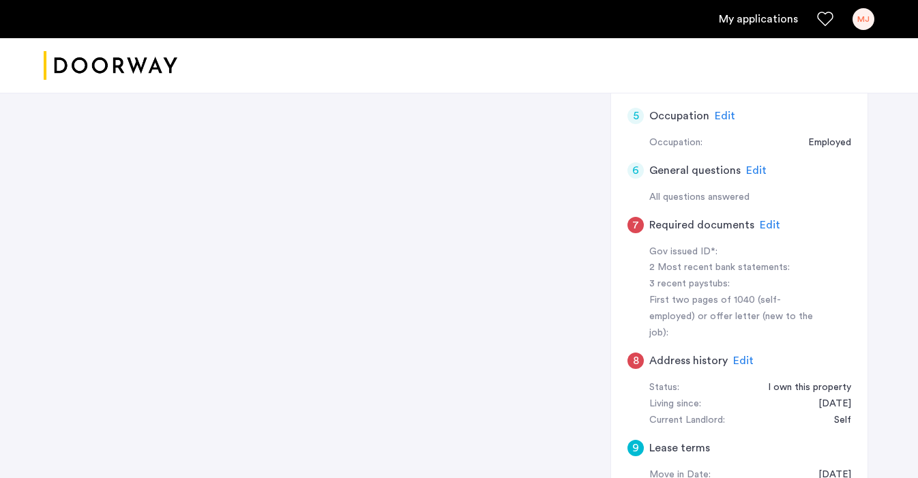
click at [744, 356] on span "Edit" at bounding box center [744, 361] width 20 height 11
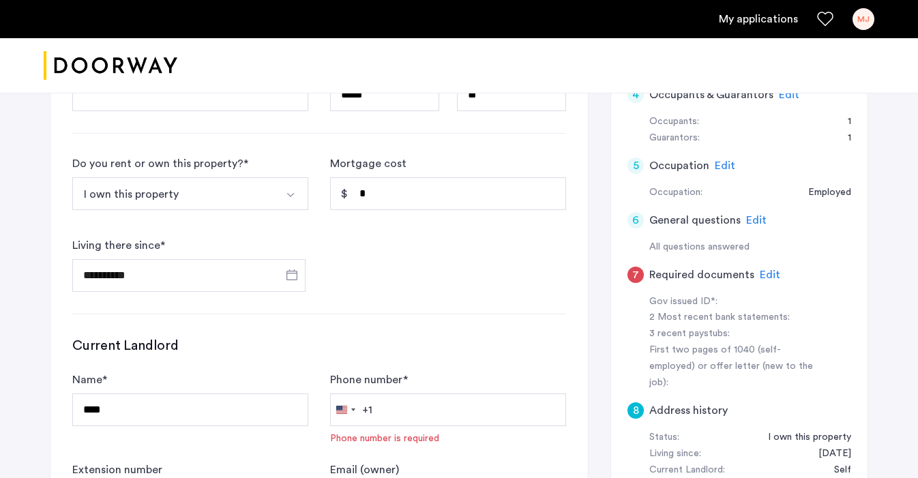
scroll to position [343, 0]
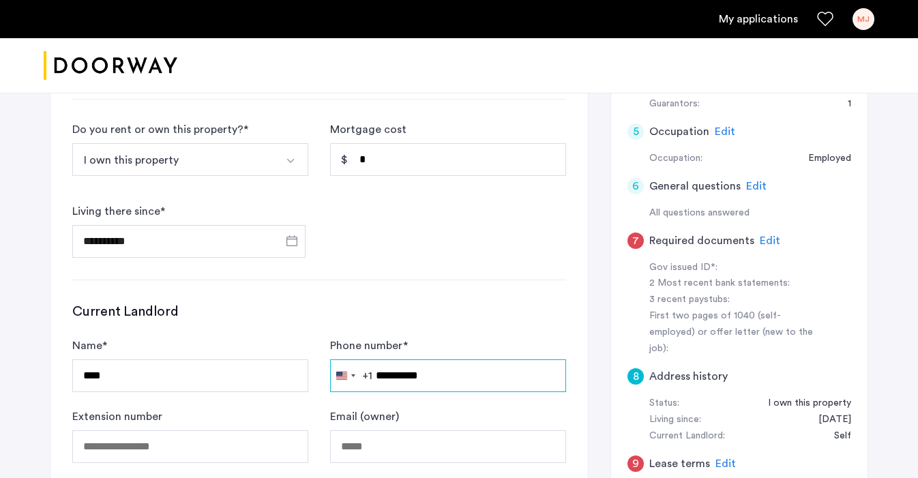
type input "**********"
click at [420, 302] on form "**********" at bounding box center [319, 201] width 494 height 570
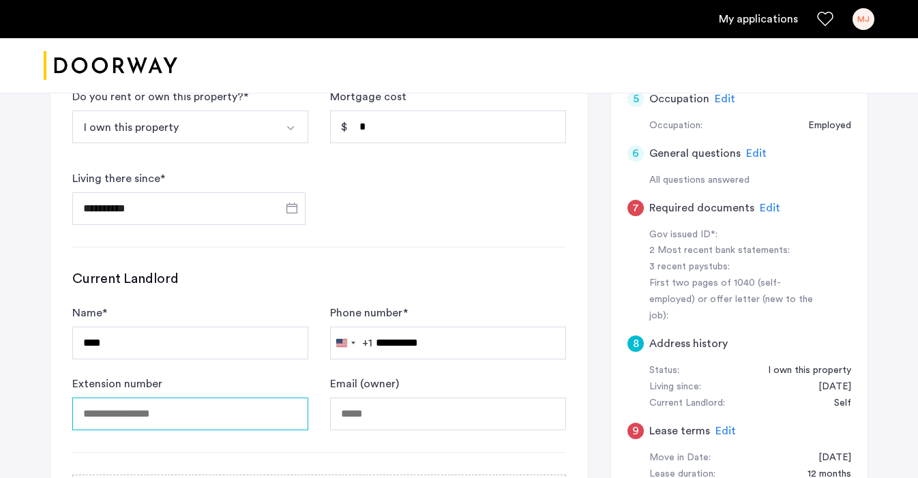
scroll to position [381, 0]
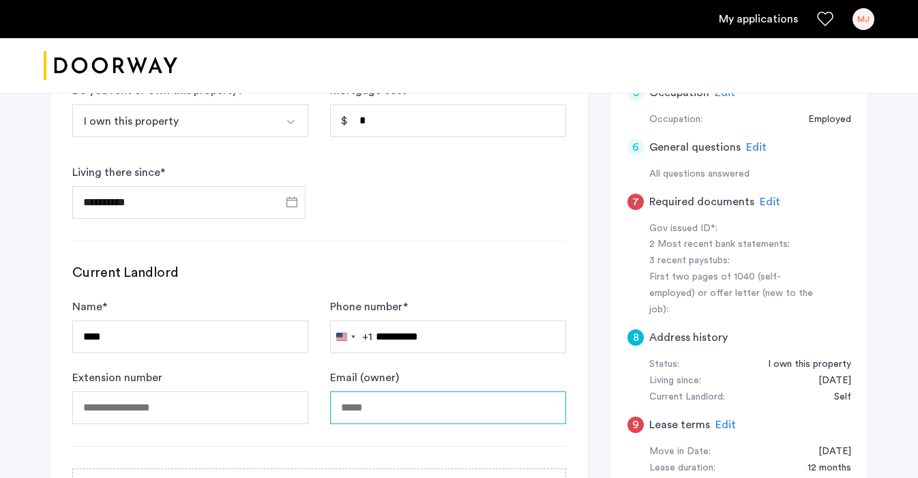
type input "**********"
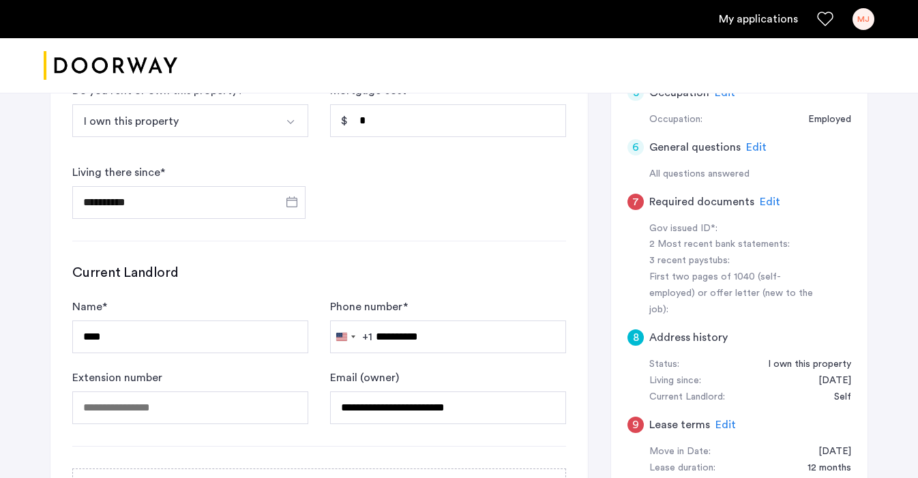
click at [515, 260] on form "**********" at bounding box center [319, 162] width 494 height 570
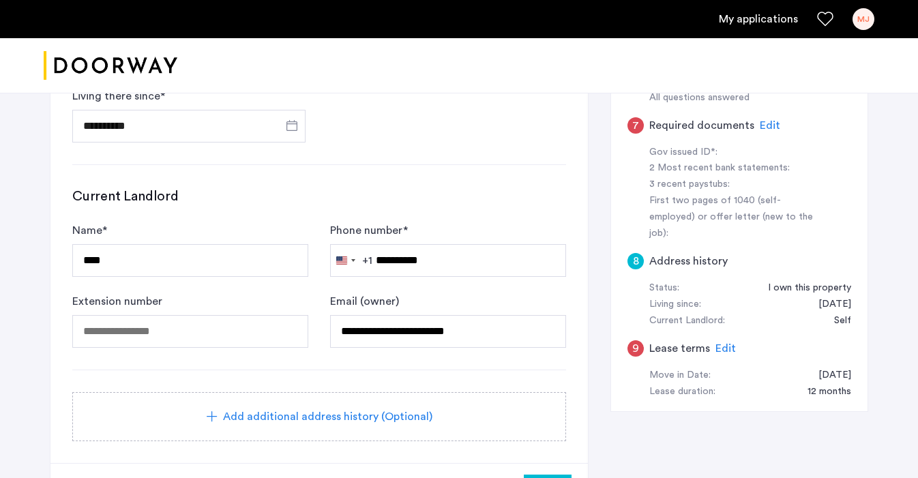
scroll to position [407, 0]
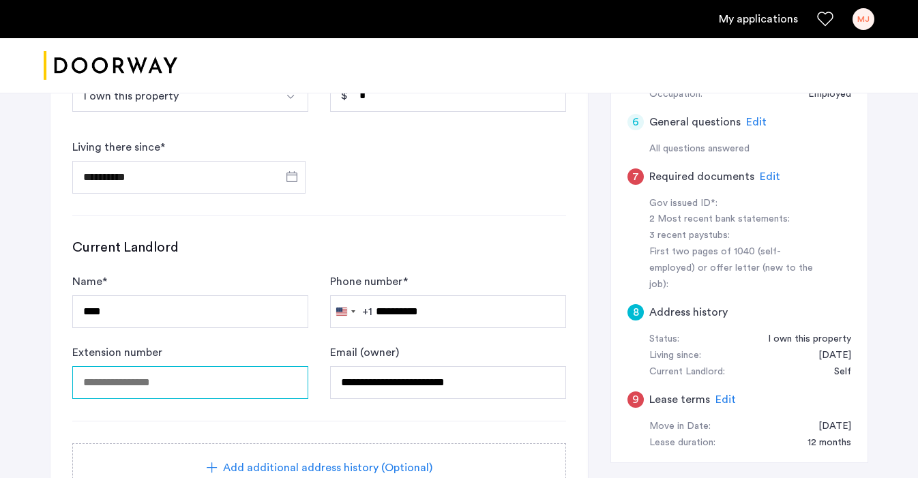
click at [269, 375] on input "tel" at bounding box center [190, 382] width 236 height 33
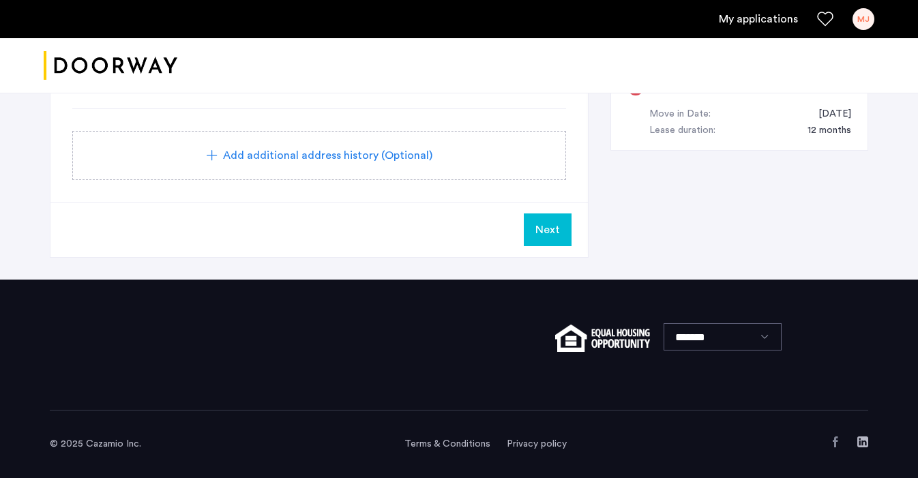
scroll to position [719, 0]
click at [551, 231] on span "Next" at bounding box center [548, 230] width 25 height 16
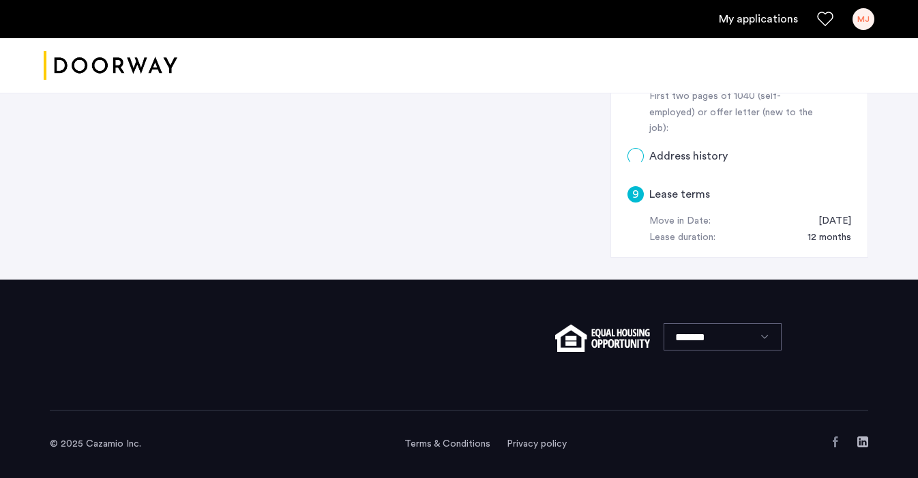
scroll to position [0, 0]
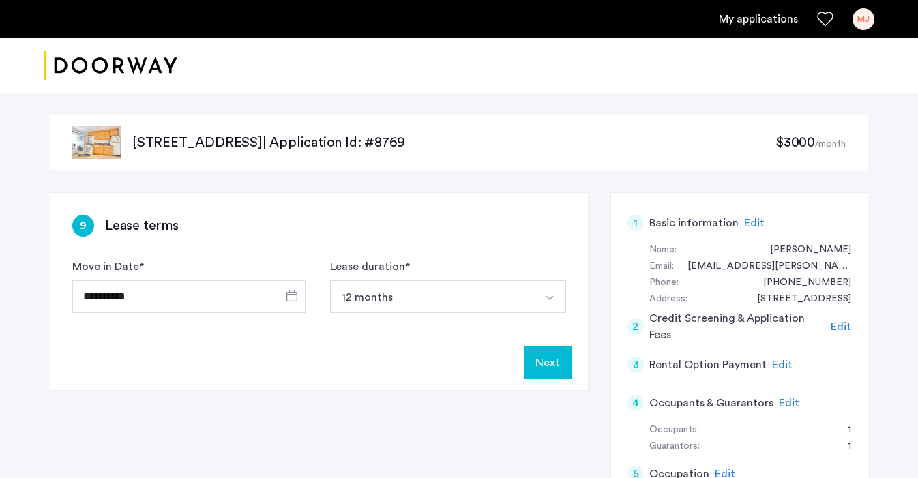
click at [549, 367] on button "Next" at bounding box center [548, 363] width 48 height 33
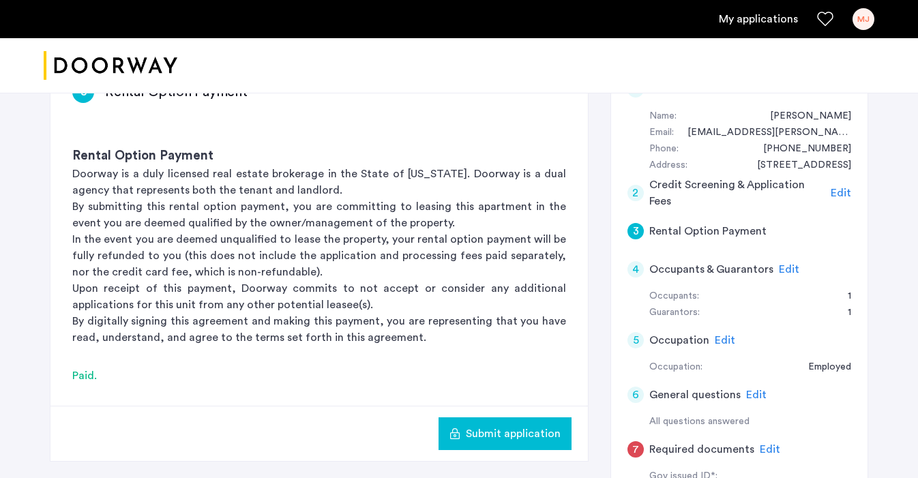
scroll to position [223, 0]
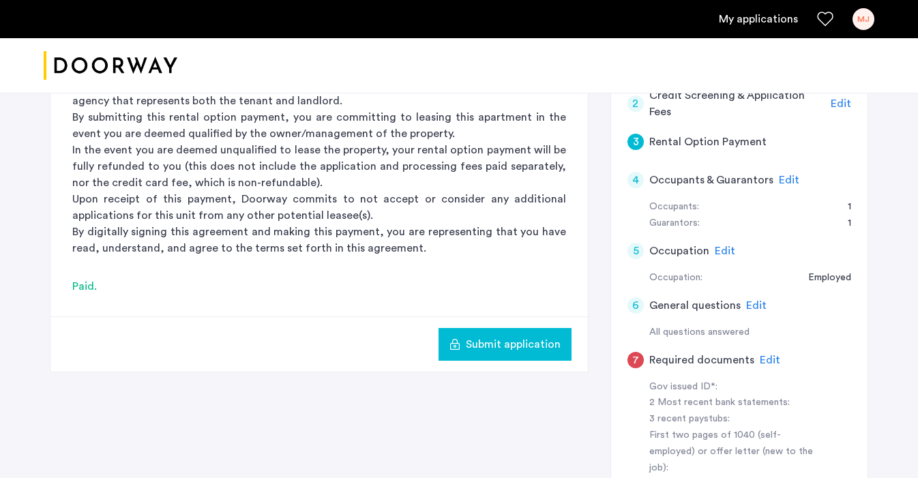
click at [762, 355] on span "Edit" at bounding box center [770, 360] width 20 height 11
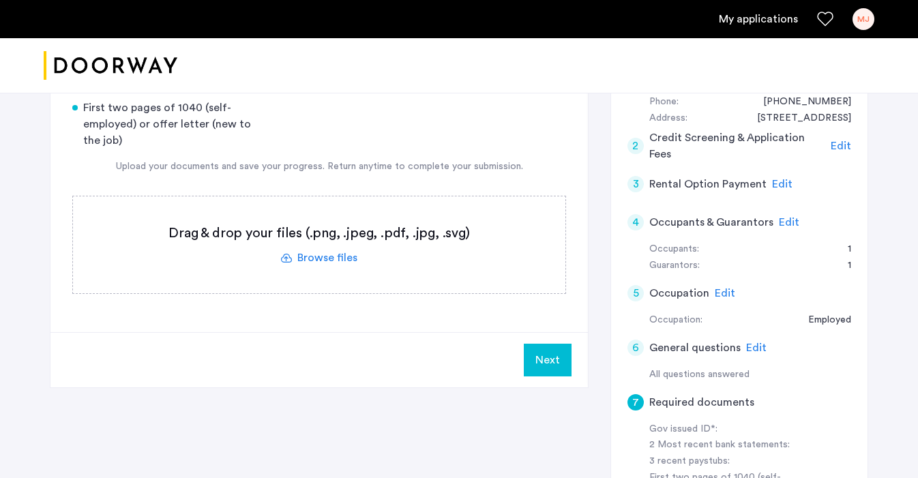
scroll to position [139, 0]
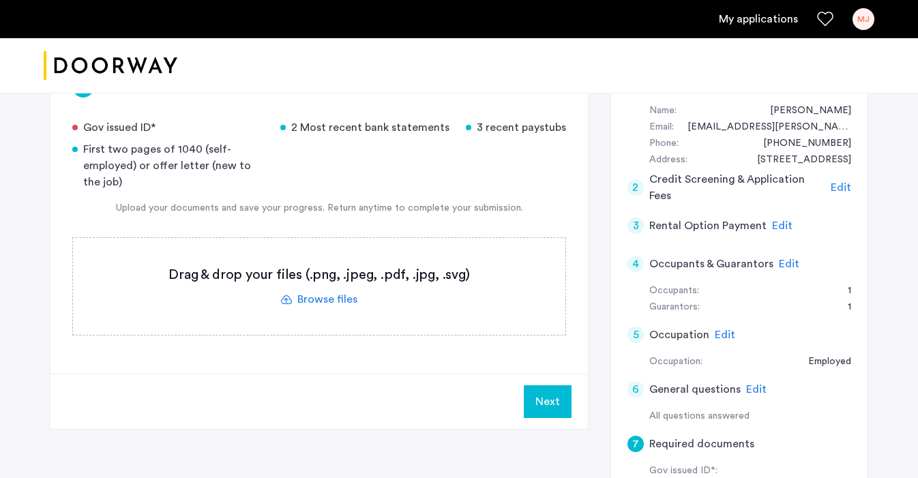
click at [308, 299] on label at bounding box center [319, 286] width 493 height 97
click at [0, 0] on input "file" at bounding box center [0, 0] width 0 height 0
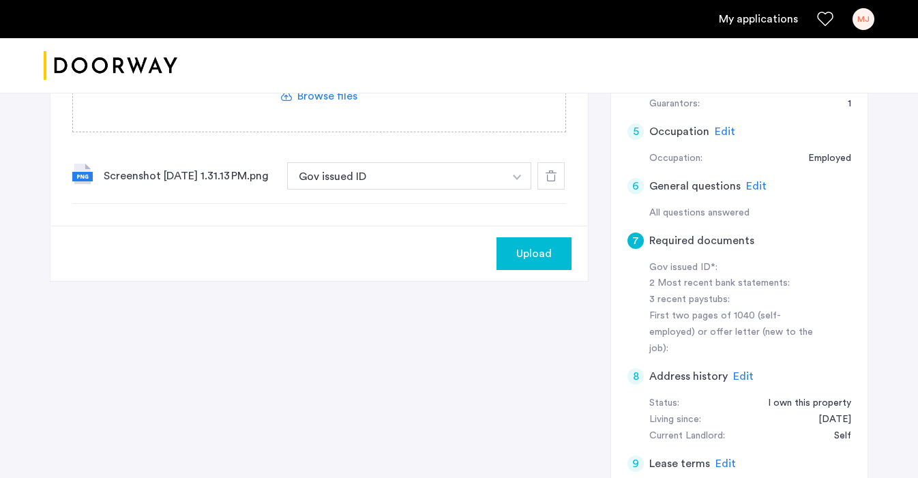
scroll to position [413, 0]
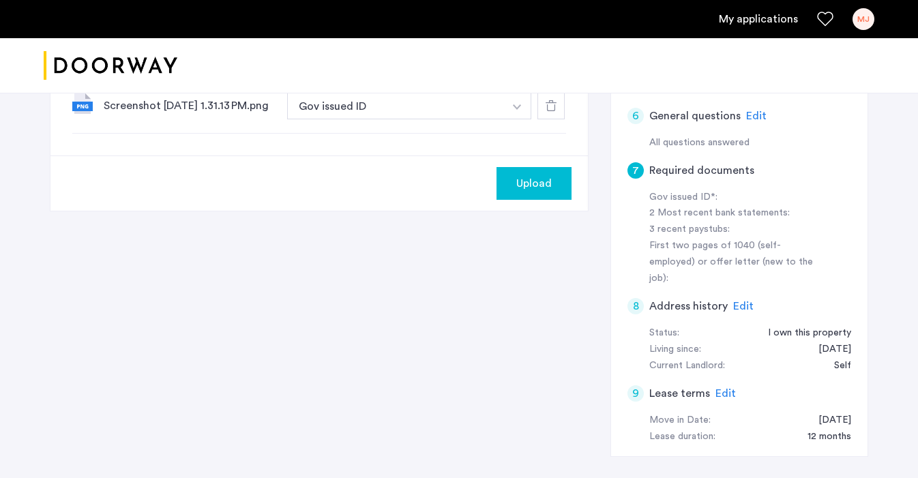
click at [525, 190] on span "Upload" at bounding box center [534, 183] width 35 height 16
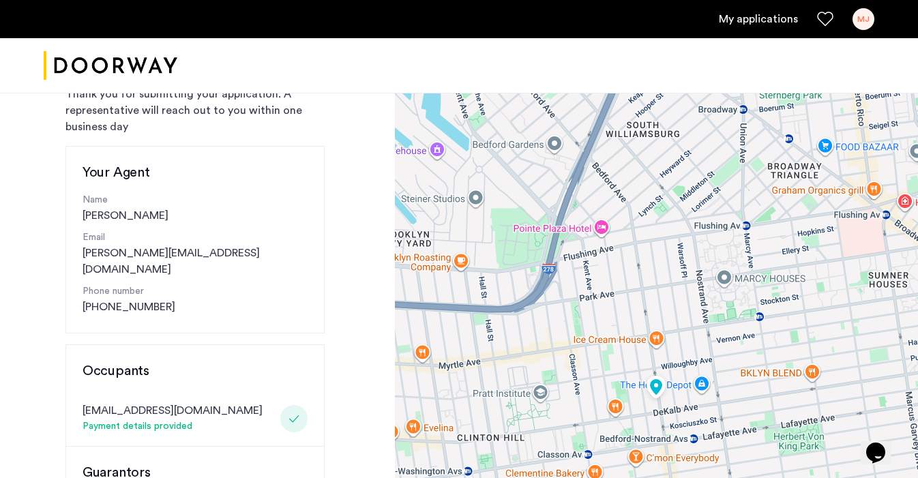
scroll to position [99, 0]
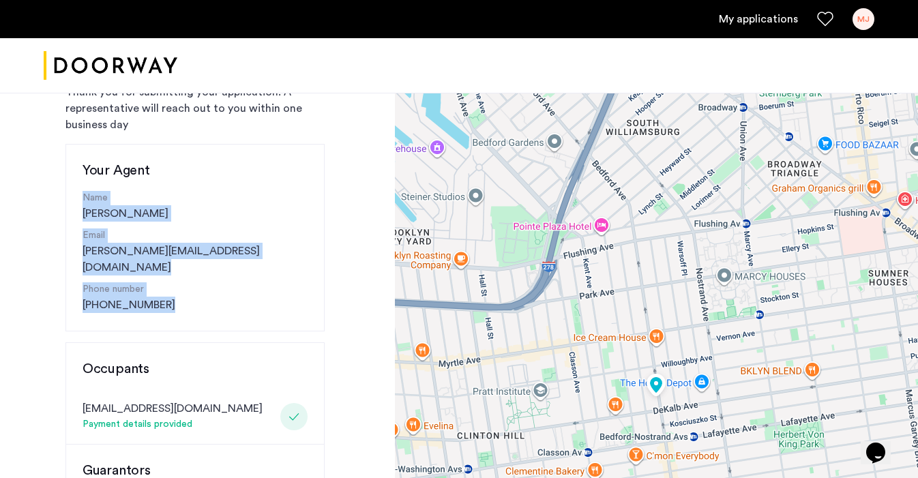
drag, startPoint x: 195, startPoint y: 294, endPoint x: 60, endPoint y: 192, distance: 169.1
click at [60, 192] on div "Congratulations Thank you for submitting your application. A representative wil…" at bounding box center [197, 403] width 395 height 819
copy div "Name Daryl Wright Email daryl@doorway.nyc Phone number (347) 464-5508"
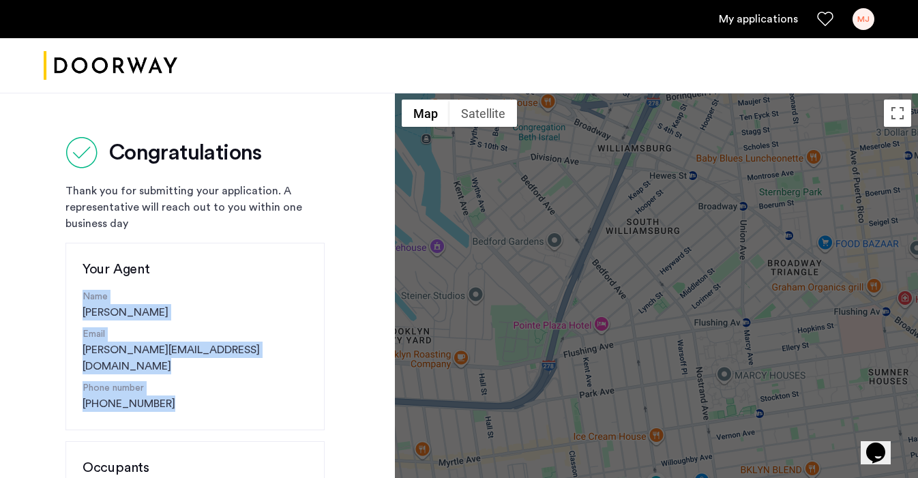
scroll to position [0, 0]
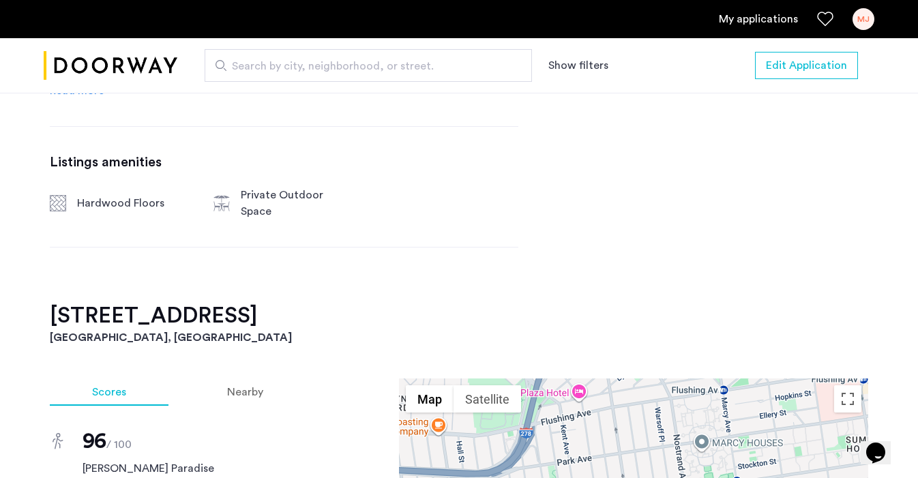
scroll to position [765, 0]
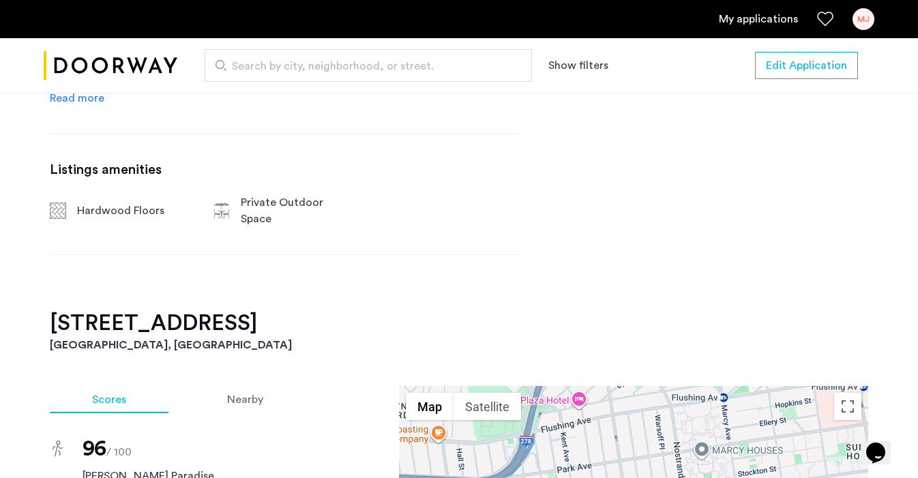
click at [83, 104] on span "Read more" at bounding box center [77, 98] width 55 height 11
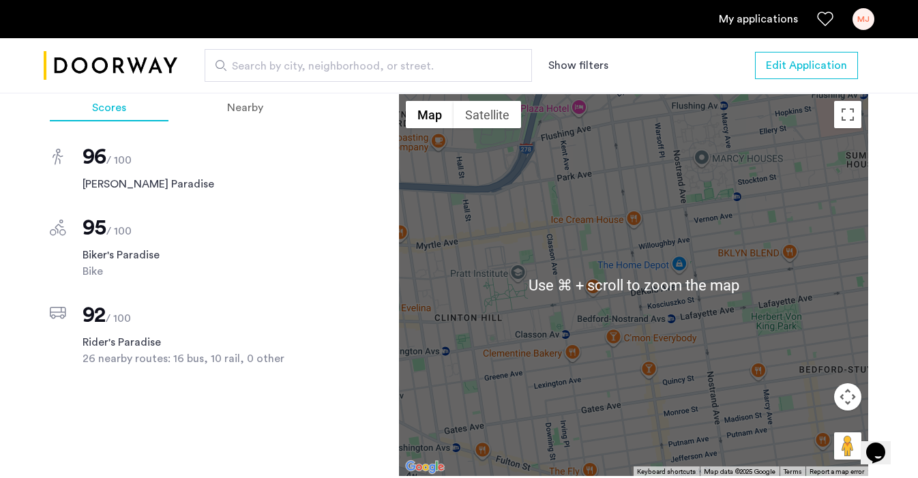
scroll to position [1129, 0]
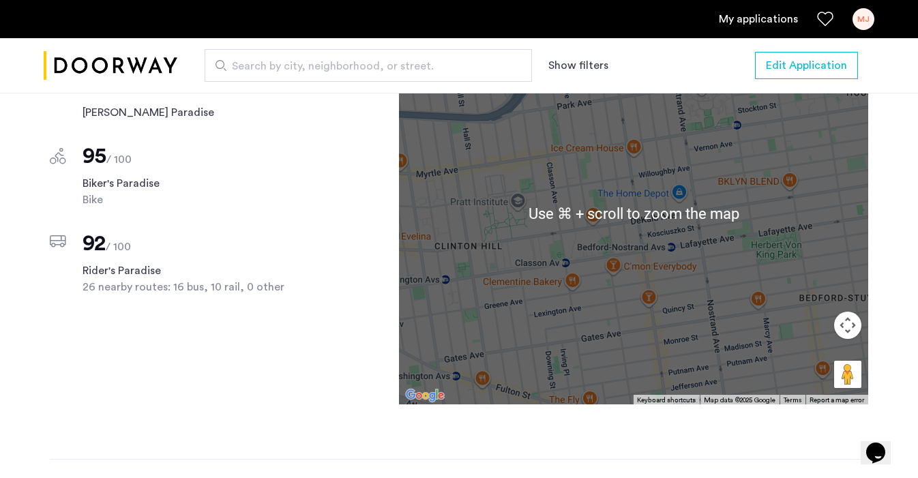
click at [342, 370] on div "Scores Nearby 96 / 100 Walker's Paradise 95 / 100 Biker's Paradise Bike 92 / 10…" at bounding box center [459, 241] width 819 height 437
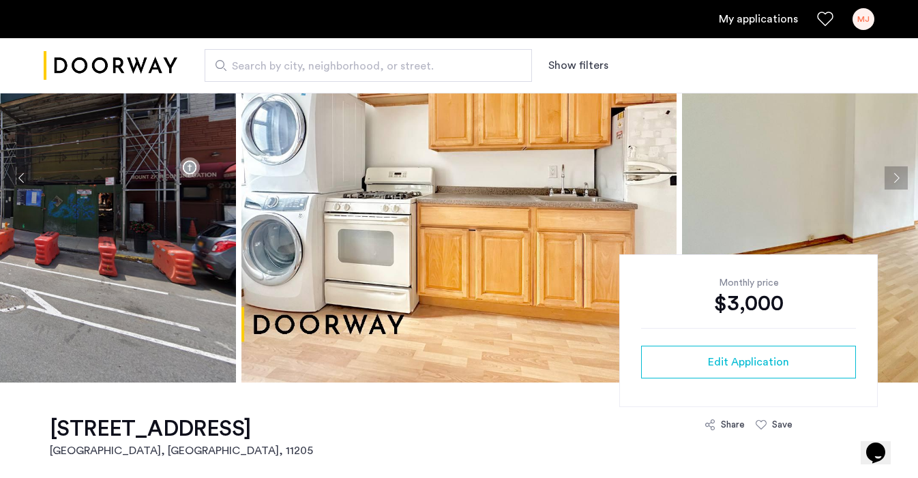
scroll to position [252, 0]
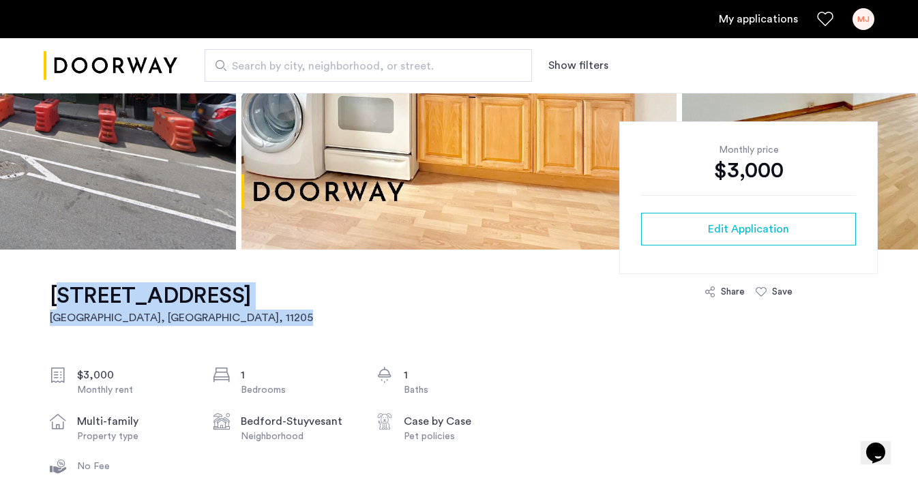
drag, startPoint x: 336, startPoint y: 299, endPoint x: 46, endPoint y: 286, distance: 290.3
copy link "984 Bedford Avenue, Unit 3 Brooklyn, NY , 11205"
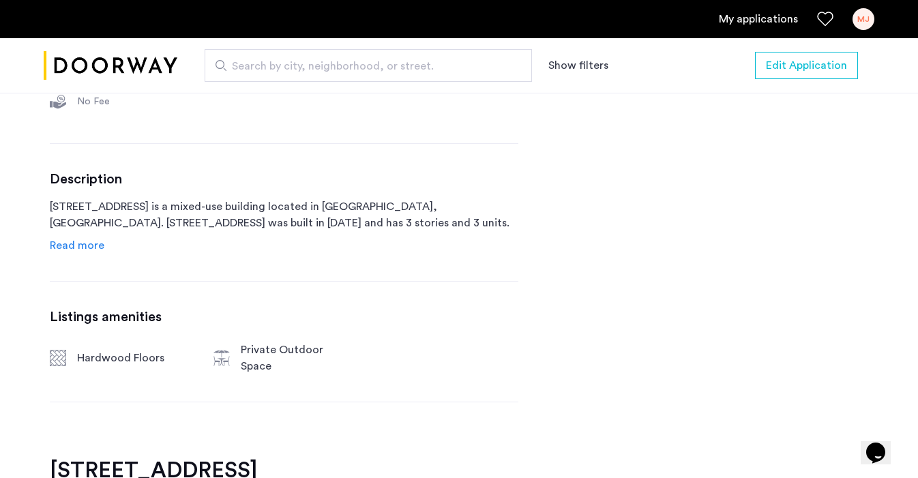
scroll to position [624, 0]
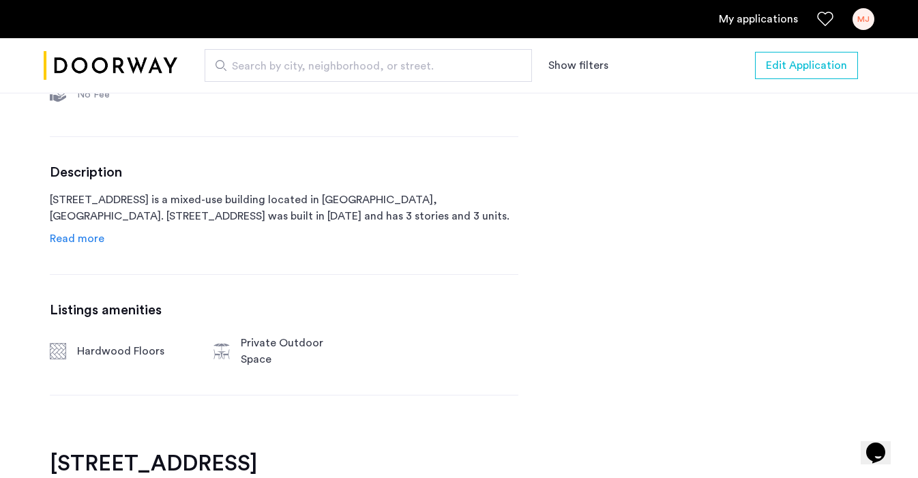
click at [83, 244] on span "Read more" at bounding box center [77, 238] width 55 height 11
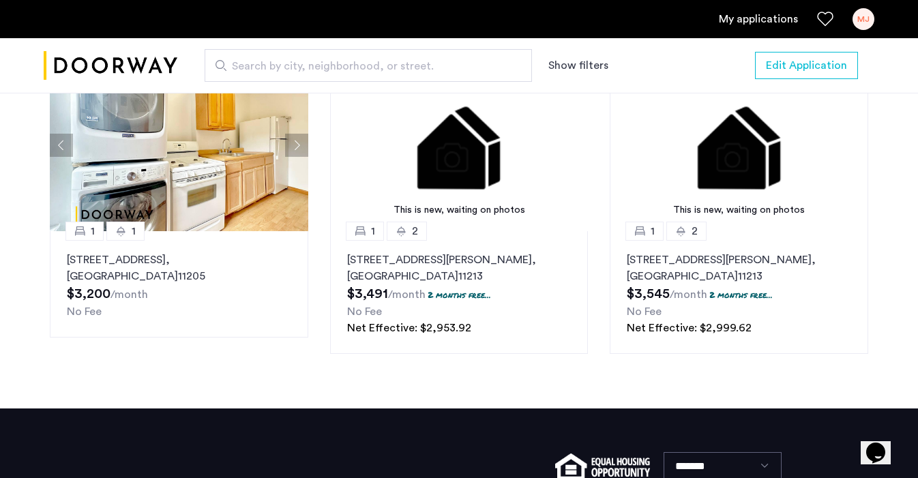
scroll to position [1617, 0]
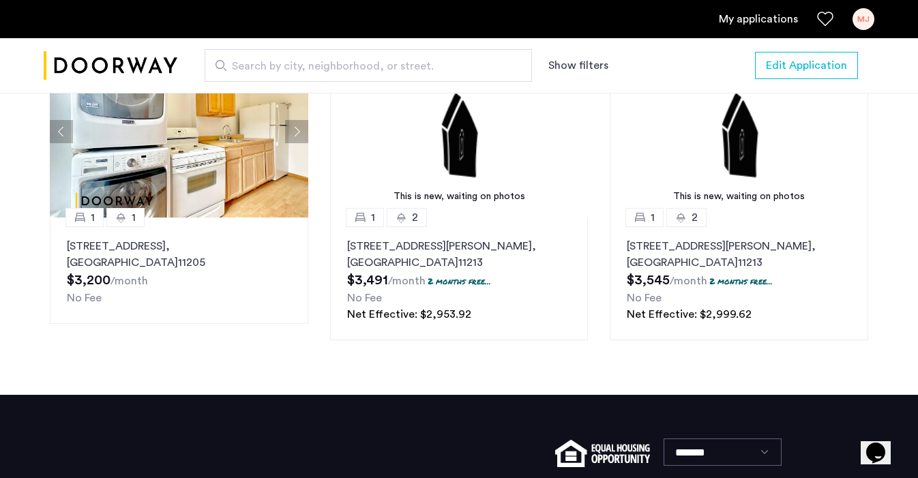
click at [81, 271] on p "[STREET_ADDRESS]" at bounding box center [179, 254] width 225 height 33
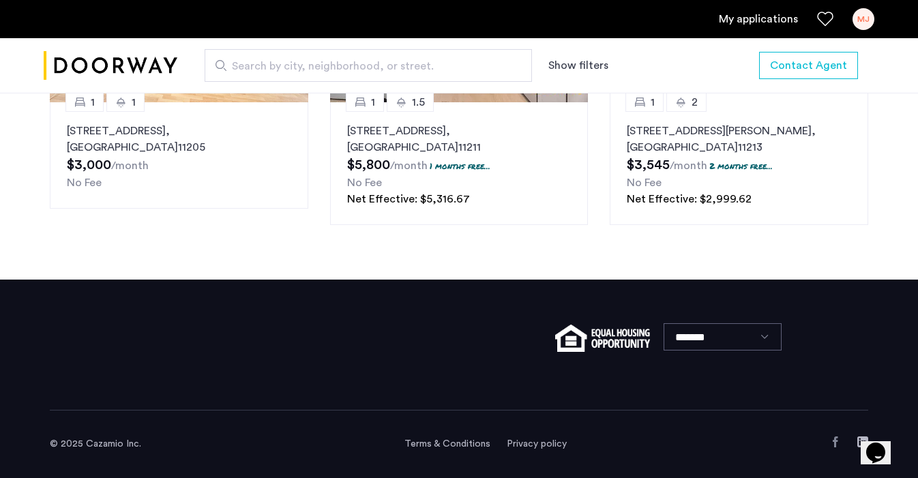
scroll to position [1733, 0]
